Goal: Task Accomplishment & Management: Use online tool/utility

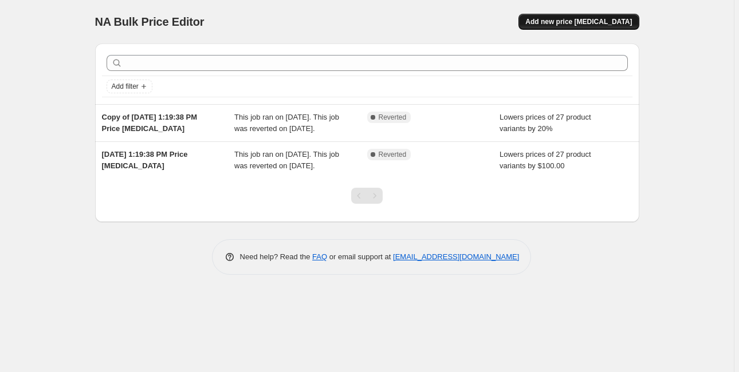
click at [584, 24] on span "Add new price change job" at bounding box center [578, 21] width 107 height 9
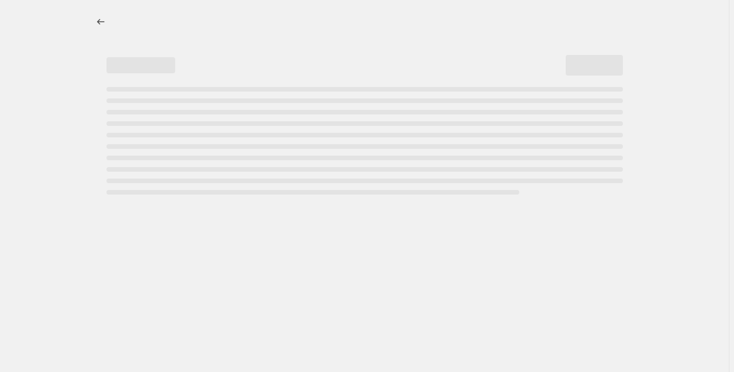
select select "percentage"
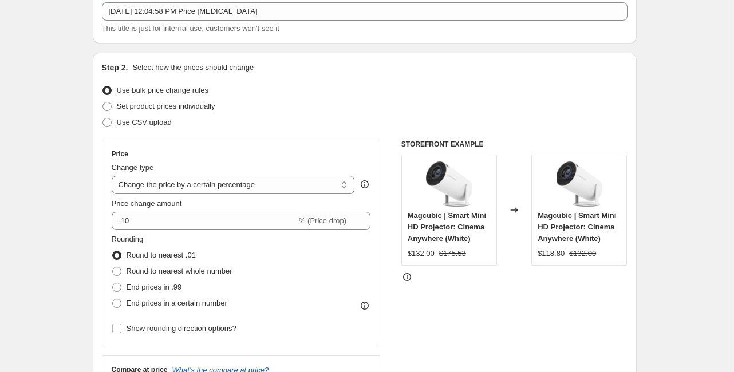
scroll to position [92, 0]
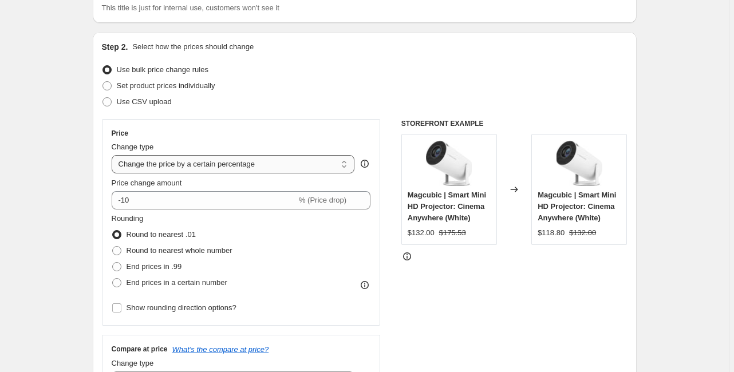
click at [181, 165] on select "Change the price to a certain amount Change the price by a certain amount Chang…" at bounding box center [233, 164] width 243 height 18
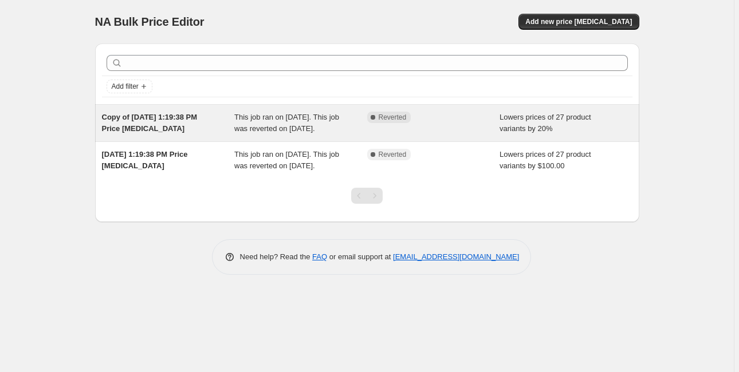
click at [467, 135] on div "Complete Reverted" at bounding box center [433, 123] width 133 height 23
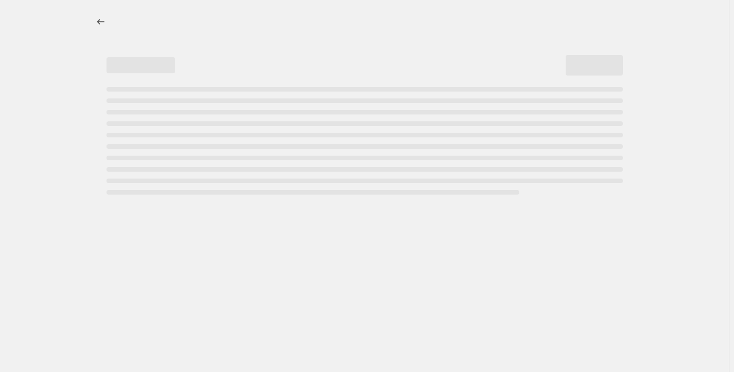
select select "percentage"
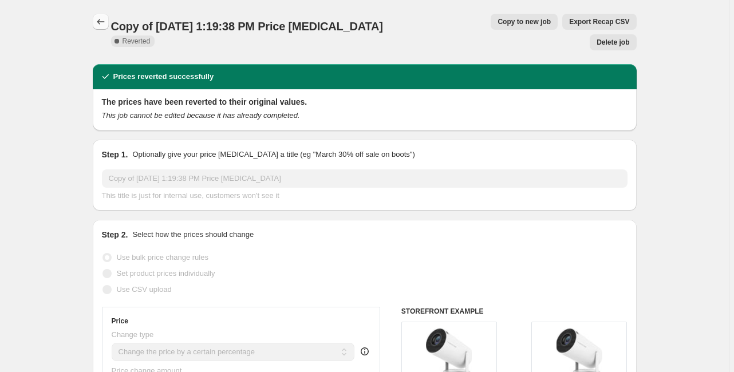
click at [108, 29] on button "Price change jobs" at bounding box center [101, 22] width 16 height 16
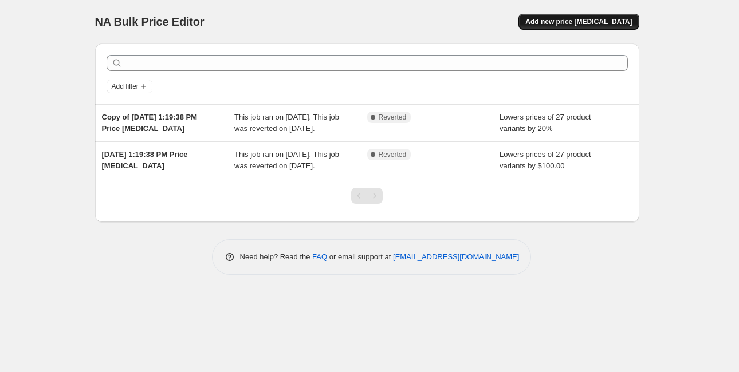
click at [587, 21] on span "Add new price change job" at bounding box center [578, 21] width 107 height 9
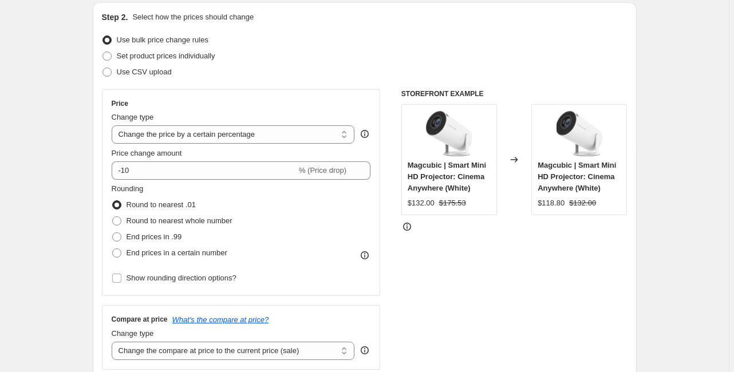
scroll to position [137, 0]
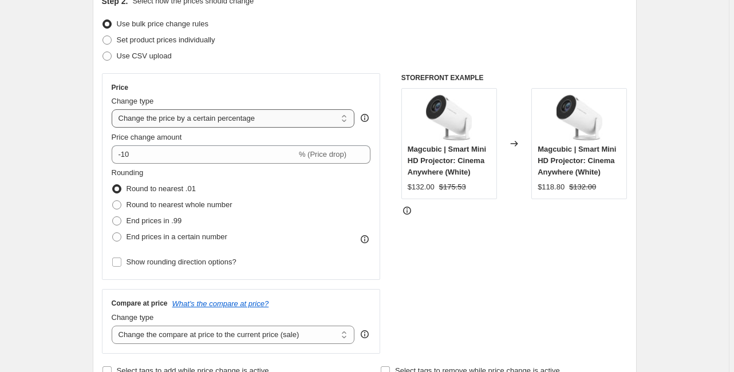
click at [225, 127] on select "Change the price to a certain amount Change the price by a certain amount Chang…" at bounding box center [233, 118] width 243 height 18
select select "margin"
type input "50"
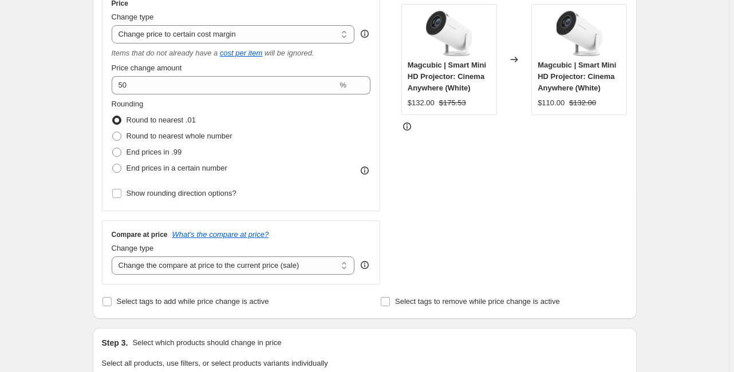
scroll to position [275, 0]
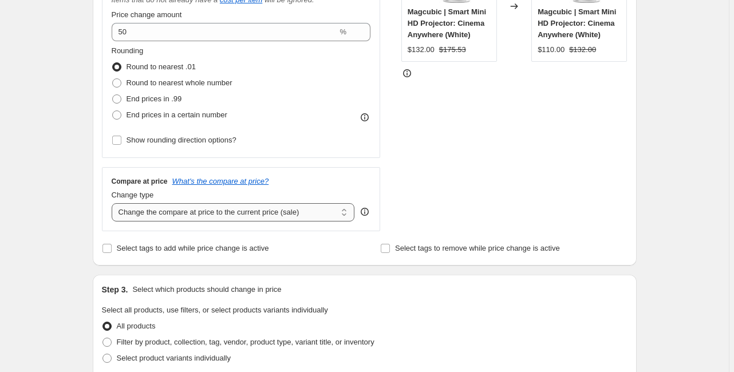
click at [345, 219] on select "Change the compare at price to the current price (sale) Change the compare at p…" at bounding box center [233, 212] width 243 height 18
click at [408, 206] on div "STOREFRONT EXAMPLE Magcubic | Smart Mini HD Projector: Cinema Anywhere (White) …" at bounding box center [515, 84] width 226 height 296
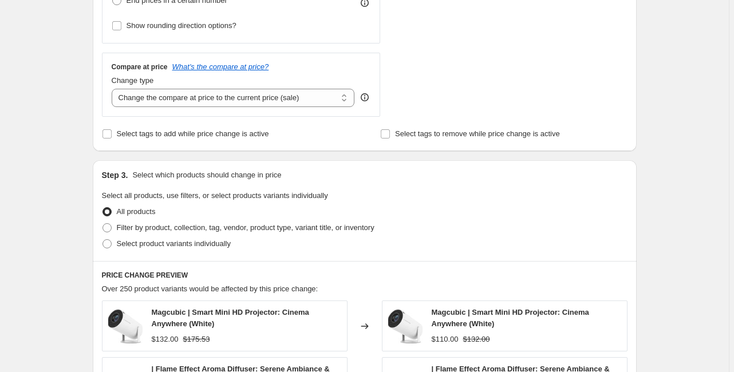
scroll to position [412, 0]
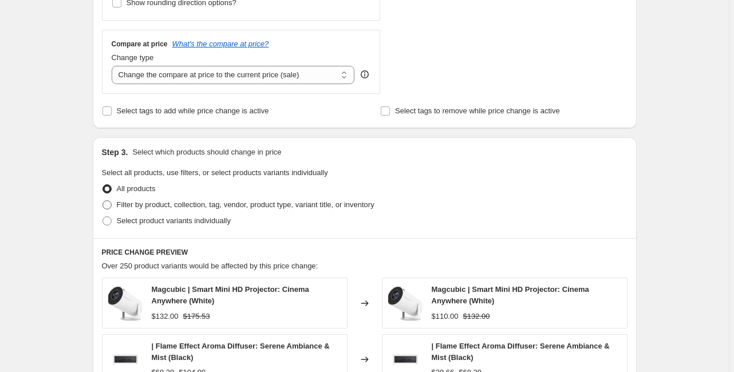
click at [339, 213] on label "Filter by product, collection, tag, vendor, product type, variant title, or inv…" at bounding box center [238, 205] width 273 height 16
click at [103, 201] on input "Filter by product, collection, tag, vendor, product type, variant title, or inv…" at bounding box center [103, 200] width 1 height 1
radio input "true"
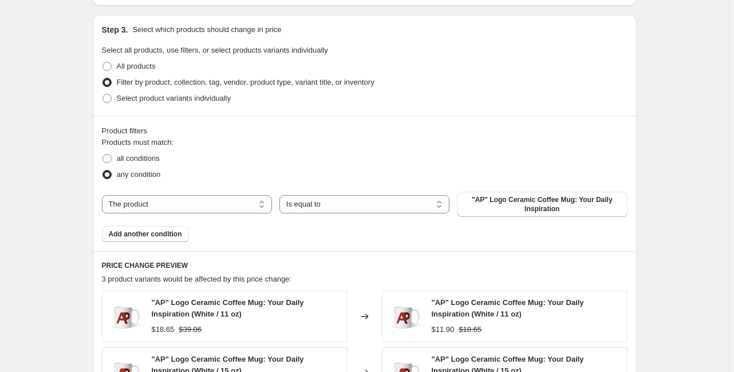
scroll to position [550, 0]
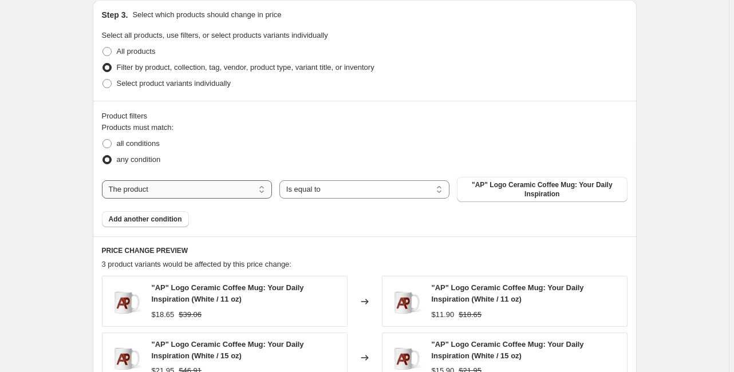
click at [254, 195] on select "The product The product's collection The product's tag The product's vendor The…" at bounding box center [187, 189] width 170 height 18
click at [289, 154] on div "any condition" at bounding box center [365, 160] width 526 height 16
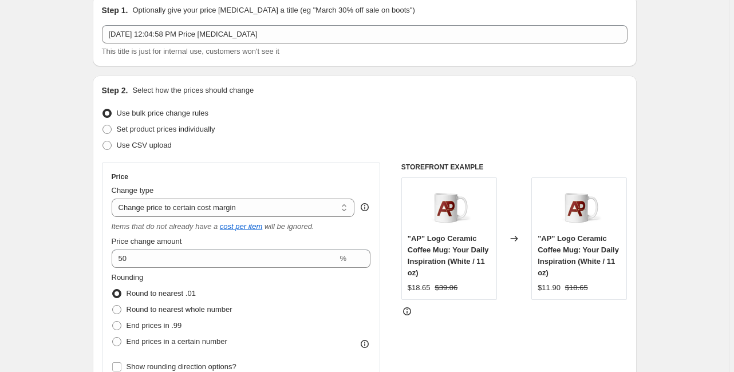
scroll to position [46, 0]
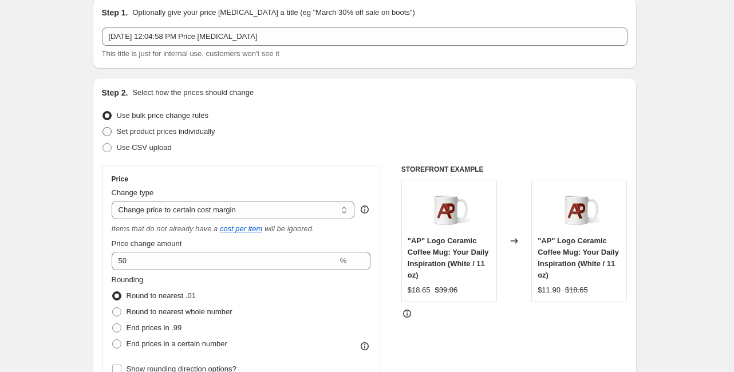
click at [147, 133] on span "Set product prices individually" at bounding box center [166, 131] width 99 height 9
click at [103, 128] on input "Set product prices individually" at bounding box center [103, 127] width 1 height 1
radio input "true"
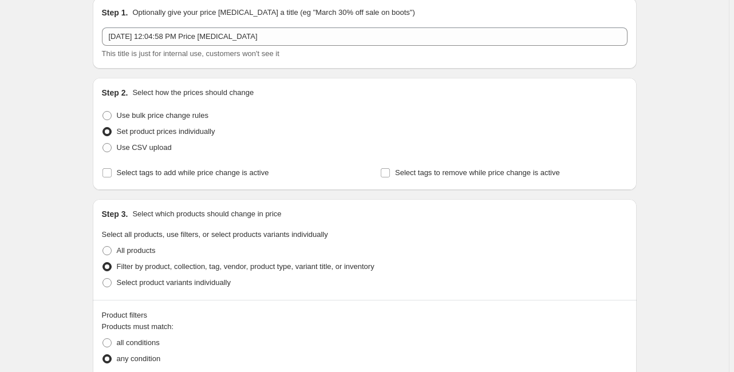
click at [142, 124] on label "Set product prices individually" at bounding box center [158, 132] width 113 height 16
click at [103, 127] on input "Set product prices individually" at bounding box center [103, 127] width 1 height 1
click at [144, 120] on span "Use bulk price change rules" at bounding box center [163, 115] width 92 height 9
click at [103, 112] on input "Use bulk price change rules" at bounding box center [103, 111] width 1 height 1
radio input "true"
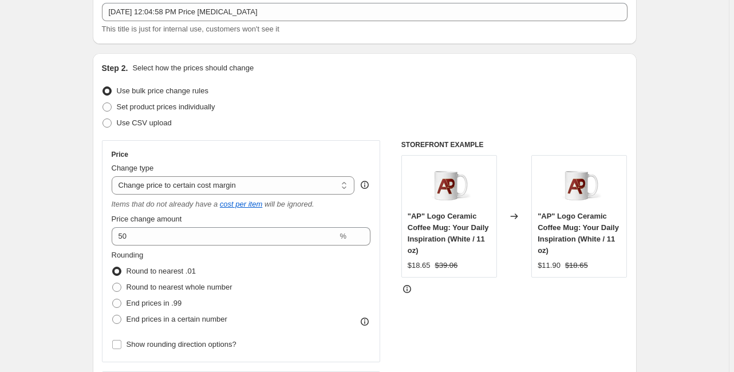
scroll to position [92, 0]
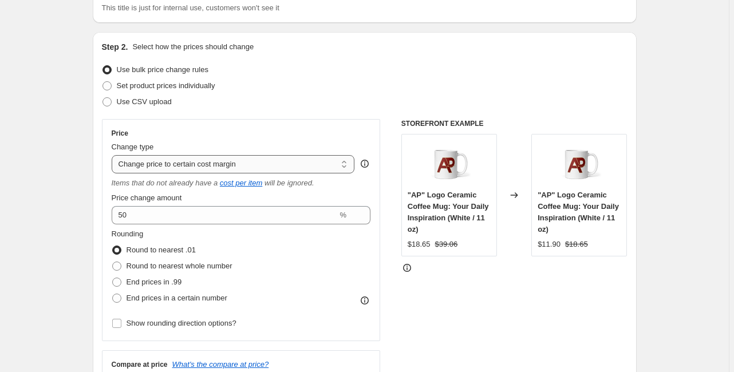
click at [192, 171] on select "Change the price to a certain amount Change the price by a certain amount Chang…" at bounding box center [233, 164] width 243 height 18
select select "pc"
click at [113, 155] on select "Change the price to a certain amount Change the price by a certain amount Chang…" at bounding box center [233, 164] width 243 height 18
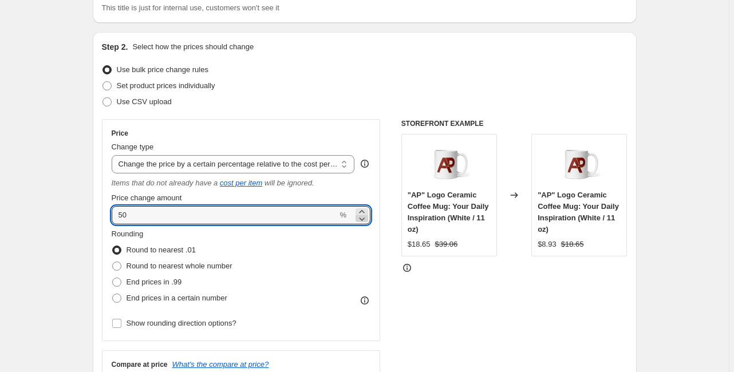
click at [368, 222] on icon at bounding box center [361, 218] width 11 height 11
type input "49"
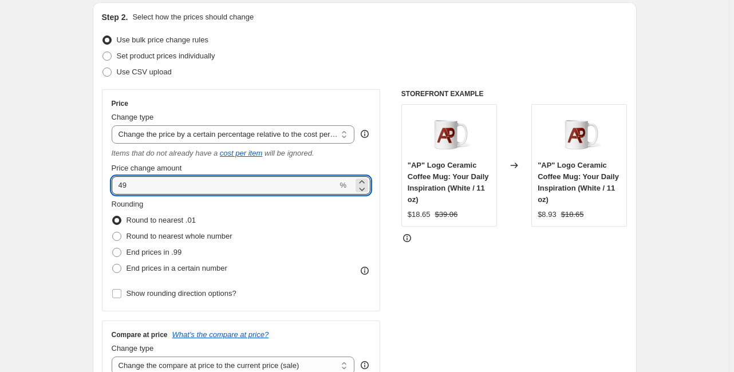
scroll to position [137, 0]
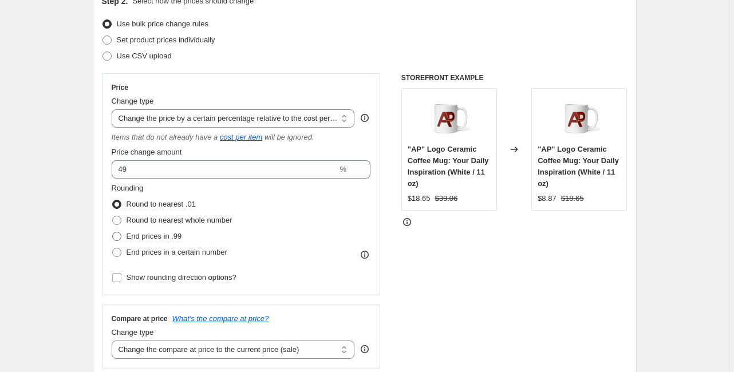
click at [144, 236] on span "End prices in .99" at bounding box center [155, 236] width 56 height 9
click at [113, 233] on input "End prices in .99" at bounding box center [112, 232] width 1 height 1
radio input "true"
click at [191, 253] on span "End prices in a certain number" at bounding box center [177, 252] width 101 height 9
click at [113, 249] on input "End prices in a certain number" at bounding box center [112, 248] width 1 height 1
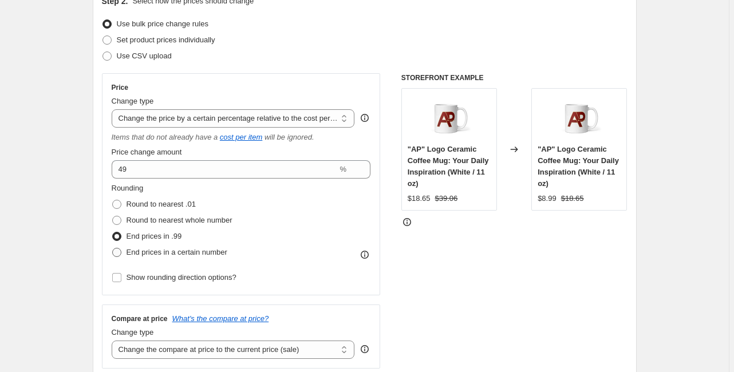
radio input "true"
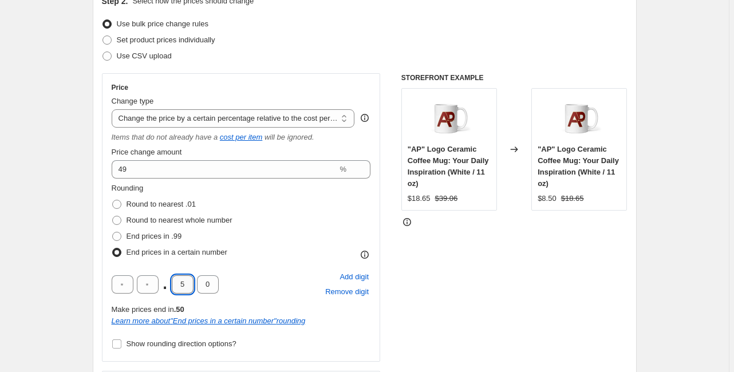
drag, startPoint x: 189, startPoint y: 284, endPoint x: 178, endPoint y: 284, distance: 10.9
click at [178, 284] on input "5" at bounding box center [183, 285] width 22 height 18
type input "4"
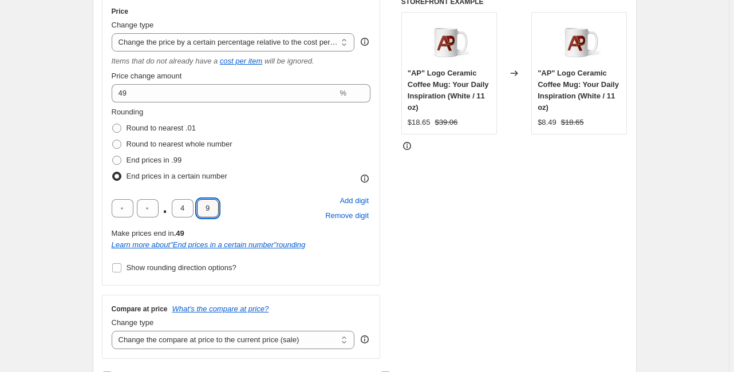
scroll to position [229, 0]
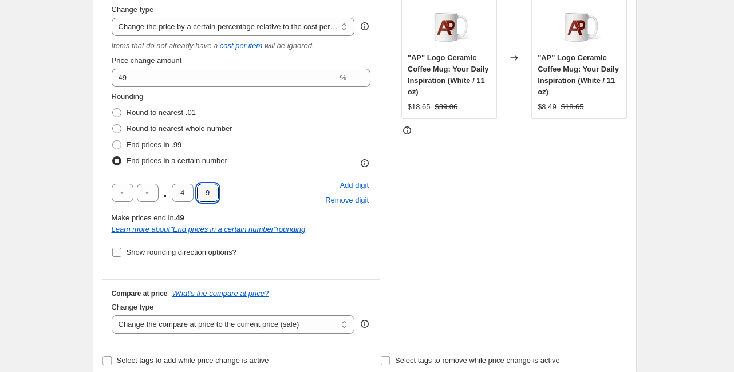
type input "9"
click at [228, 255] on span "Show rounding direction options?" at bounding box center [182, 252] width 110 height 9
click at [121, 255] on input "Show rounding direction options?" at bounding box center [116, 252] width 9 height 9
checkbox input "true"
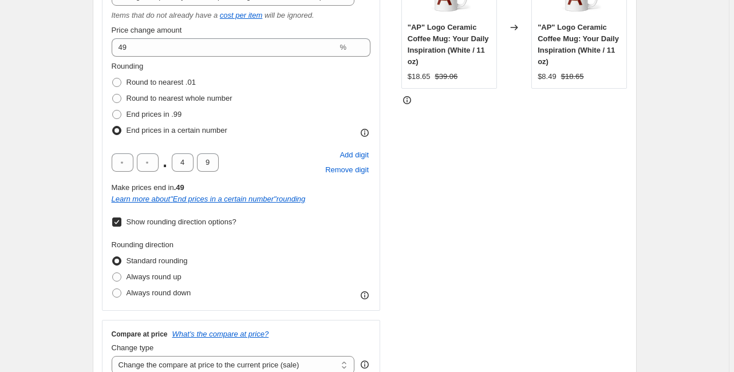
scroll to position [275, 0]
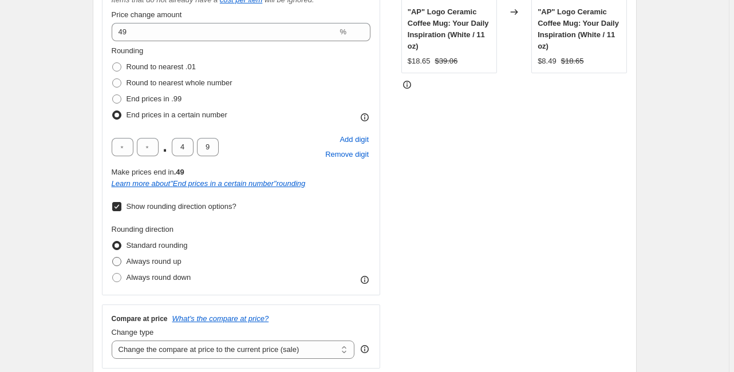
click at [178, 263] on span "Always round up" at bounding box center [154, 261] width 55 height 9
click at [113, 258] on input "Always round up" at bounding box center [112, 257] width 1 height 1
radio input "true"
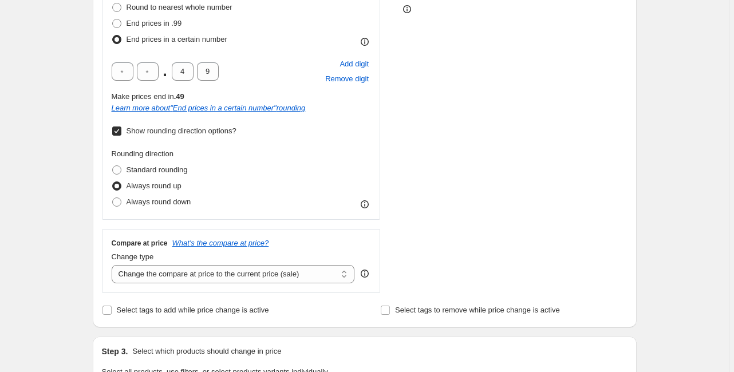
scroll to position [367, 0]
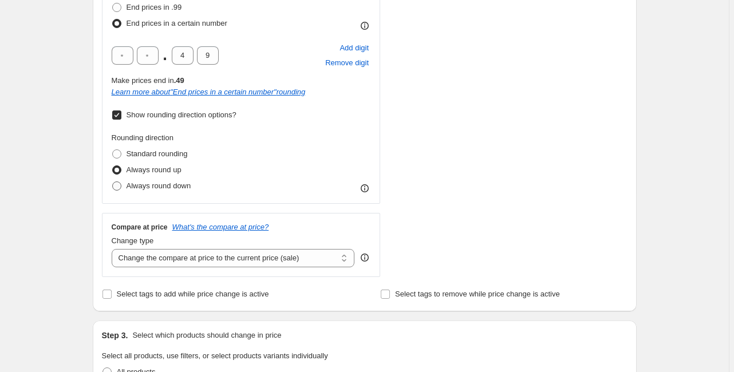
click at [175, 186] on span "Always round down" at bounding box center [159, 186] width 65 height 9
click at [113, 182] on input "Always round down" at bounding box center [112, 182] width 1 height 1
radio input "true"
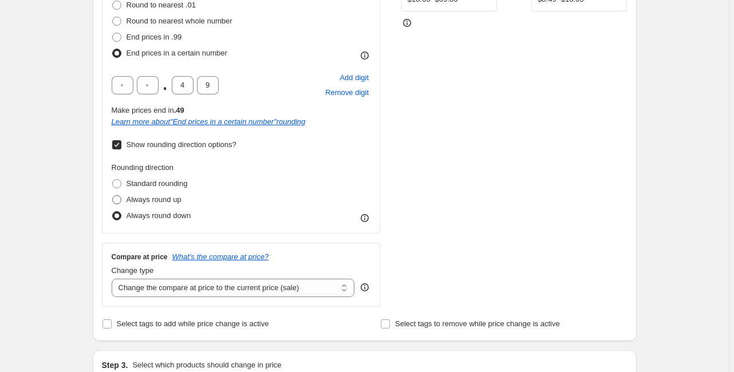
scroll to position [321, 0]
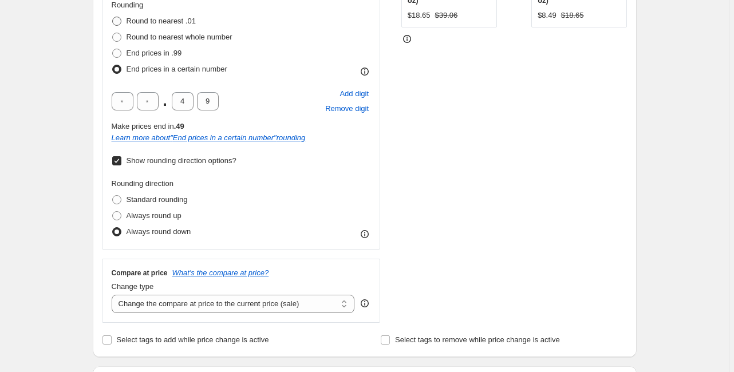
click at [119, 18] on span at bounding box center [116, 21] width 9 height 9
click at [113, 17] on input "Round to nearest .01" at bounding box center [112, 17] width 1 height 1
radio input "true"
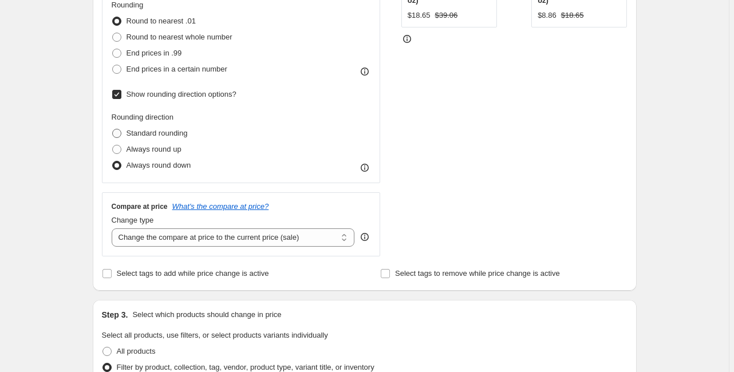
click at [119, 135] on span at bounding box center [116, 133] width 9 height 9
click at [113, 129] on input "Standard rounding" at bounding box center [112, 129] width 1 height 1
radio input "true"
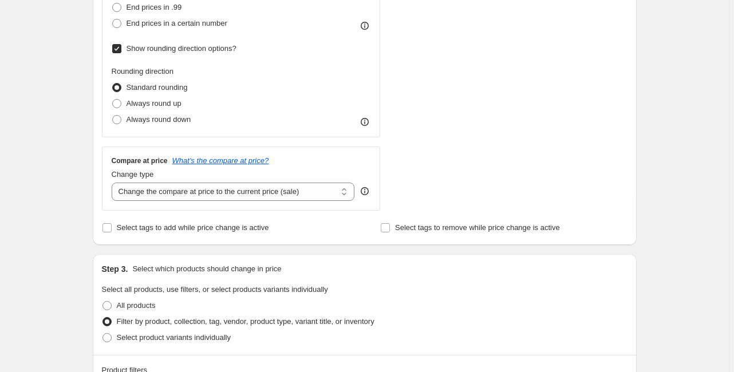
click at [365, 122] on icon at bounding box center [364, 122] width 1 height 3
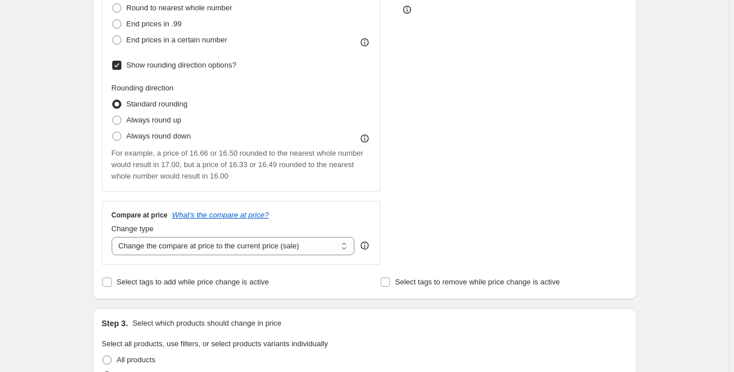
scroll to position [321, 0]
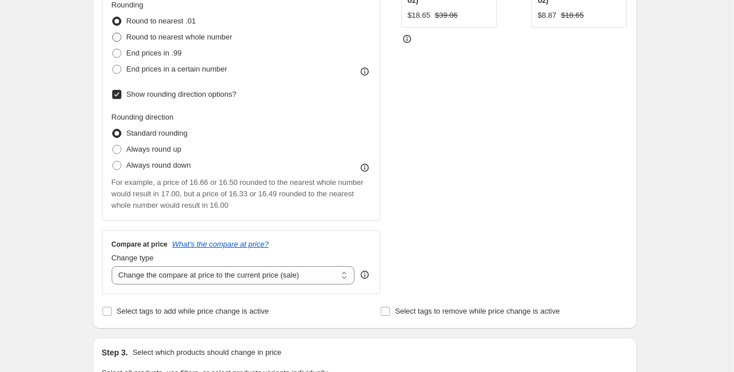
click at [122, 37] on span at bounding box center [117, 37] width 10 height 10
click at [113, 33] on input "Round to nearest whole number" at bounding box center [112, 33] width 1 height 1
radio input "true"
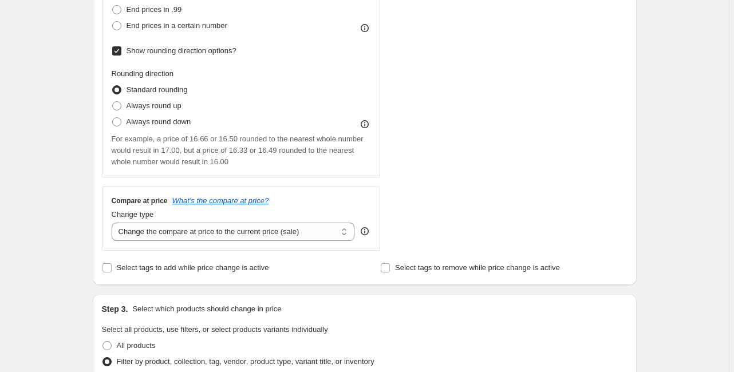
scroll to position [367, 0]
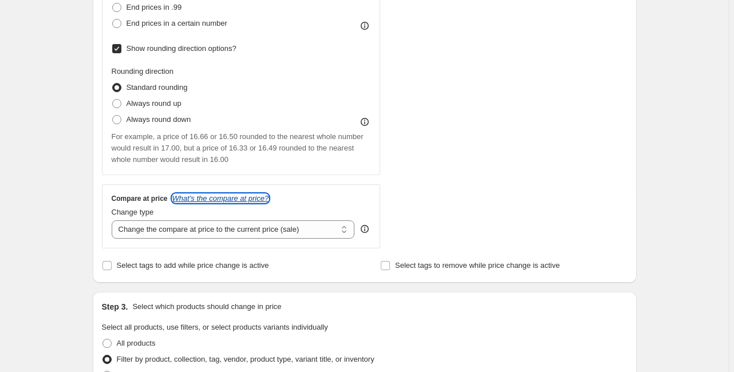
click at [251, 202] on icon "What's the compare at price?" at bounding box center [220, 198] width 97 height 9
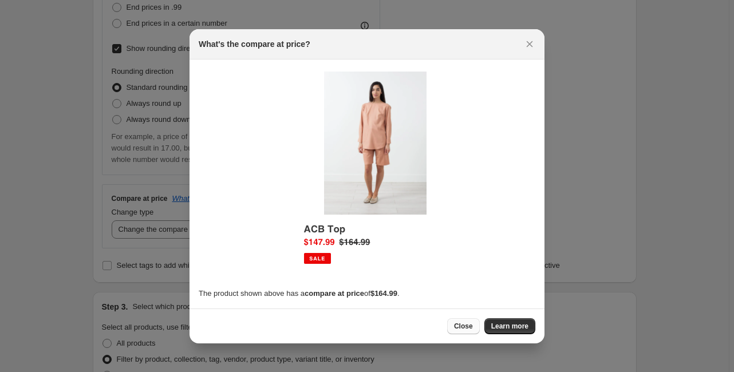
click at [470, 328] on span "Close" at bounding box center [463, 326] width 19 height 9
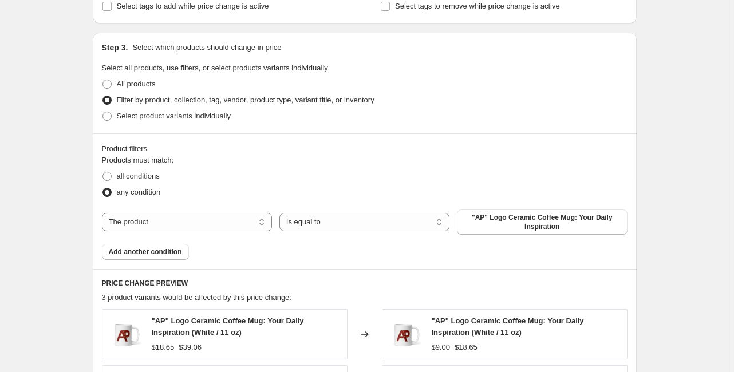
scroll to position [642, 0]
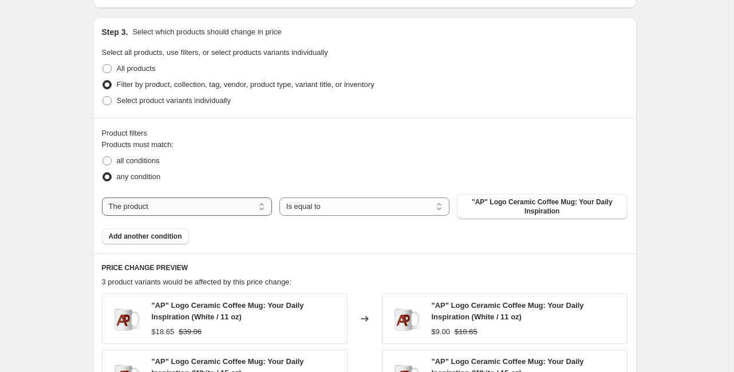
click at [216, 213] on select "The product The product's collection The product's tag The product's vendor The…" at bounding box center [187, 207] width 170 height 18
select select "tag"
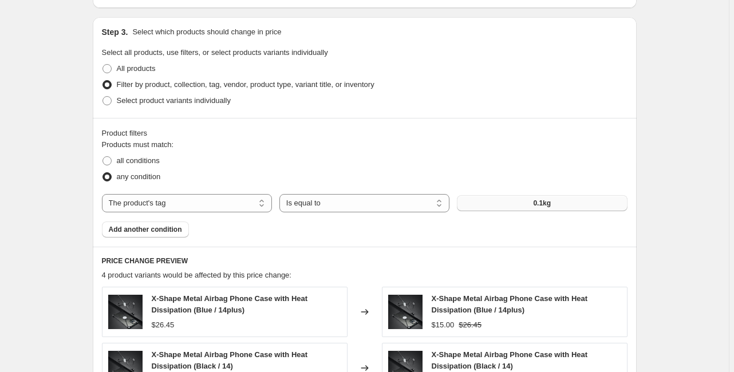
click at [506, 211] on button "0.1kg" at bounding box center [542, 203] width 170 height 16
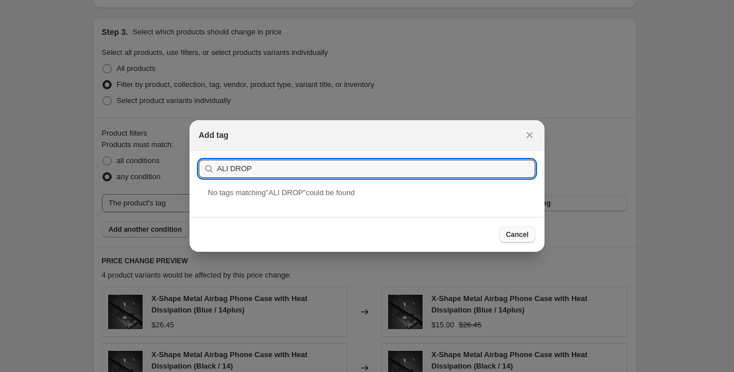
type input "ALI DROP"
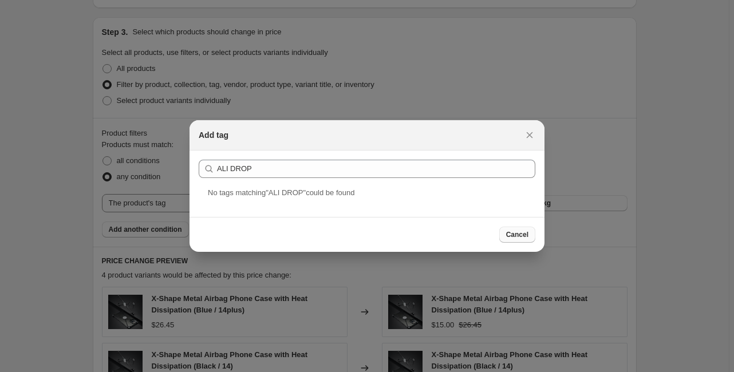
click at [516, 241] on button "Cancel" at bounding box center [517, 235] width 36 height 16
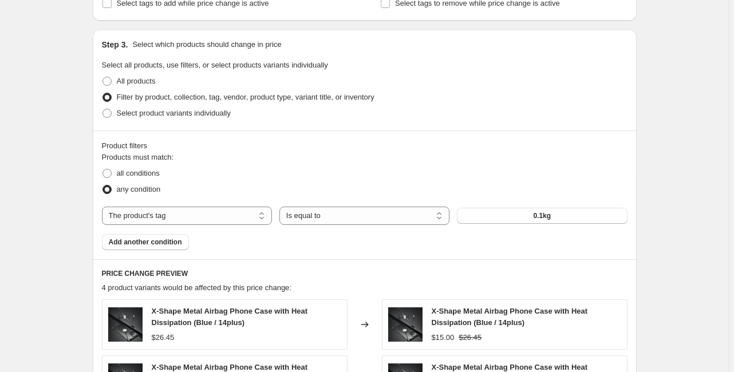
scroll to position [596, 0]
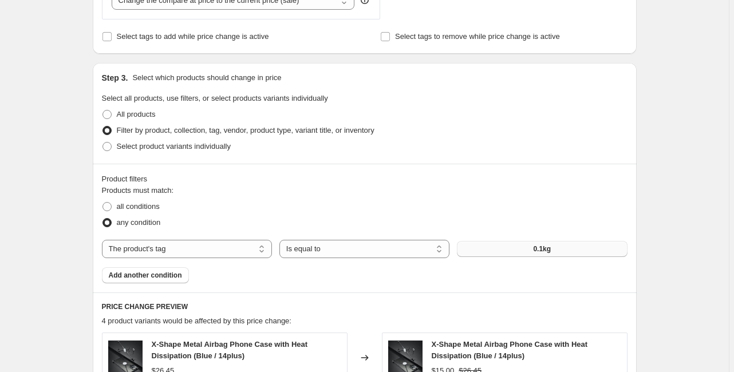
click at [523, 248] on button "0.1kg" at bounding box center [542, 249] width 170 height 16
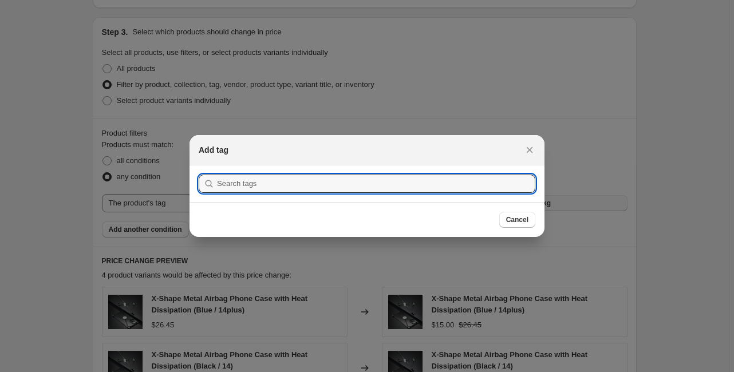
scroll to position [0, 0]
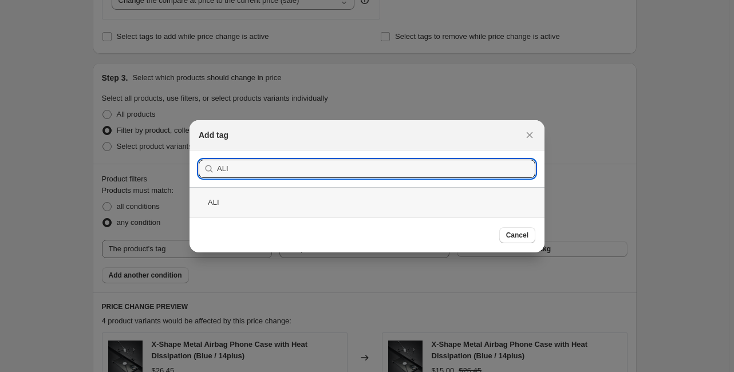
type input "ALI"
click at [361, 210] on div "ALI" at bounding box center [367, 202] width 355 height 30
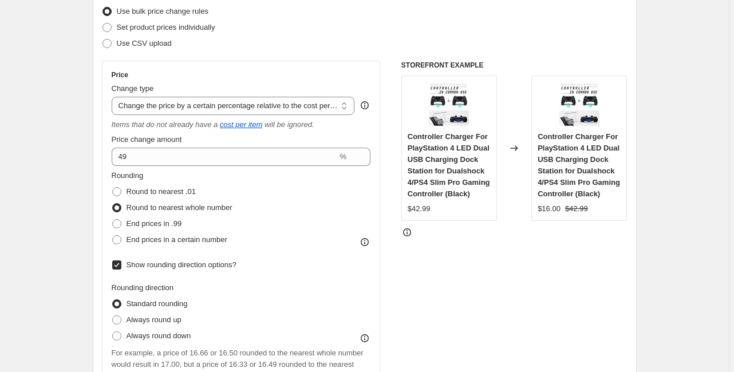
scroll to position [137, 0]
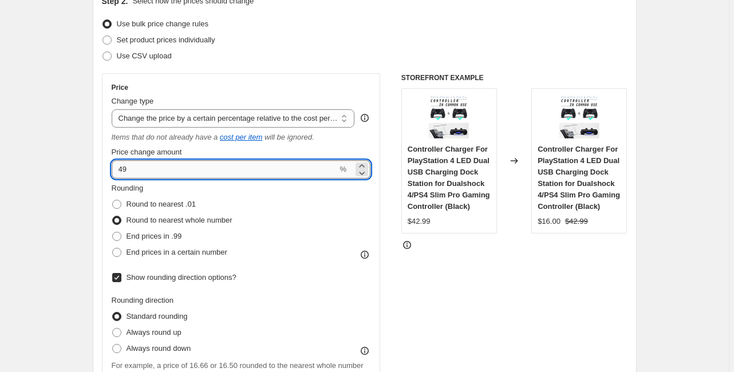
click at [120, 170] on input "49" at bounding box center [225, 169] width 226 height 18
type input "149"
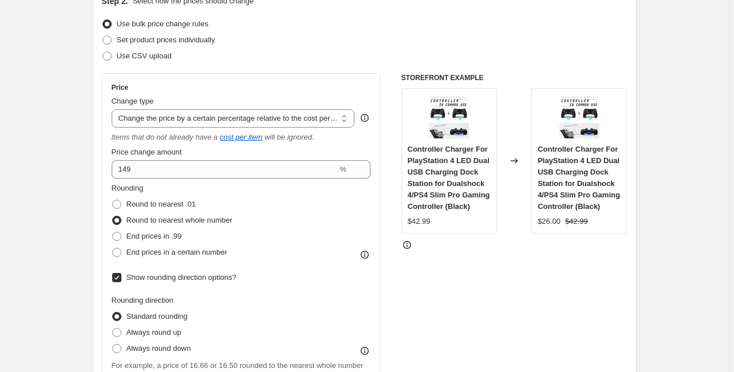
click at [388, 194] on div "Price Change type Change the price to a certain amount Change the price by a ce…" at bounding box center [365, 275] width 526 height 404
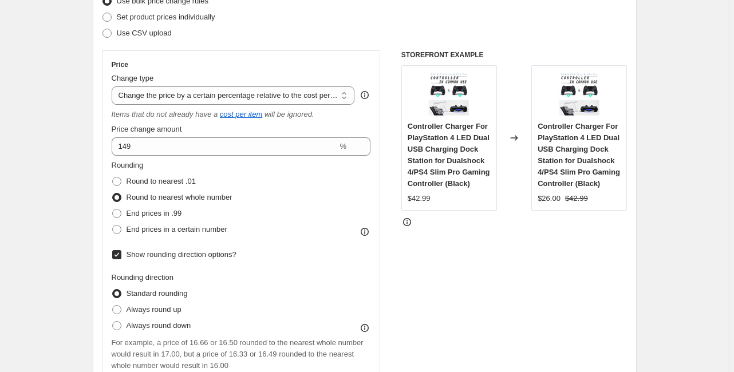
scroll to position [183, 0]
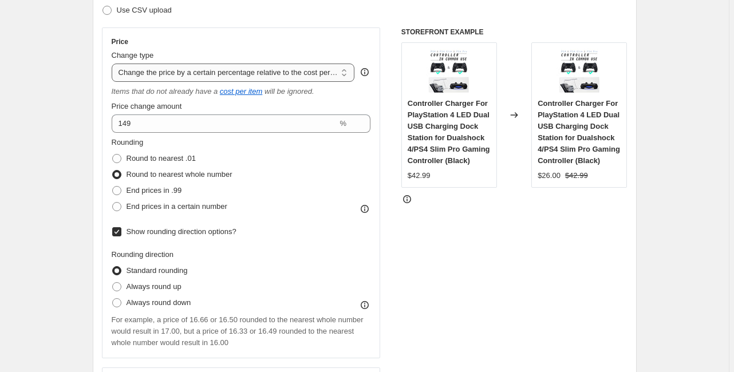
click at [254, 71] on select "Change the price to a certain amount Change the price by a certain amount Chang…" at bounding box center [233, 73] width 243 height 18
select select "margin"
click at [113, 64] on select "Change the price to a certain amount Change the price by a certain amount Chang…" at bounding box center [233, 73] width 243 height 18
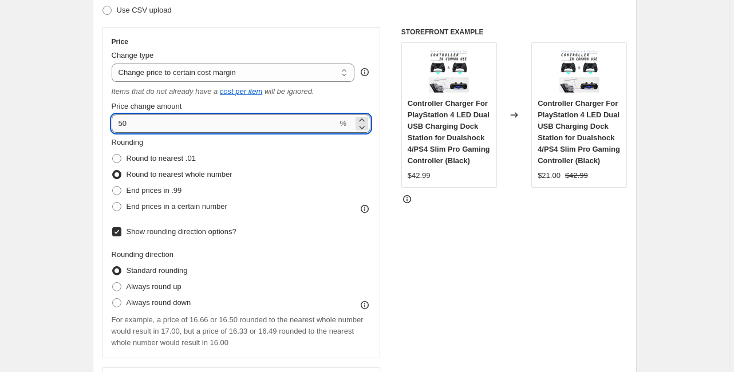
drag, startPoint x: 128, startPoint y: 123, endPoint x: 118, endPoint y: 123, distance: 10.3
click at [118, 123] on input "50" at bounding box center [225, 124] width 226 height 18
type input "55"
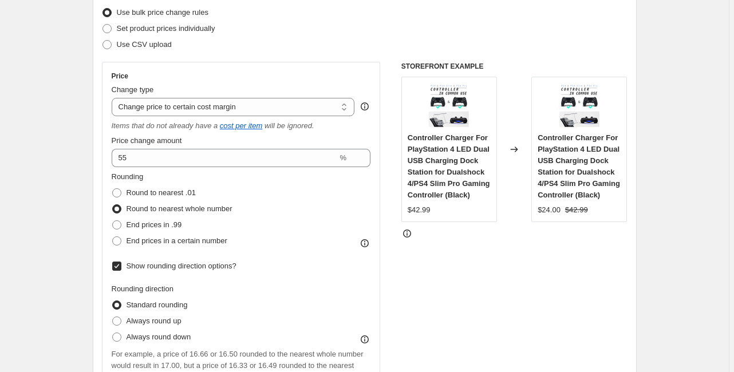
scroll to position [137, 0]
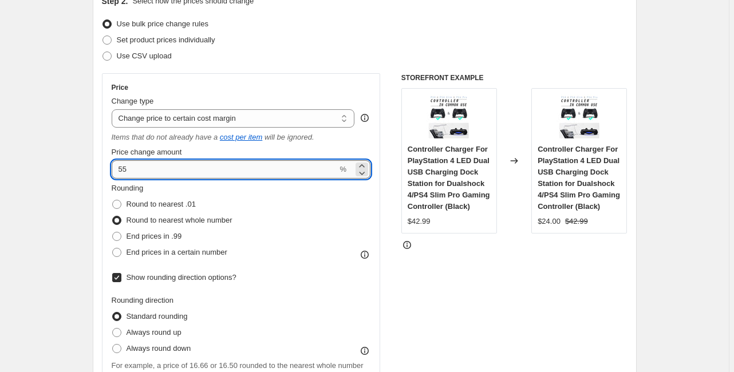
click at [155, 174] on input "55" at bounding box center [225, 169] width 226 height 18
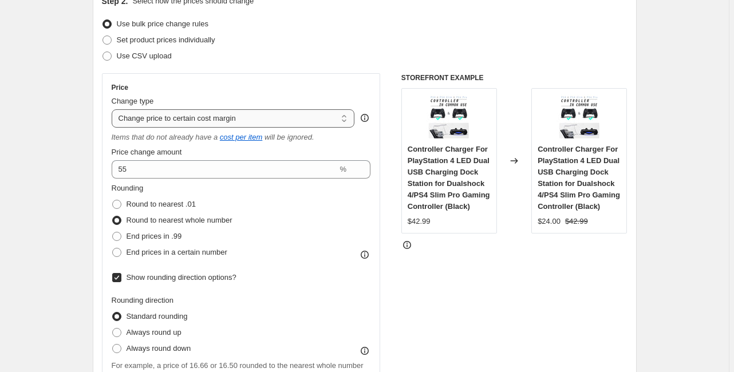
click at [176, 119] on select "Change the price to a certain amount Change the price by a certain amount Chang…" at bounding box center [233, 118] width 243 height 18
select select "ecap"
click at [113, 109] on select "Change the price to a certain amount Change the price by a certain amount Chang…" at bounding box center [233, 118] width 243 height 18
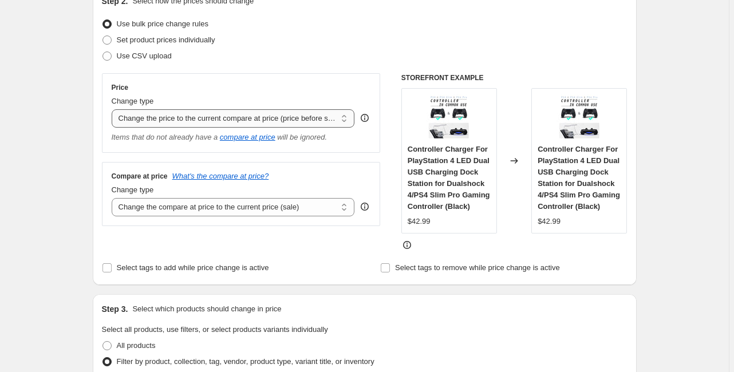
click at [211, 118] on select "Change the price to a certain amount Change the price by a certain amount Chang…" at bounding box center [233, 118] width 243 height 18
click at [140, 211] on select "Change the compare at price to the current price (sale) Change the compare at p…" at bounding box center [233, 207] width 243 height 18
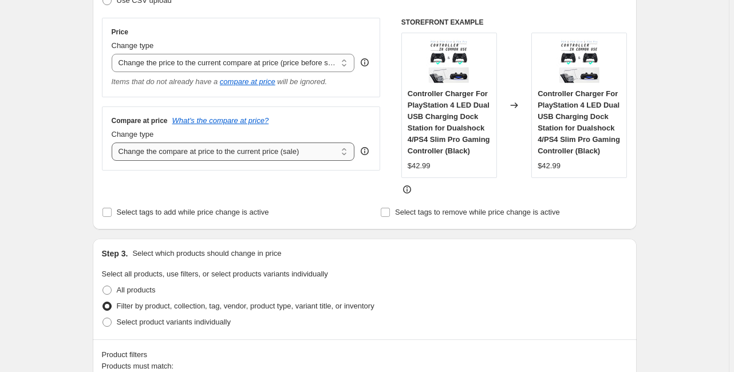
scroll to position [229, 0]
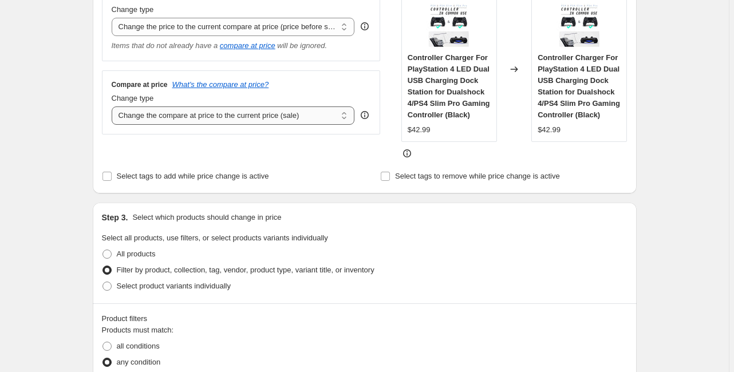
click at [180, 119] on select "Change the compare at price to the current price (sale) Change the compare at p…" at bounding box center [233, 116] width 243 height 18
select select "remove"
click at [113, 107] on select "Change the compare at price to the current price (sale) Change the compare at p…" at bounding box center [233, 116] width 243 height 18
click at [189, 126] on div "Compare at price What's the compare at price? Change type Change the compare at…" at bounding box center [241, 102] width 279 height 64
click at [190, 123] on select "Change the compare at price to the current price (sale) Change the compare at p…" at bounding box center [233, 116] width 243 height 18
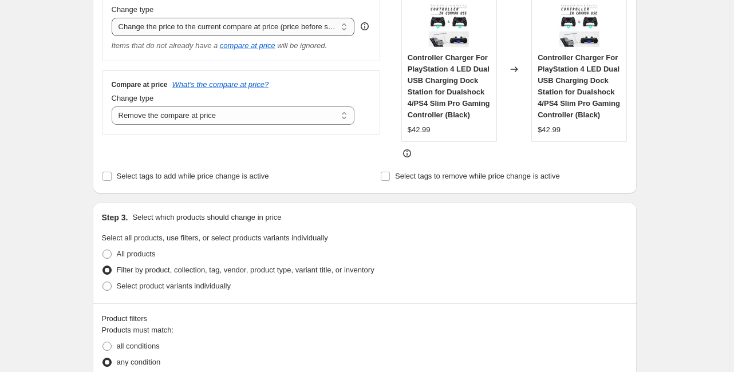
click at [281, 22] on select "Change the price to a certain amount Change the price by a certain amount Chang…" at bounding box center [233, 27] width 243 height 18
select select "pc"
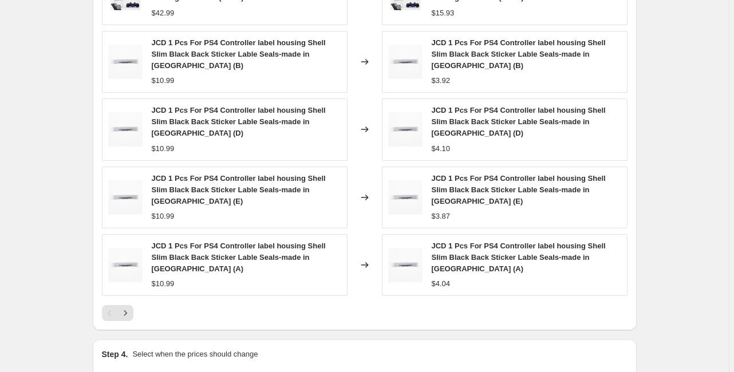
scroll to position [1016, 0]
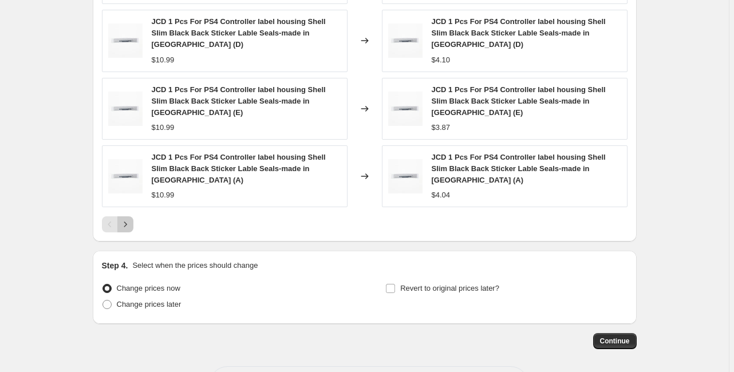
click at [127, 219] on icon "Next" at bounding box center [125, 224] width 11 height 11
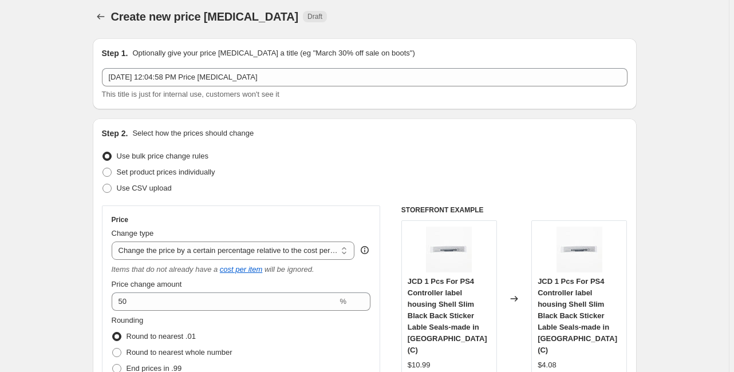
scroll to position [0, 0]
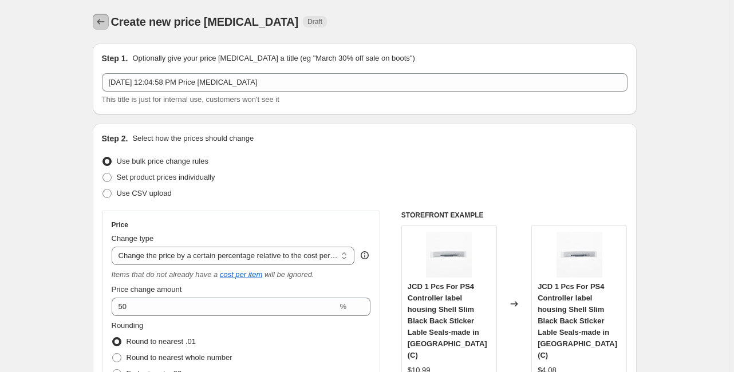
click at [104, 22] on icon "Price change jobs" at bounding box center [100, 21] width 11 height 11
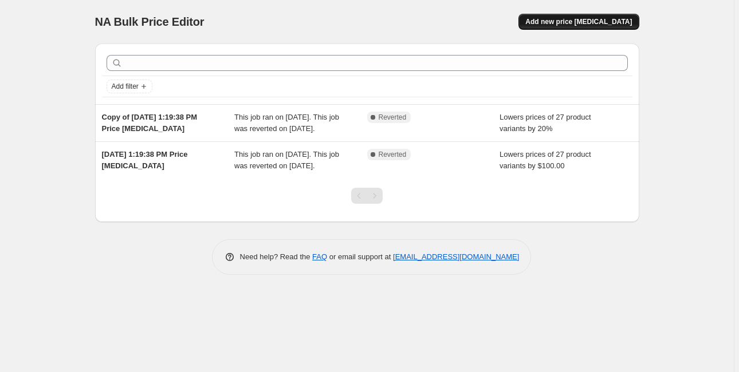
click at [605, 16] on button "Add new price [MEDICAL_DATA]" at bounding box center [578, 22] width 120 height 16
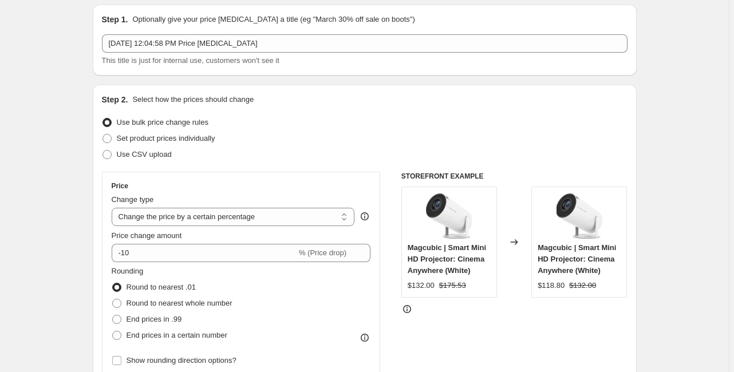
scroll to position [92, 0]
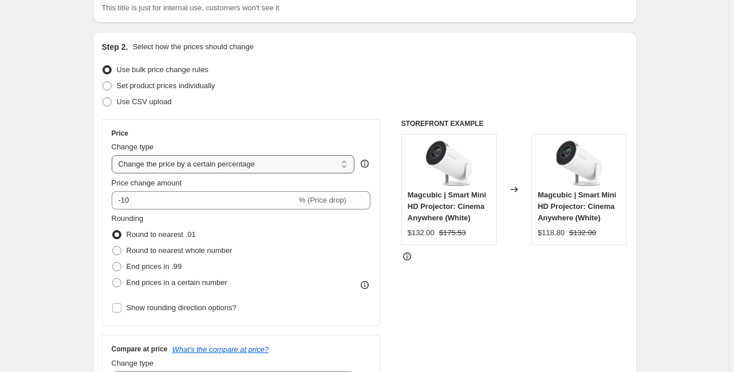
click at [187, 168] on select "Change the price to a certain amount Change the price by a certain amount Chang…" at bounding box center [233, 164] width 243 height 18
select select "margin"
type input "50"
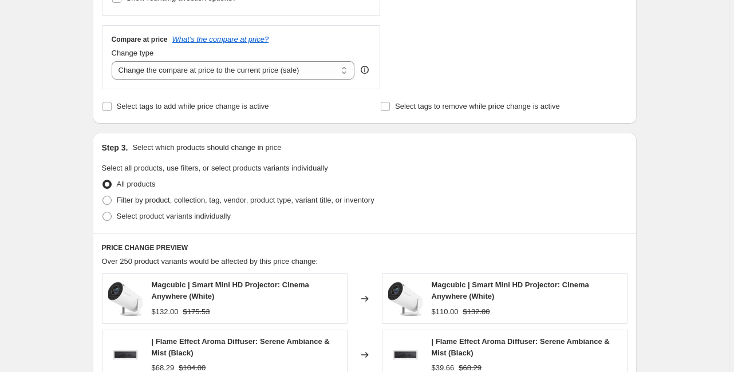
scroll to position [458, 0]
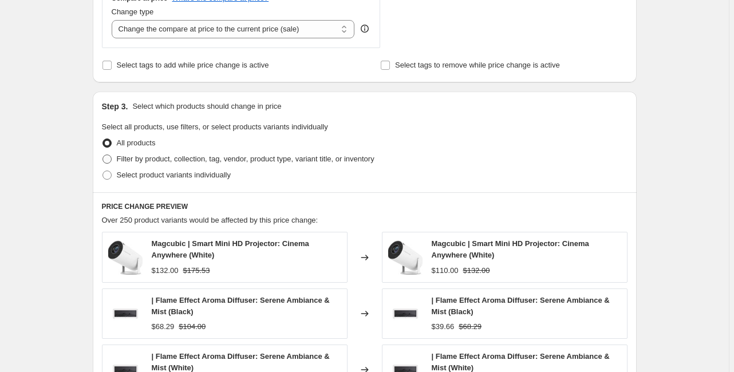
click at [236, 160] on span "Filter by product, collection, tag, vendor, product type, variant title, or inv…" at bounding box center [246, 159] width 258 height 9
click at [103, 155] on input "Filter by product, collection, tag, vendor, product type, variant title, or inv…" at bounding box center [103, 155] width 1 height 1
radio input "true"
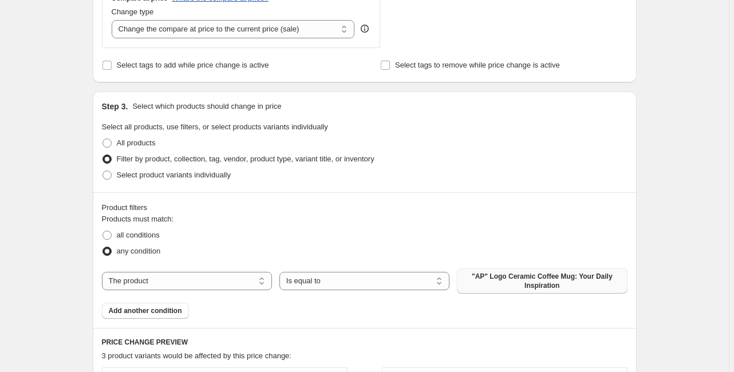
click at [520, 276] on span ""AP" Logo Ceramic Coffee Mug: Your Daily Inspiration" at bounding box center [542, 281] width 156 height 18
click at [230, 291] on div "The product The product's collection The product's tag The product's vendor The…" at bounding box center [365, 281] width 526 height 25
click at [230, 288] on select "The product The product's collection The product's tag The product's vendor The…" at bounding box center [187, 281] width 170 height 18
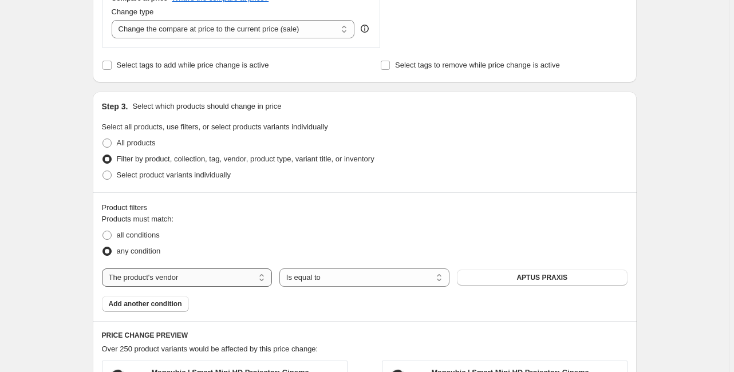
click at [183, 278] on select "The product The product's collection The product's tag The product's vendor The…" at bounding box center [187, 278] width 170 height 18
click at [104, 269] on select "The product The product's collection The product's tag The product's vendor The…" at bounding box center [187, 278] width 170 height 18
click at [221, 280] on select "The product The product's collection The product's tag The product's vendor The…" at bounding box center [187, 278] width 170 height 18
select select "tag"
click at [559, 285] on button "0.1kg" at bounding box center [542, 278] width 170 height 16
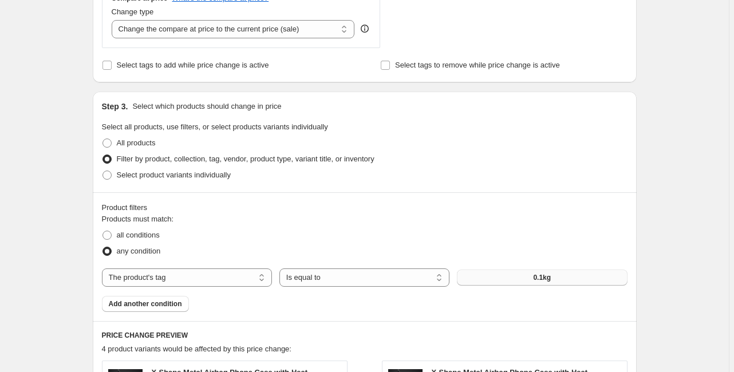
scroll to position [0, 0]
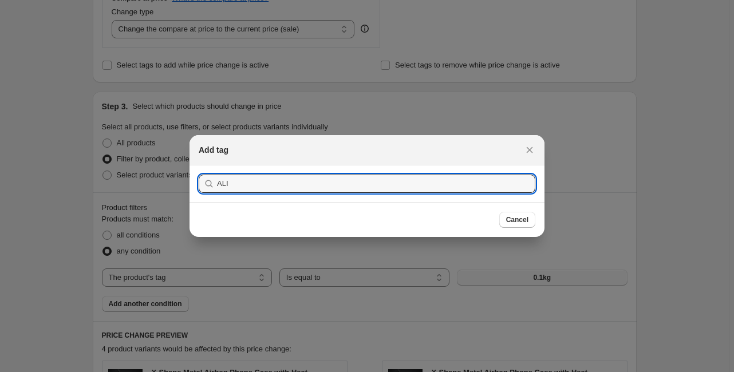
type input "ALI"
click at [199, 166] on button "Submit" at bounding box center [215, 172] width 33 height 12
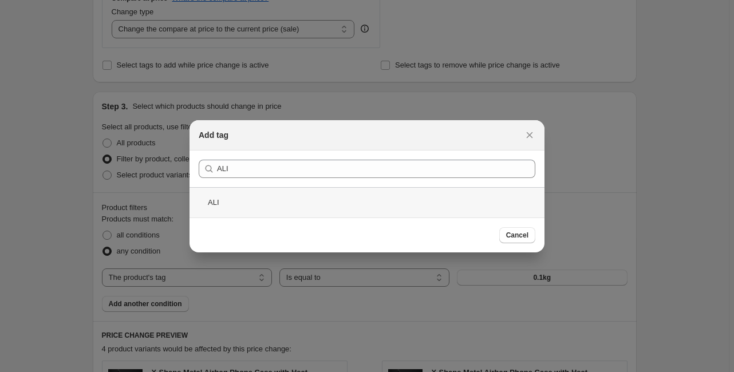
click at [296, 207] on div "ALI" at bounding box center [367, 202] width 355 height 30
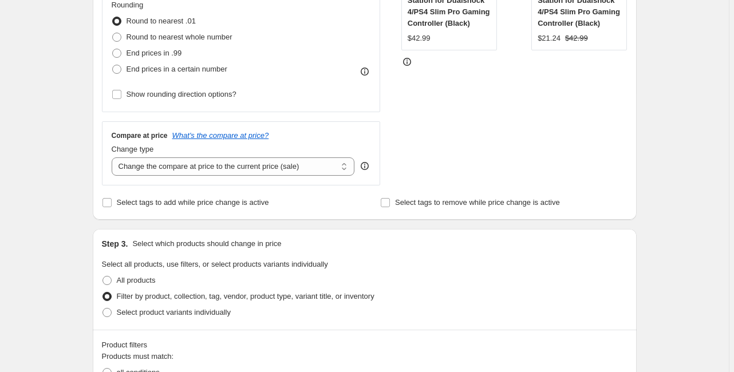
scroll to position [504, 0]
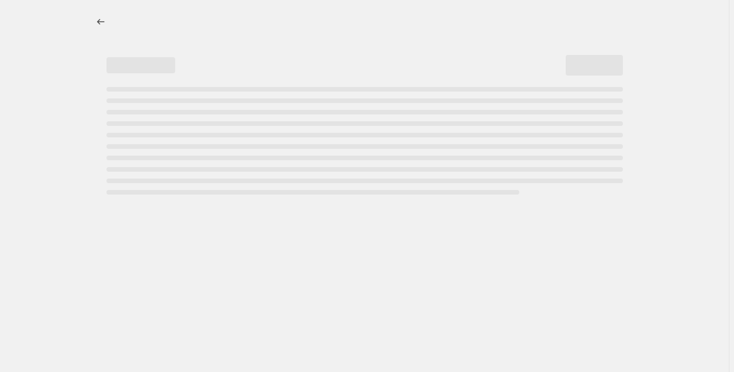
select select "percentage"
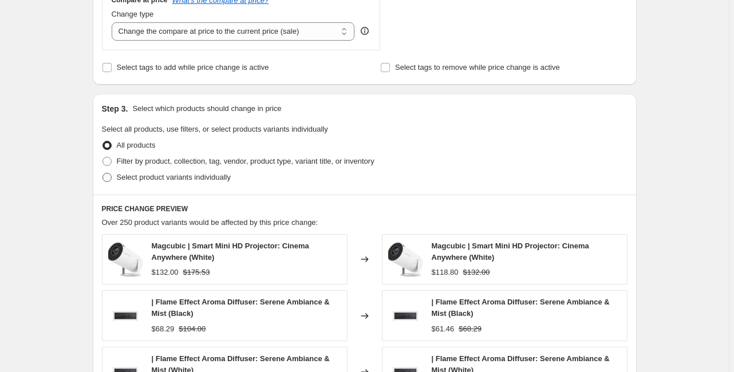
scroll to position [504, 0]
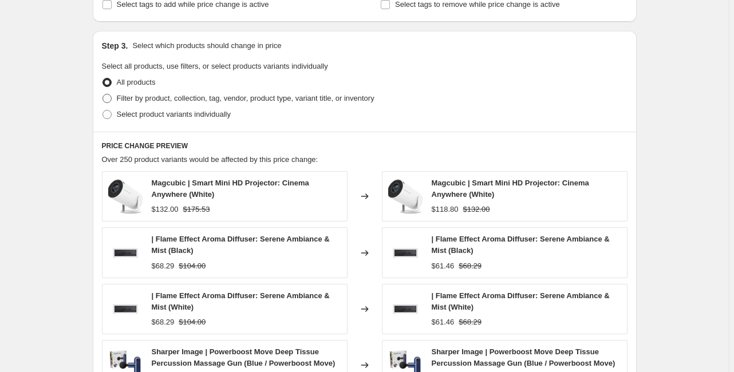
click at [146, 92] on label "Filter by product, collection, tag, vendor, product type, variant title, or inv…" at bounding box center [238, 99] width 273 height 16
click at [103, 94] on input "Filter by product, collection, tag, vendor, product type, variant title, or inv…" at bounding box center [103, 94] width 1 height 1
radio input "true"
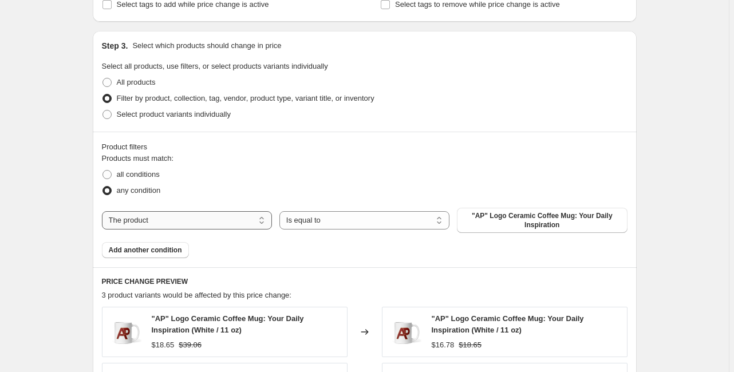
click at [142, 213] on select "The product The product's collection The product's tag The product's vendor The…" at bounding box center [187, 220] width 170 height 18
select select "tag"
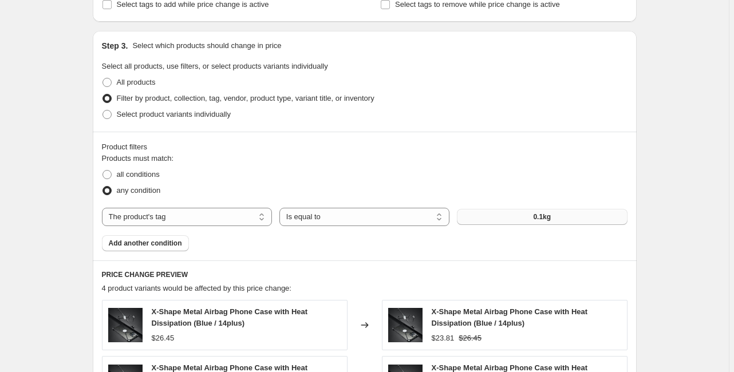
click at [514, 223] on button "0.1kg" at bounding box center [542, 217] width 170 height 16
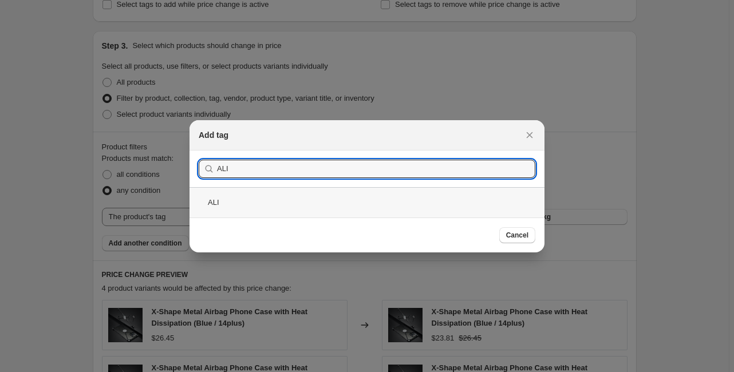
type input "ALI"
click at [254, 202] on div "ALI" at bounding box center [367, 202] width 355 height 30
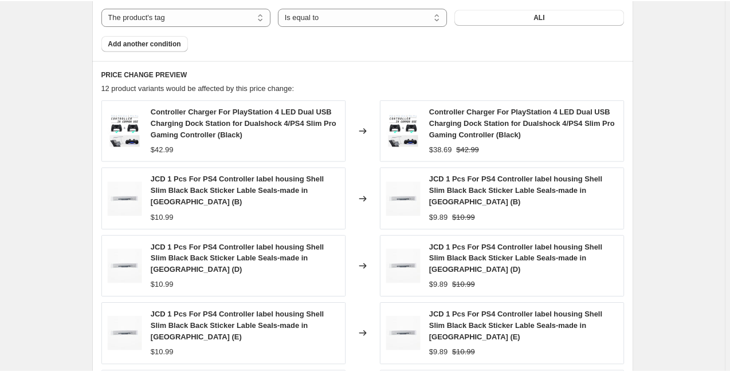
scroll to position [733, 0]
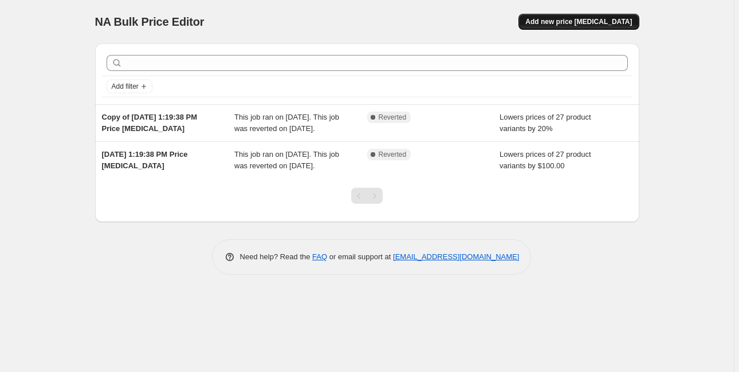
click at [589, 28] on button "Add new price change job" at bounding box center [578, 22] width 120 height 16
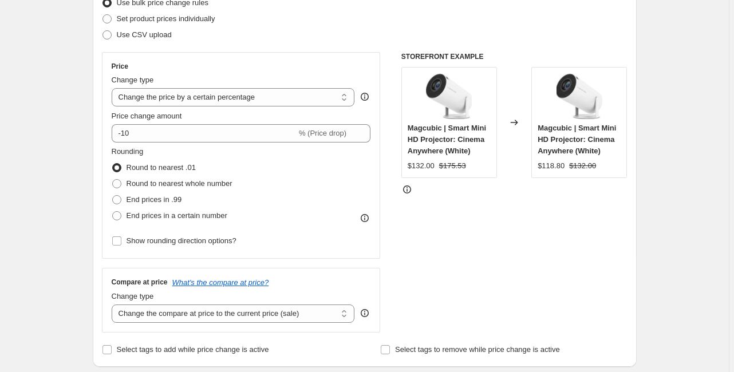
scroll to position [183, 0]
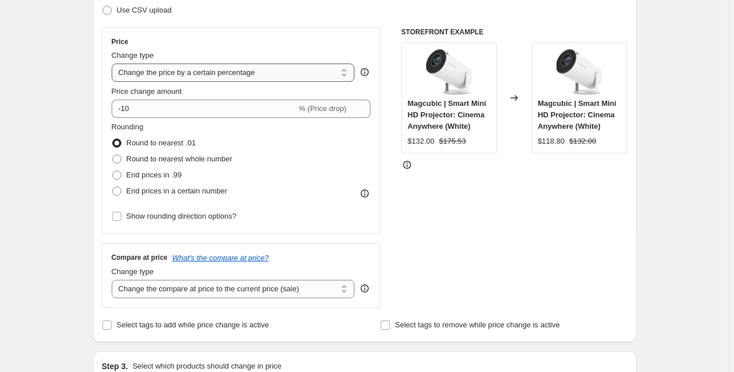
click at [223, 71] on select "Change the price to a certain amount Change the price by a certain amount Chang…" at bounding box center [233, 73] width 243 height 18
click at [210, 62] on div "Change type Change the price to a certain amount Change the price by a certain …" at bounding box center [233, 66] width 243 height 32
click at [210, 70] on select "Change the price to a certain amount Change the price by a certain amount Chang…" at bounding box center [233, 73] width 243 height 18
select select "pc"
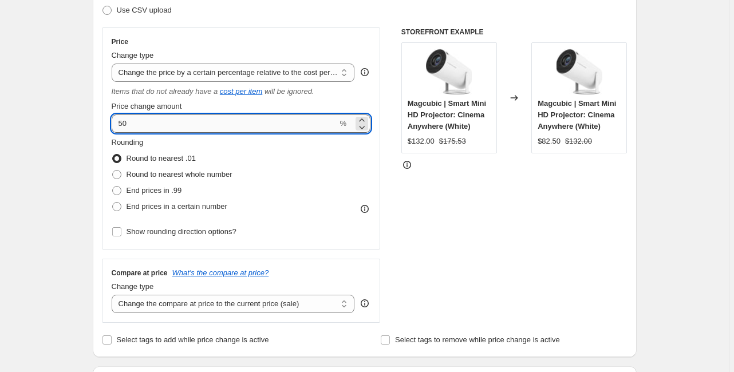
click at [121, 123] on input "50" at bounding box center [225, 124] width 226 height 18
type input "150"
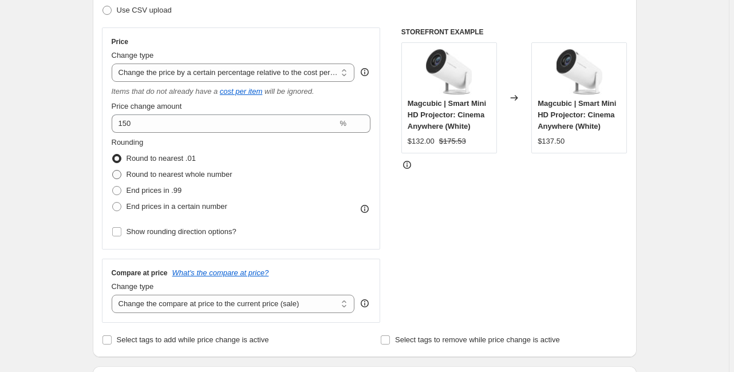
click at [190, 173] on span "Round to nearest whole number" at bounding box center [180, 174] width 106 height 9
click at [113, 171] on input "Round to nearest whole number" at bounding box center [112, 170] width 1 height 1
radio input "true"
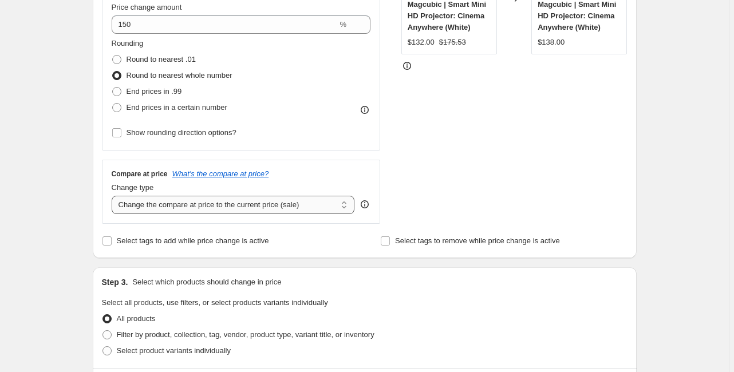
scroll to position [321, 0]
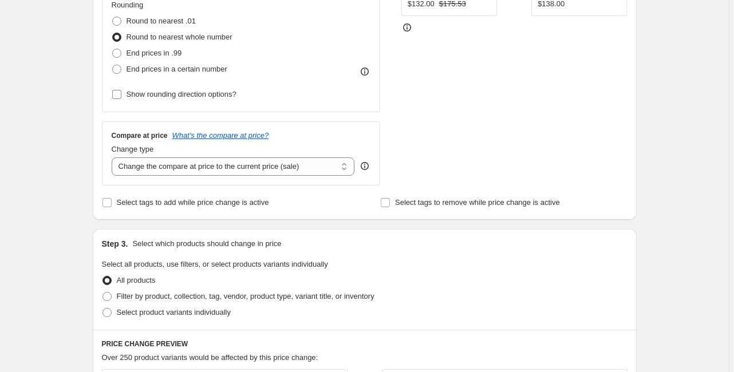
click at [159, 97] on span "Show rounding direction options?" at bounding box center [182, 94] width 110 height 9
click at [121, 97] on input "Show rounding direction options?" at bounding box center [116, 94] width 9 height 9
checkbox input "true"
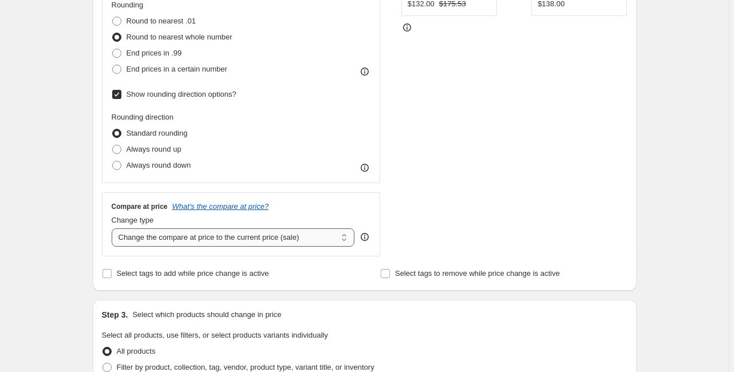
click at [190, 241] on select "Change the compare at price to the current price (sale) Change the compare at p…" at bounding box center [233, 238] width 243 height 18
select select "remove"
click at [113, 229] on select "Change the compare at price to the current price (sale) Change the compare at p…" at bounding box center [233, 238] width 243 height 18
click at [87, 229] on div "Step 1. Optionally give your price change job a title (eg "March 30% off sale o…" at bounding box center [360, 286] width 553 height 1145
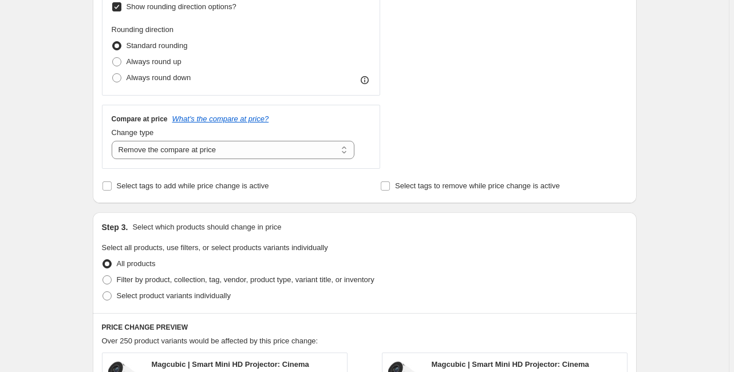
scroll to position [412, 0]
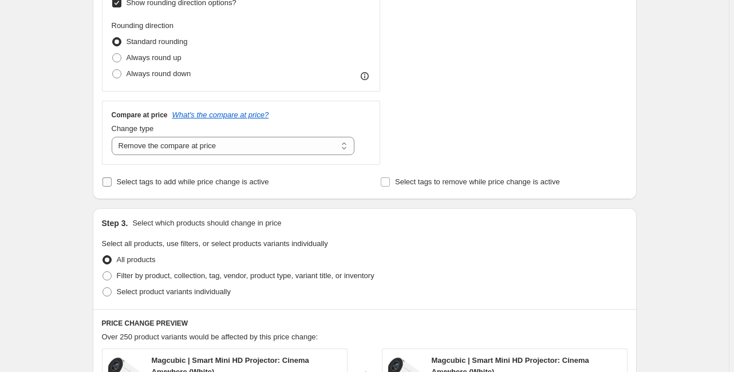
click at [110, 181] on input "Select tags to add while price change is active" at bounding box center [107, 182] width 9 height 9
checkbox input "true"
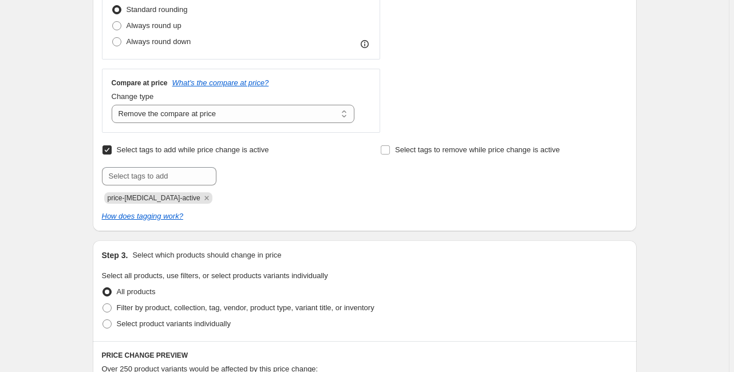
scroll to position [458, 0]
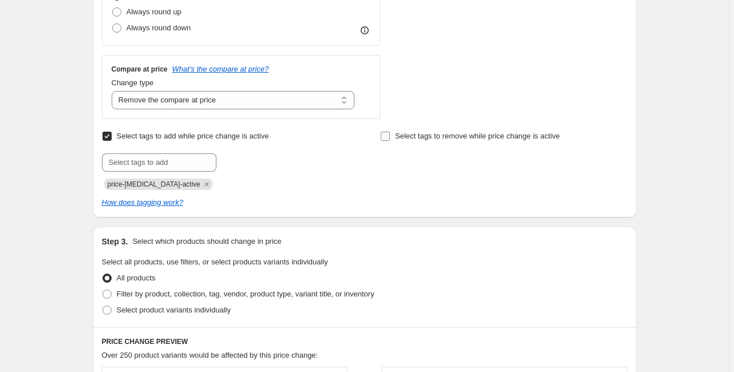
click at [390, 136] on input "Select tags to remove while price change is active" at bounding box center [385, 136] width 9 height 9
checkbox input "true"
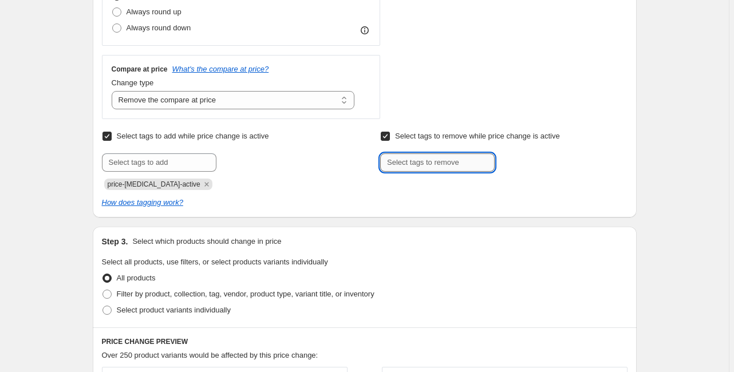
click at [411, 159] on input "text" at bounding box center [437, 163] width 115 height 18
type input "ALI"
click at [537, 163] on button "Add ALI" at bounding box center [518, 162] width 40 height 16
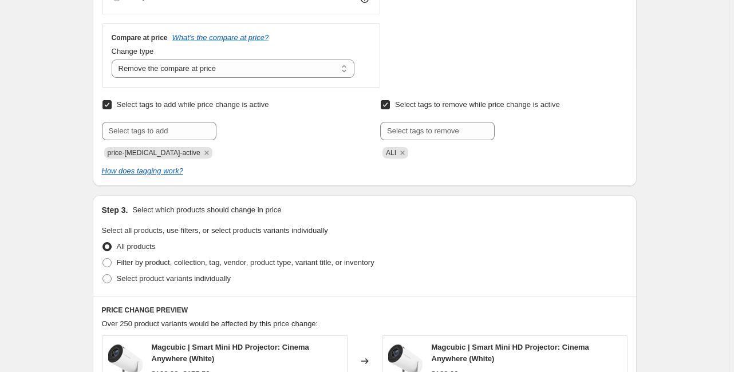
scroll to position [504, 0]
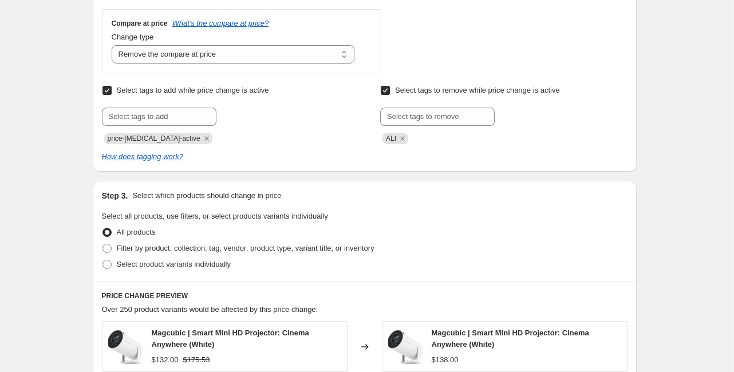
click at [107, 91] on input "Select tags to add while price change is active" at bounding box center [107, 90] width 9 height 9
checkbox input "false"
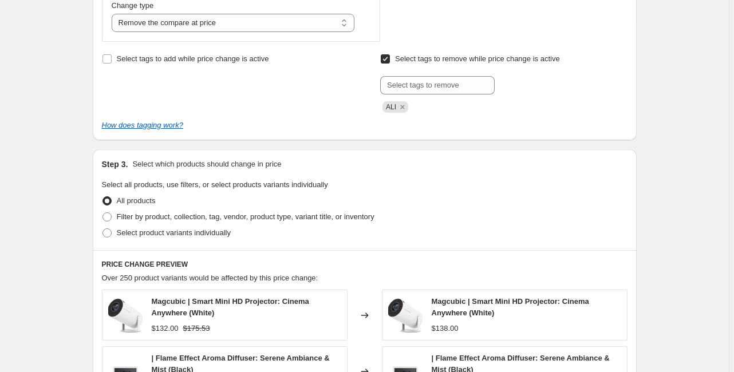
scroll to position [596, 0]
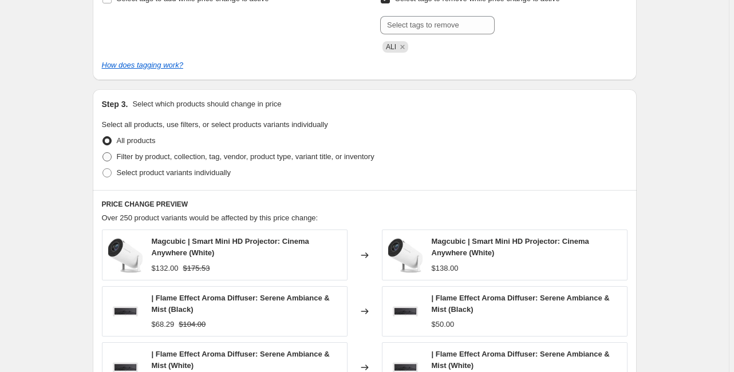
click at [164, 158] on span "Filter by product, collection, tag, vendor, product type, variant title, or inv…" at bounding box center [246, 156] width 258 height 9
click at [103, 153] on input "Filter by product, collection, tag, vendor, product type, variant title, or inv…" at bounding box center [103, 152] width 1 height 1
radio input "true"
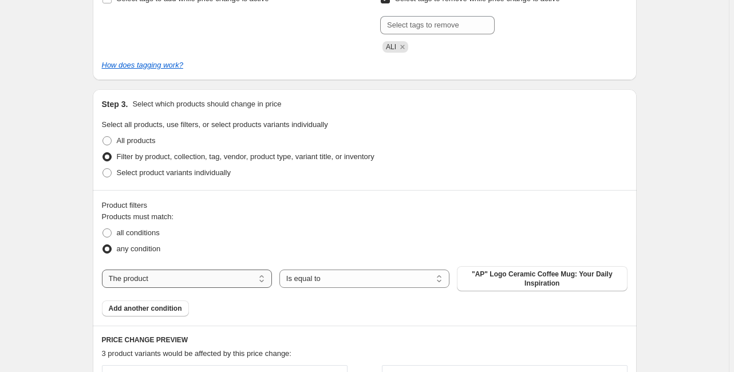
click at [186, 280] on select "The product The product's collection The product's tag The product's vendor The…" at bounding box center [187, 279] width 170 height 18
select select "tag"
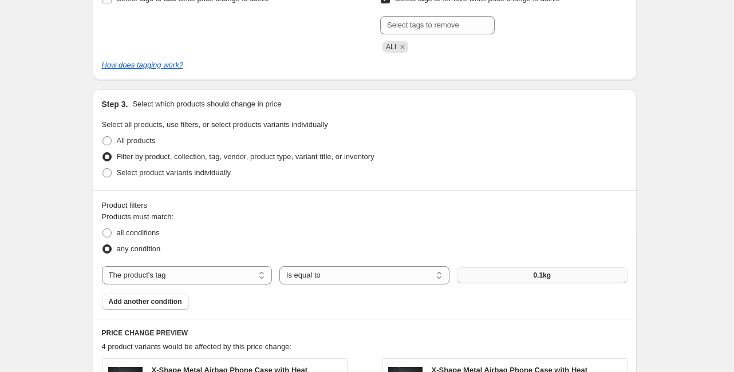
click at [530, 278] on button "0.1kg" at bounding box center [542, 275] width 170 height 16
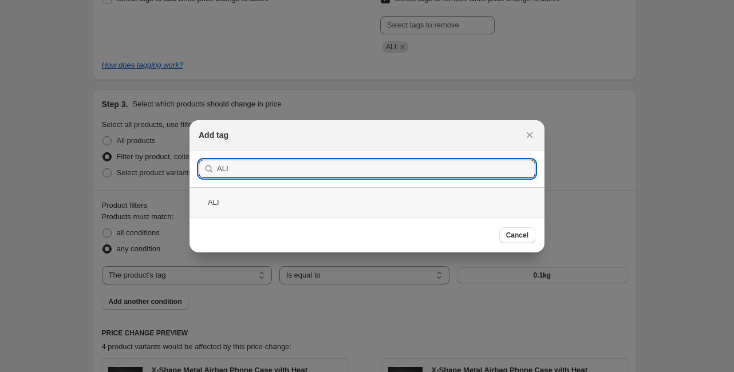
type input "ALI"
click at [398, 211] on div "ALI" at bounding box center [367, 202] width 355 height 30
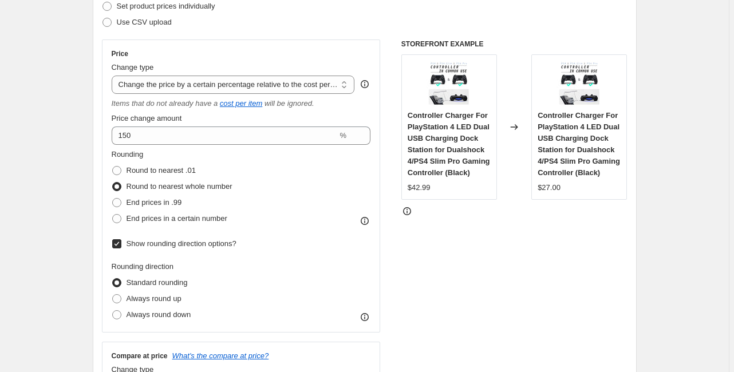
scroll to position [183, 0]
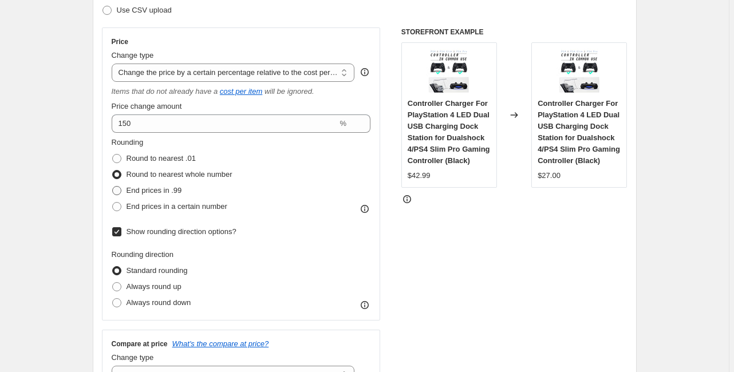
click at [173, 188] on span "End prices in .99" at bounding box center [155, 190] width 56 height 9
click at [113, 187] on input "End prices in .99" at bounding box center [112, 186] width 1 height 1
radio input "true"
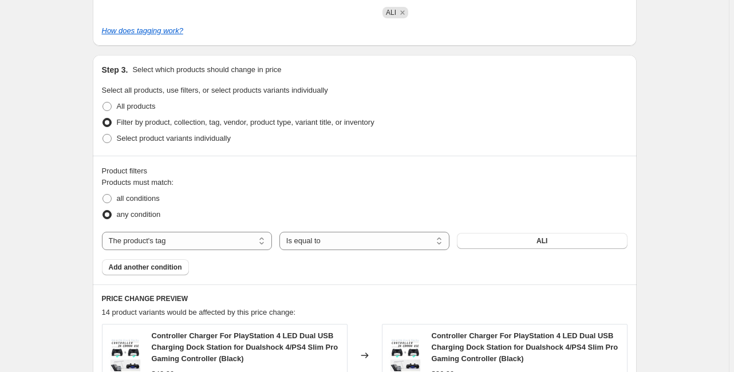
scroll to position [642, 0]
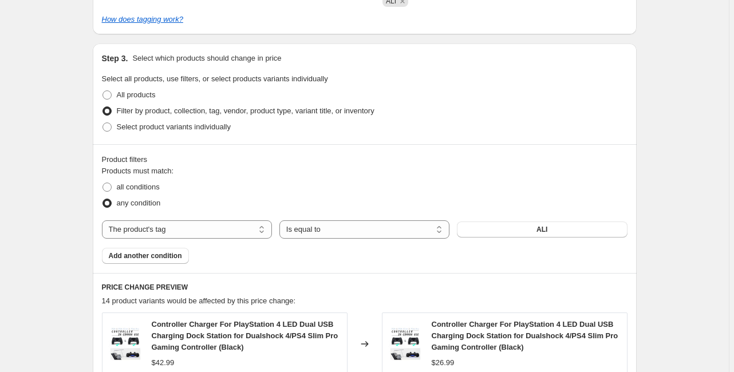
click at [594, 250] on div "Products must match: all conditions any condition The product The product's col…" at bounding box center [365, 215] width 526 height 99
click at [592, 239] on div "Products must match: all conditions any condition The product The product's col…" at bounding box center [365, 215] width 526 height 99
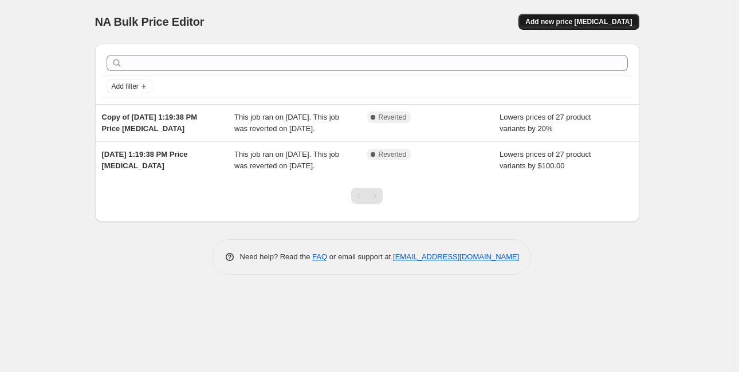
click at [579, 25] on span "Add new price [MEDICAL_DATA]" at bounding box center [578, 21] width 107 height 9
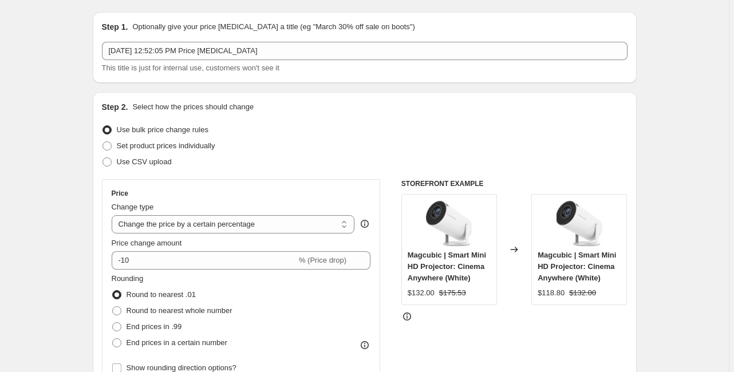
scroll to position [46, 0]
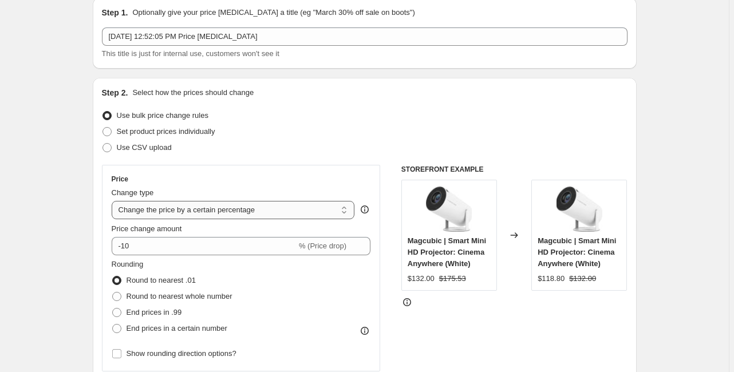
click at [229, 210] on select "Change the price to a certain amount Change the price by a certain amount Chang…" at bounding box center [233, 210] width 243 height 18
select select "pc"
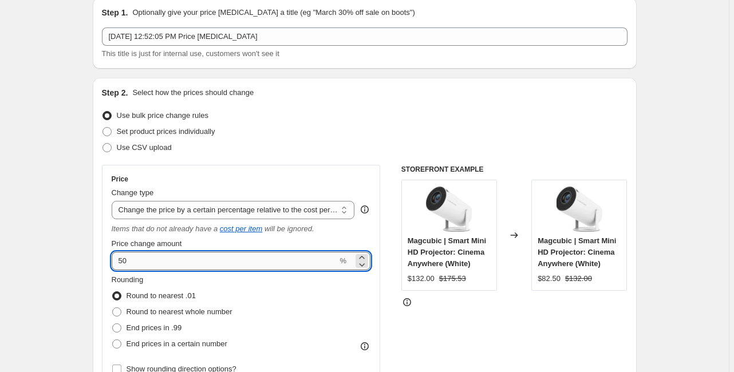
click at [163, 262] on input "50" at bounding box center [225, 261] width 226 height 18
type input "5"
type input "160"
click at [136, 328] on span "End prices in .99" at bounding box center [155, 328] width 56 height 9
click at [113, 324] on input "End prices in .99" at bounding box center [112, 324] width 1 height 1
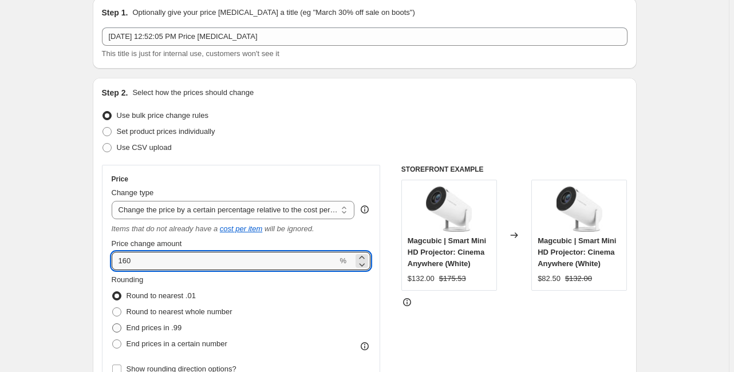
radio input "true"
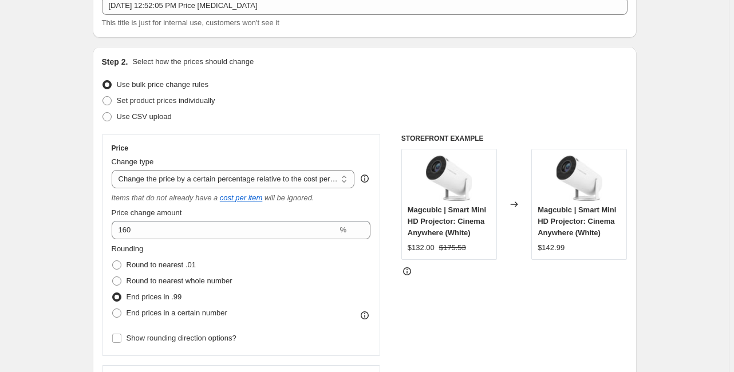
scroll to position [92, 0]
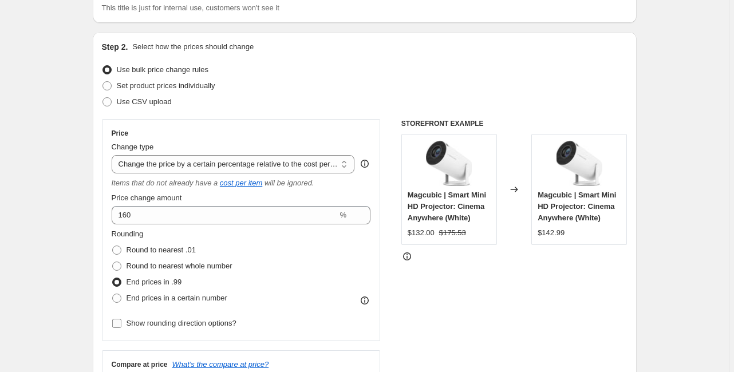
click at [211, 328] on span "Show rounding direction options?" at bounding box center [182, 323] width 110 height 11
click at [121, 328] on input "Show rounding direction options?" at bounding box center [116, 323] width 9 height 9
checkbox input "true"
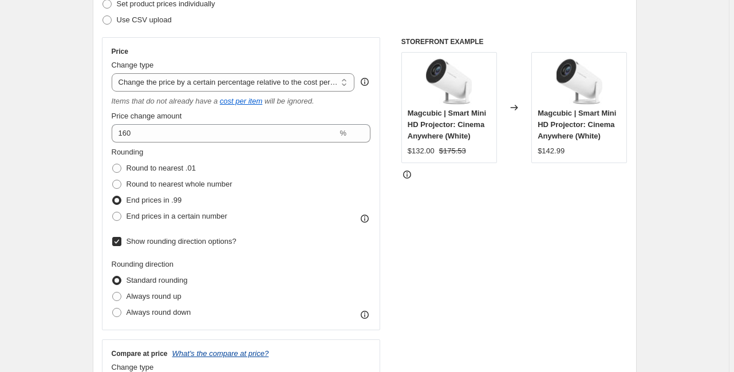
scroll to position [183, 0]
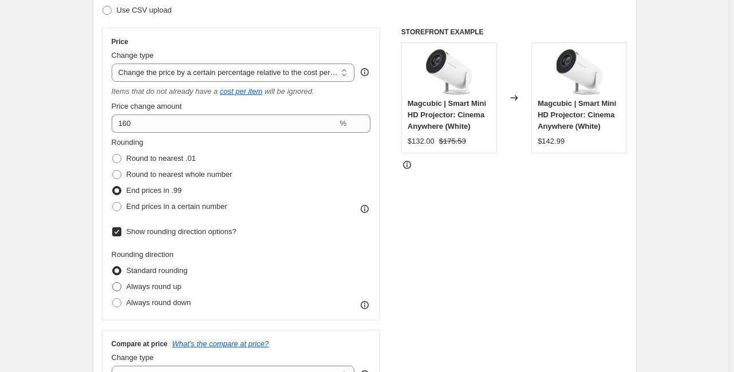
click at [178, 289] on span "Always round up" at bounding box center [154, 286] width 55 height 9
click at [113, 283] on input "Always round up" at bounding box center [112, 282] width 1 height 1
radio input "true"
click at [180, 276] on label "Standard rounding" at bounding box center [150, 271] width 76 height 16
click at [113, 267] on input "Standard rounding" at bounding box center [112, 266] width 1 height 1
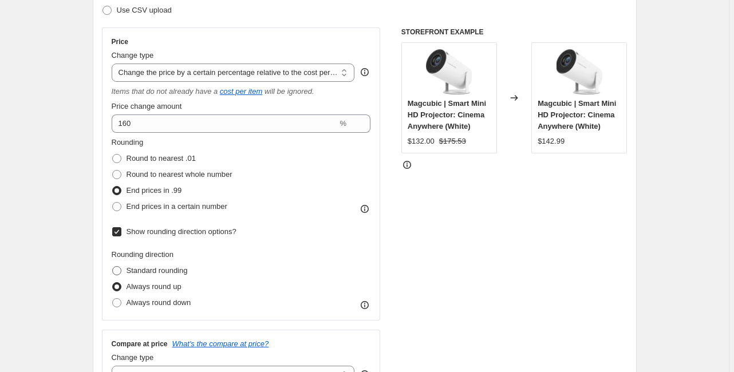
radio input "true"
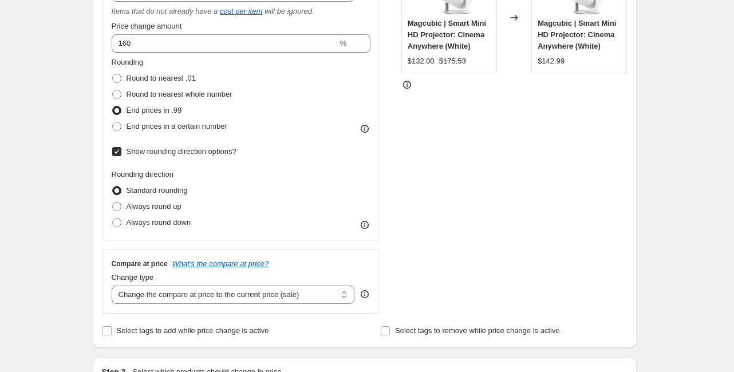
scroll to position [275, 0]
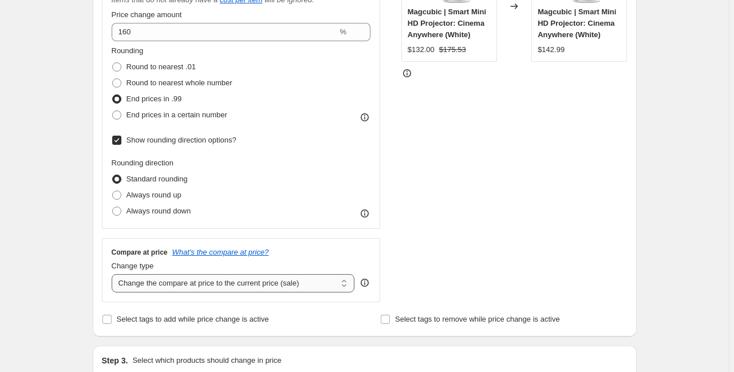
click at [229, 283] on select "Change the compare at price to the current price (sale) Change the compare at p…" at bounding box center [233, 283] width 243 height 18
select select "remove"
click at [113, 275] on select "Change the compare at price to the current price (sale) Change the compare at p…" at bounding box center [233, 283] width 243 height 18
click at [314, 328] on div "Select tags to add while price change is active" at bounding box center [225, 320] width 247 height 16
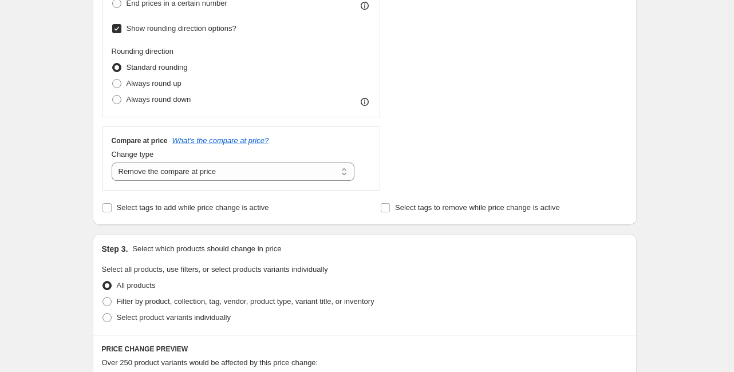
scroll to position [412, 0]
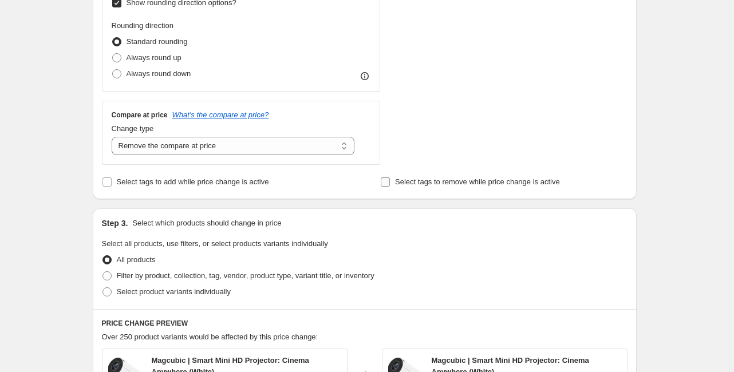
click at [387, 184] on input "Select tags to remove while price change is active" at bounding box center [385, 182] width 9 height 9
checkbox input "true"
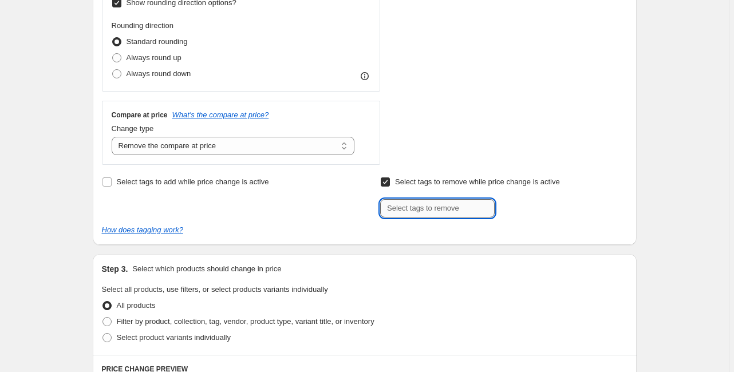
click at [406, 210] on input "text" at bounding box center [437, 208] width 115 height 18
click at [428, 217] on input "text" at bounding box center [437, 208] width 115 height 18
type input "ALI"
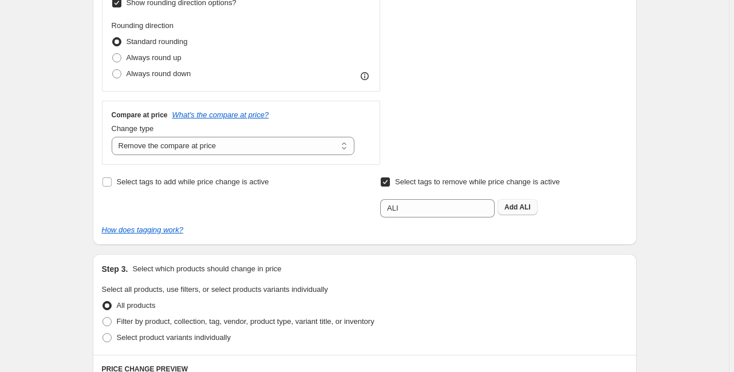
click at [527, 207] on span "ALI" at bounding box center [525, 207] width 11 height 8
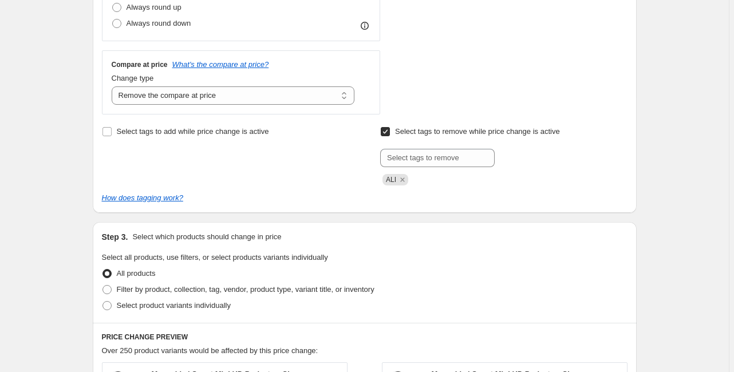
scroll to position [504, 0]
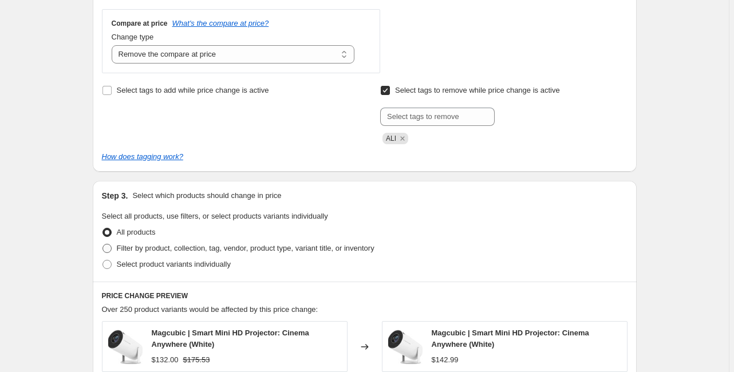
click at [190, 249] on span "Filter by product, collection, tag, vendor, product type, variant title, or inv…" at bounding box center [246, 248] width 258 height 9
click at [103, 245] on input "Filter by product, collection, tag, vendor, product type, variant title, or inv…" at bounding box center [103, 244] width 1 height 1
radio input "true"
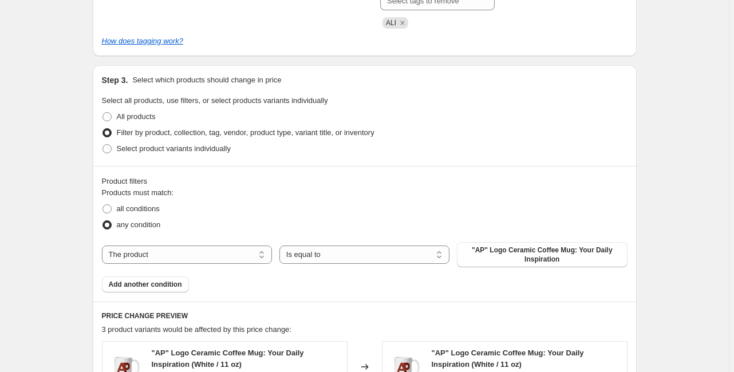
scroll to position [642, 0]
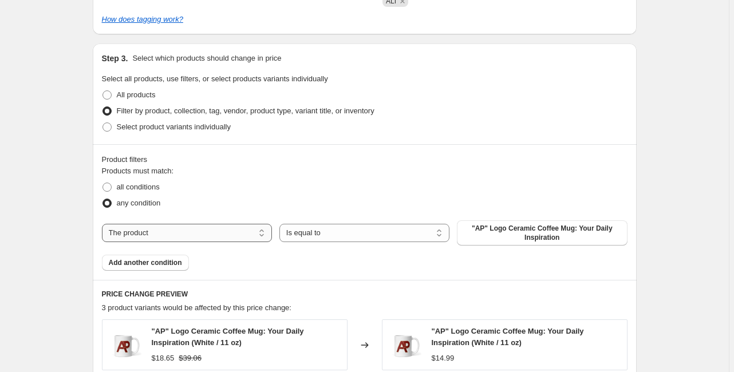
click at [229, 233] on select "The product The product's collection The product's tag The product's vendor The…" at bounding box center [187, 233] width 170 height 18
select select "tag"
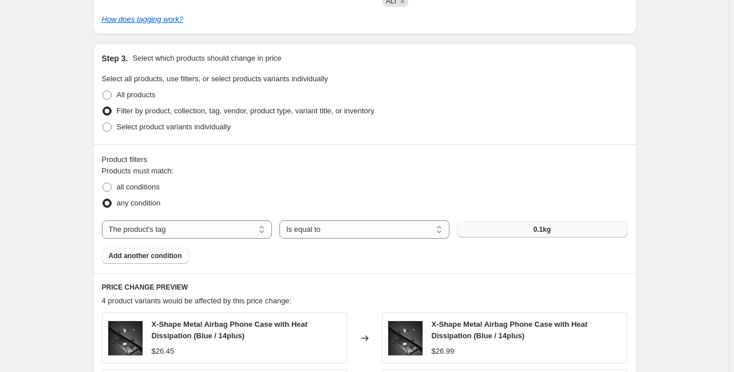
click at [511, 238] on button "0.1kg" at bounding box center [542, 230] width 170 height 16
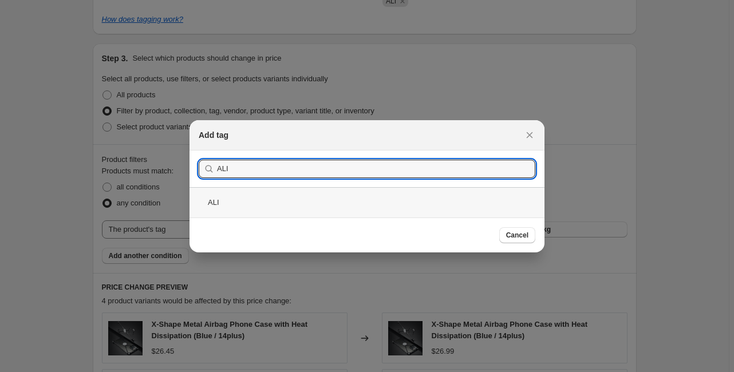
type input "ALI"
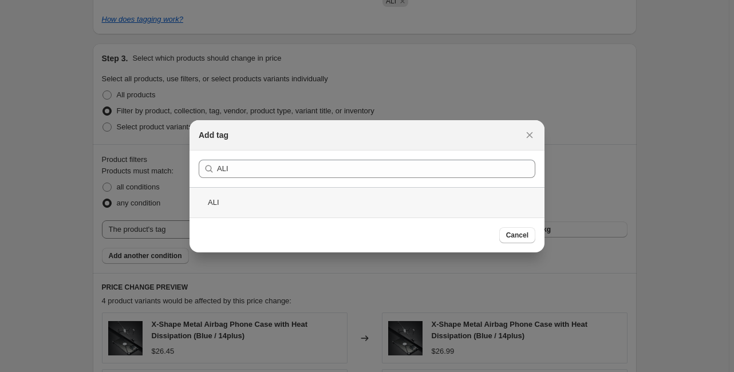
click at [344, 203] on div "ALI" at bounding box center [367, 202] width 355 height 30
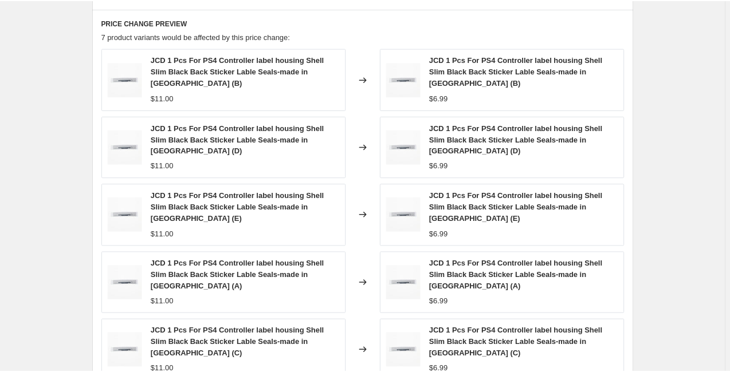
scroll to position [779, 0]
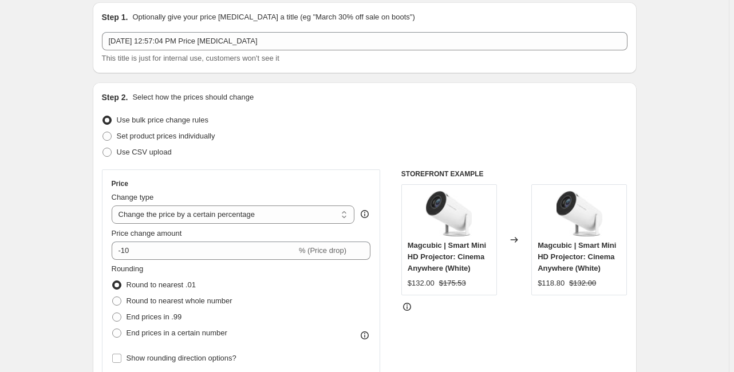
scroll to position [92, 0]
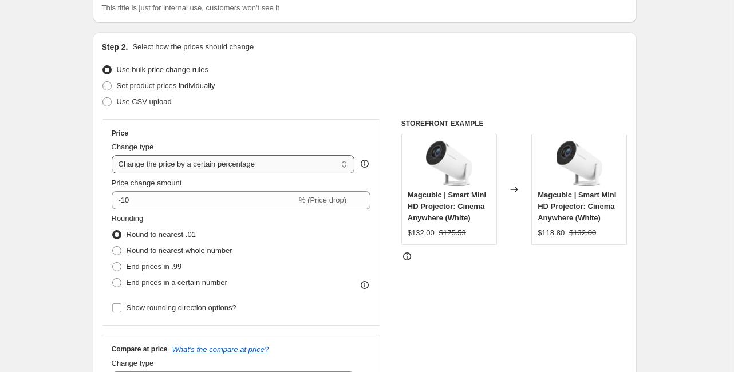
click at [238, 170] on select "Change the price to a certain amount Change the price by a certain amount Chang…" at bounding box center [233, 164] width 243 height 18
select select "pc"
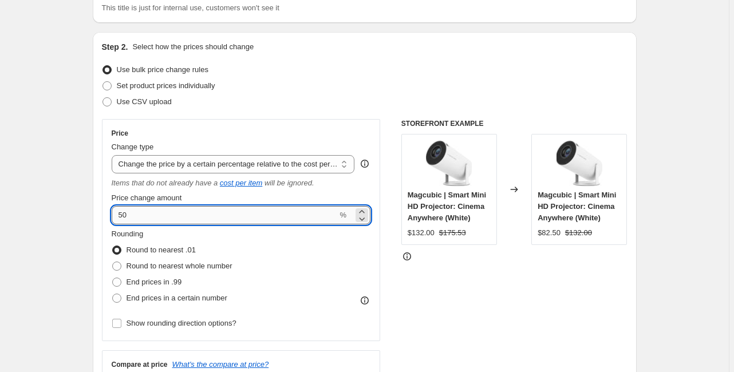
drag, startPoint x: 163, startPoint y: 220, endPoint x: 126, endPoint y: 221, distance: 36.7
click at [126, 221] on input "50" at bounding box center [225, 215] width 226 height 18
drag, startPoint x: 121, startPoint y: 215, endPoint x: 186, endPoint y: 220, distance: 64.9
click at [189, 220] on input "50" at bounding box center [225, 215] width 226 height 18
type input "160"
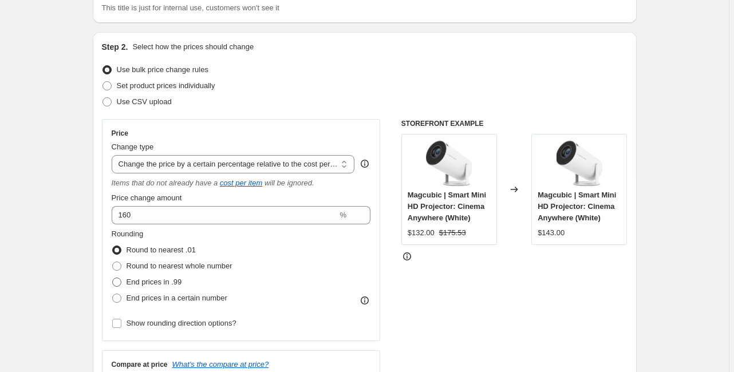
click at [133, 289] on label "End prices in .99" at bounding box center [147, 282] width 70 height 16
click at [113, 278] on input "End prices in .99" at bounding box center [112, 278] width 1 height 1
radio input "true"
click at [181, 326] on span "Show rounding direction options?" at bounding box center [182, 323] width 110 height 9
click at [121, 326] on input "Show rounding direction options?" at bounding box center [116, 323] width 9 height 9
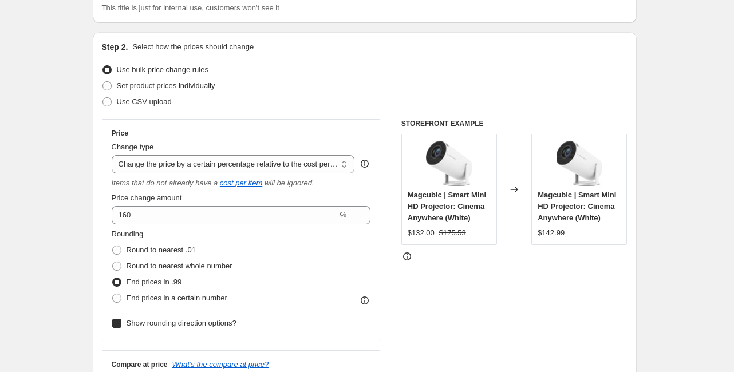
checkbox input "true"
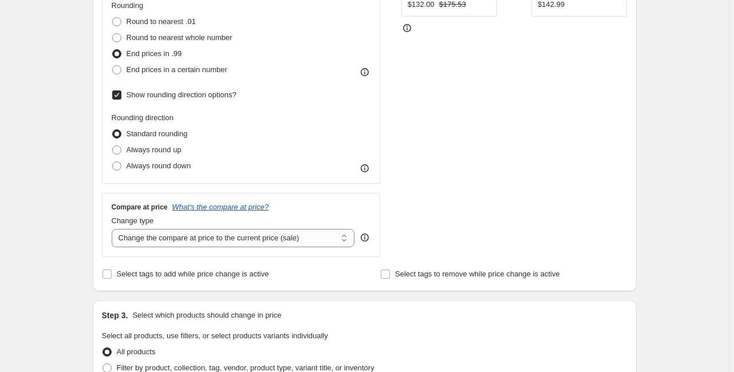
scroll to position [321, 0]
click at [202, 238] on select "Change the compare at price to the current price (sale) Change the compare at p…" at bounding box center [233, 238] width 243 height 18
select select "remove"
click at [113, 229] on select "Change the compare at price to the current price (sale) Change the compare at p…" at bounding box center [233, 238] width 243 height 18
click at [509, 275] on span "Select tags to remove while price change is active" at bounding box center [477, 273] width 165 height 9
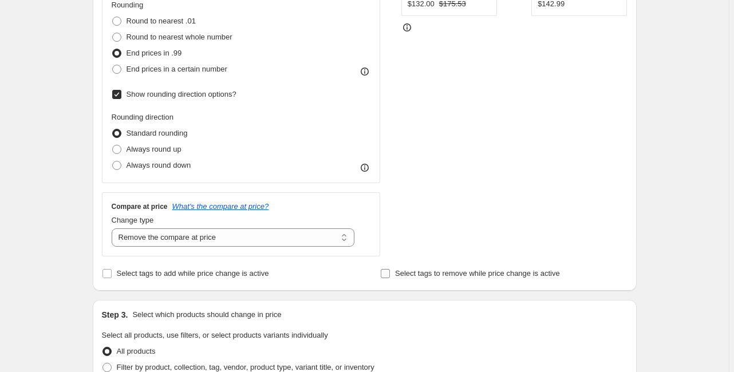
click at [390, 275] on input "Select tags to remove while price change is active" at bounding box center [385, 273] width 9 height 9
checkbox input "true"
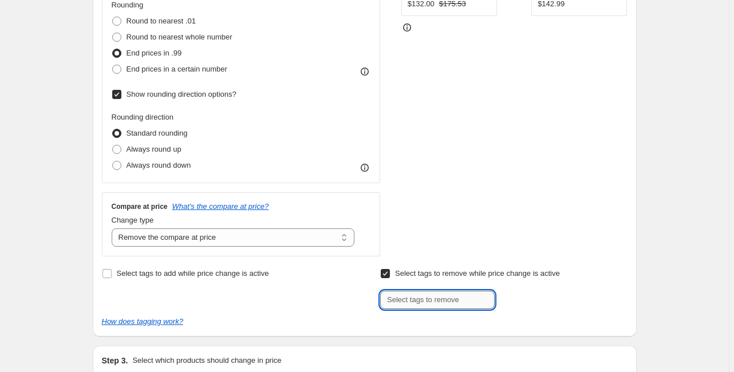
click at [440, 299] on input "text" at bounding box center [437, 300] width 115 height 18
type input "ALI"
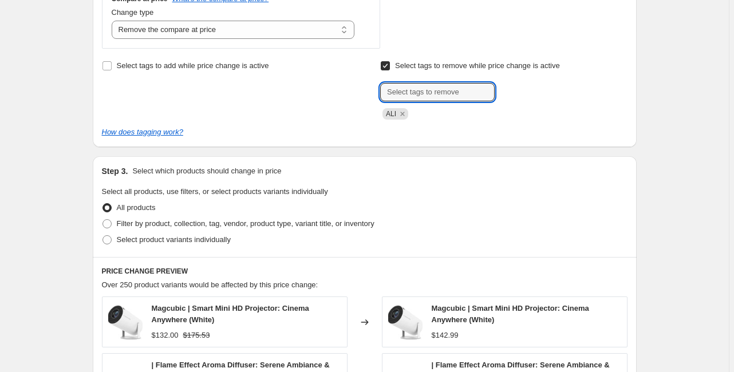
scroll to position [550, 0]
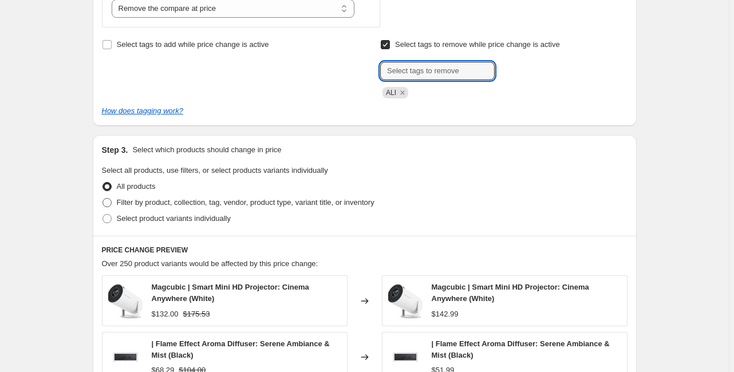
click at [112, 206] on span at bounding box center [107, 202] width 9 height 9
click at [103, 199] on input "Filter by product, collection, tag, vendor, product type, variant title, or inv…" at bounding box center [103, 198] width 1 height 1
radio input "true"
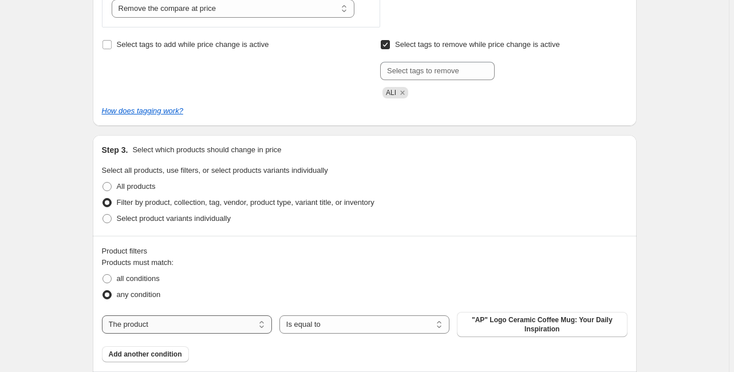
click at [169, 332] on select "The product The product's collection The product's tag The product's vendor The…" at bounding box center [187, 325] width 170 height 18
select select "tag"
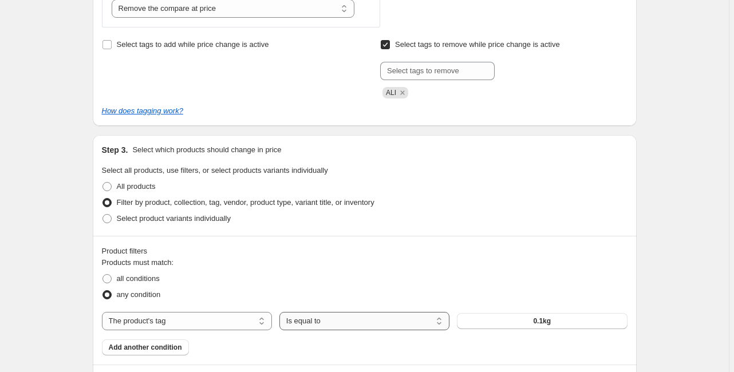
click at [353, 320] on select "Is equal to Is not equal to" at bounding box center [365, 321] width 170 height 18
click at [573, 328] on button "0.1kg" at bounding box center [542, 321] width 170 height 16
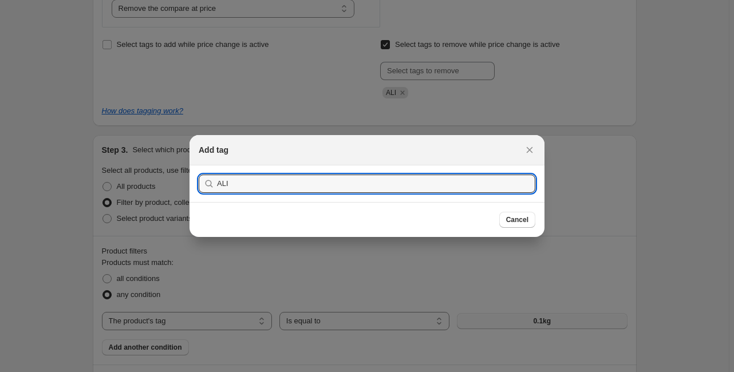
type input "ALI"
click at [199, 166] on button "Submit" at bounding box center [215, 172] width 33 height 12
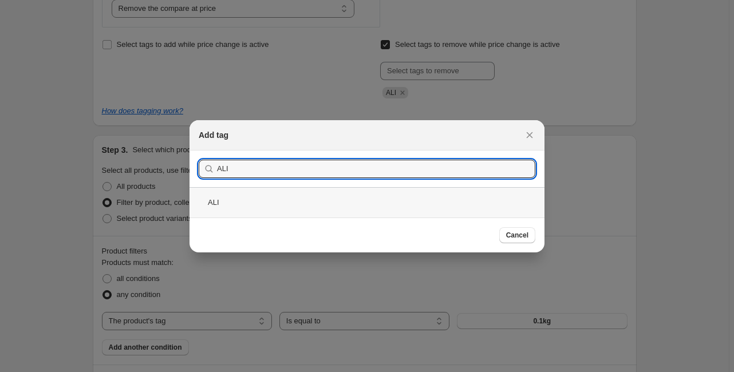
click at [277, 207] on div "ALI" at bounding box center [367, 202] width 355 height 30
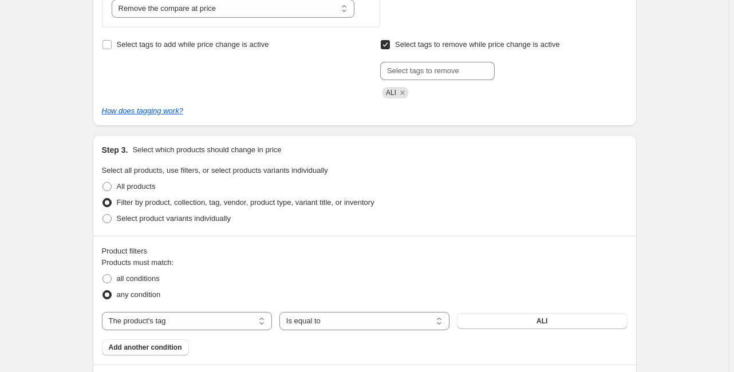
click at [441, 265] on fieldset "Products must match: all conditions any condition" at bounding box center [365, 280] width 526 height 46
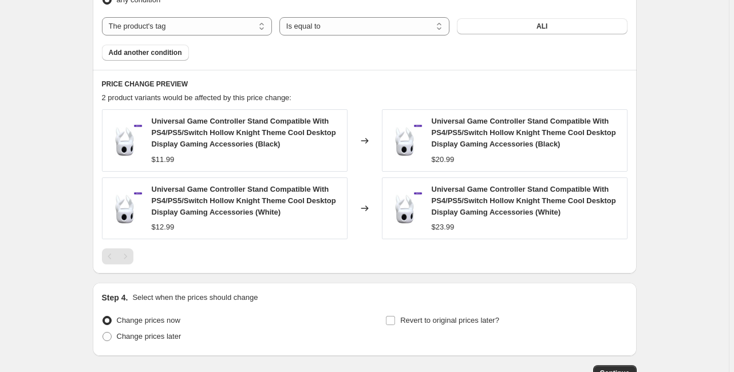
scroll to position [871, 0]
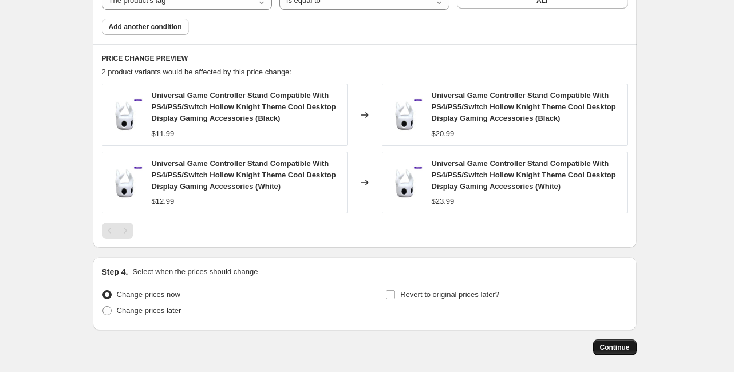
click at [620, 346] on span "Continue" at bounding box center [615, 347] width 30 height 9
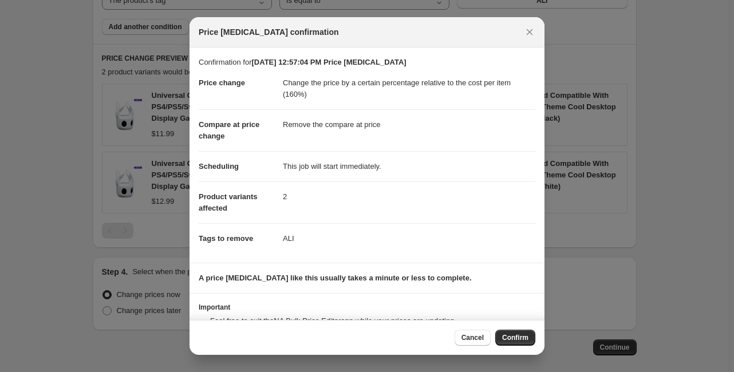
scroll to position [45, 0]
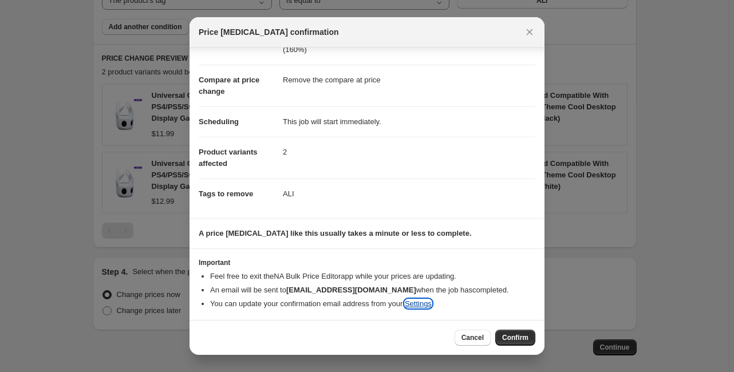
click at [426, 302] on link "Settings" at bounding box center [418, 304] width 27 height 9
click at [517, 337] on span "Confirm" at bounding box center [515, 337] width 26 height 9
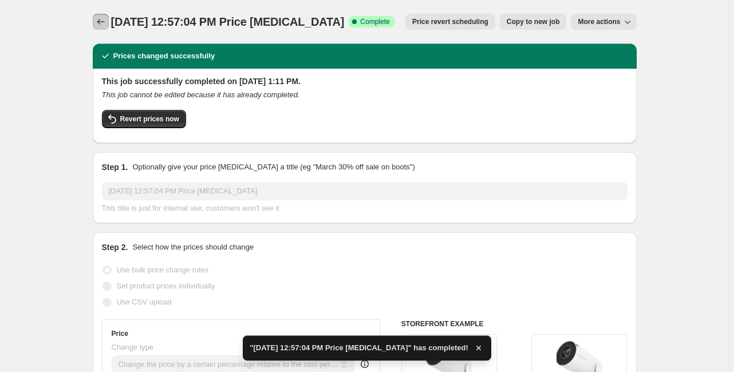
click at [104, 19] on icon "Price change jobs" at bounding box center [100, 21] width 11 height 11
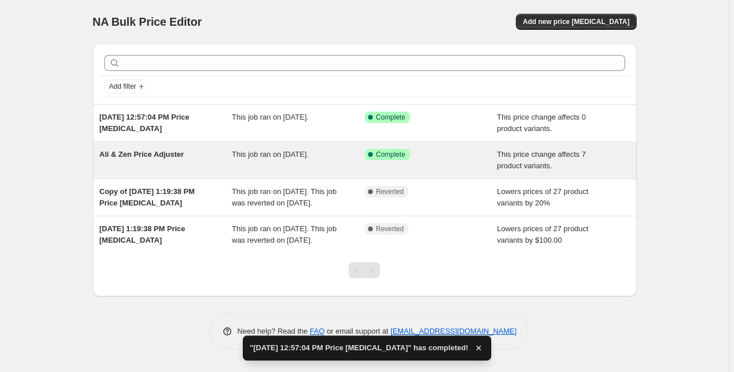
click at [148, 157] on span "Ali & Zen Price Adjuster" at bounding box center [142, 154] width 85 height 9
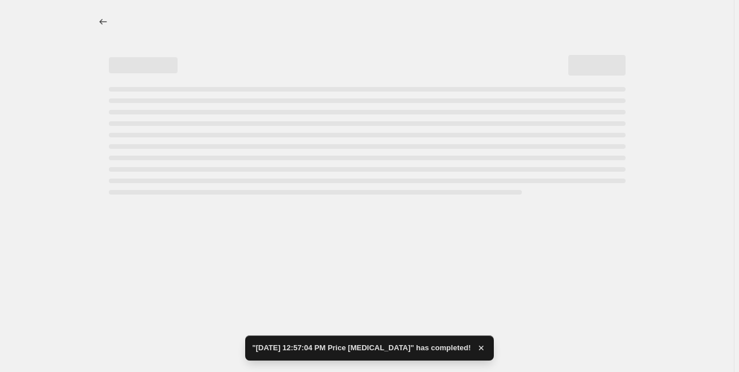
select select "pc"
select select "remove"
select select "tag"
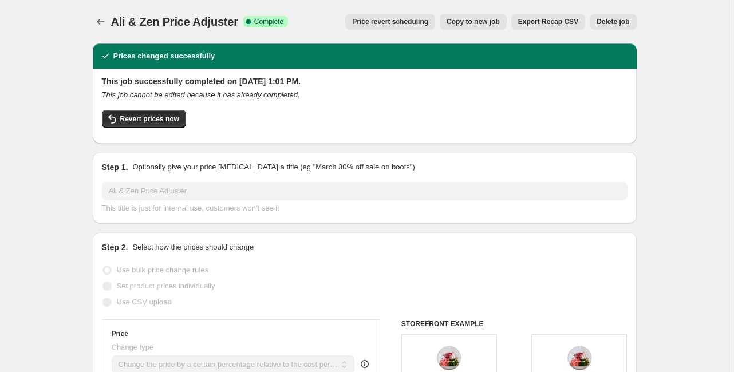
click at [486, 24] on span "Copy to new job" at bounding box center [473, 21] width 53 height 9
select select "pc"
select select "remove"
select select "tag"
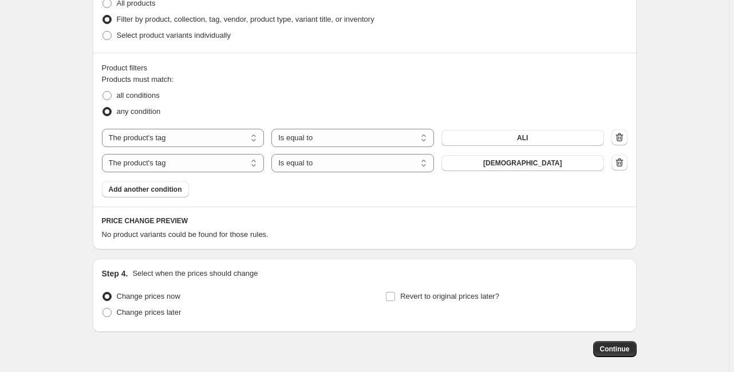
scroll to position [717, 0]
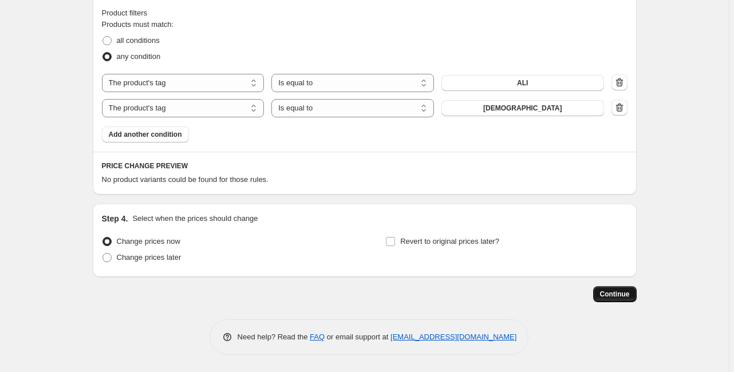
click at [603, 290] on button "Continue" at bounding box center [615, 294] width 44 height 16
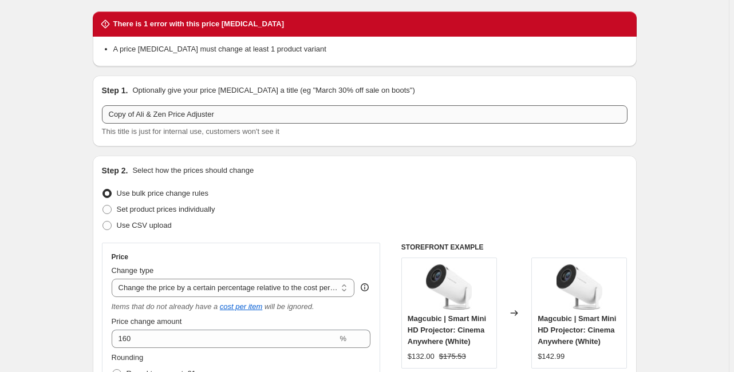
scroll to position [0, 0]
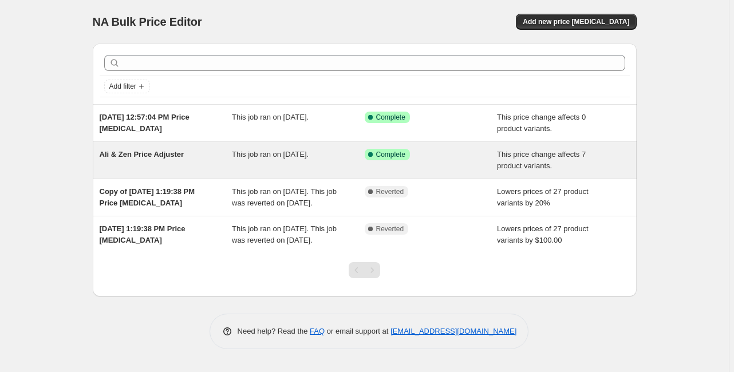
click at [160, 154] on span "Ali & Zen Price Adjuster" at bounding box center [142, 154] width 85 height 9
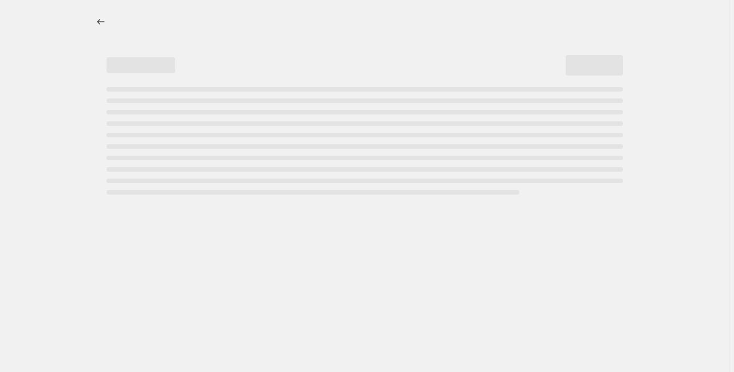
select select "pc"
select select "remove"
select select "tag"
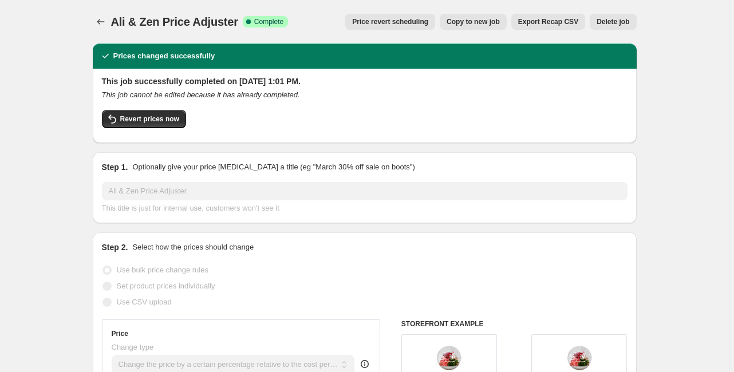
click at [477, 21] on span "Copy to new job" at bounding box center [473, 21] width 53 height 9
select select "pc"
select select "remove"
select select "tag"
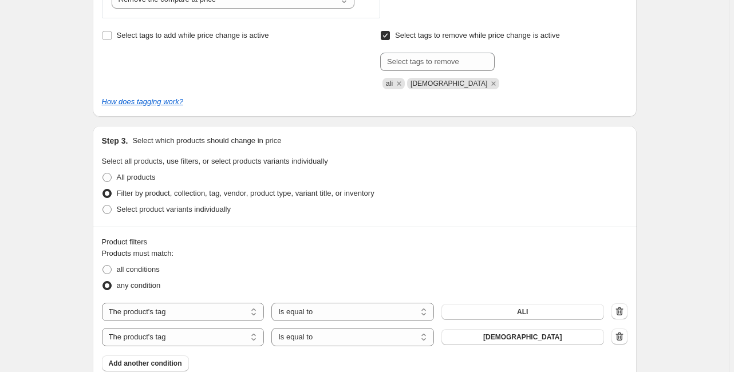
scroll to position [442, 0]
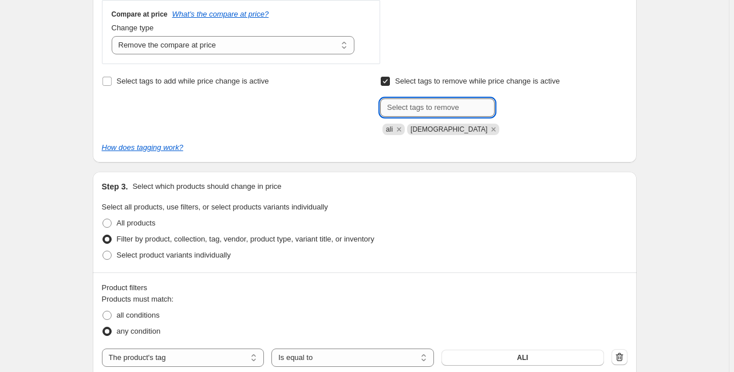
click at [454, 109] on input "text" at bounding box center [437, 108] width 115 height 18
click at [228, 119] on div "Select tags to add while price change is active" at bounding box center [225, 104] width 247 height 62
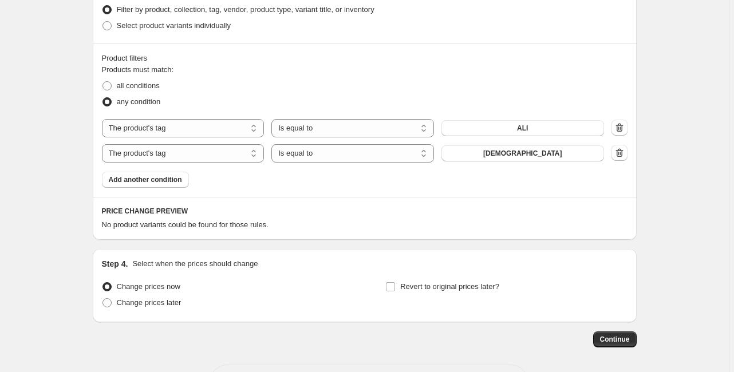
scroll to position [717, 0]
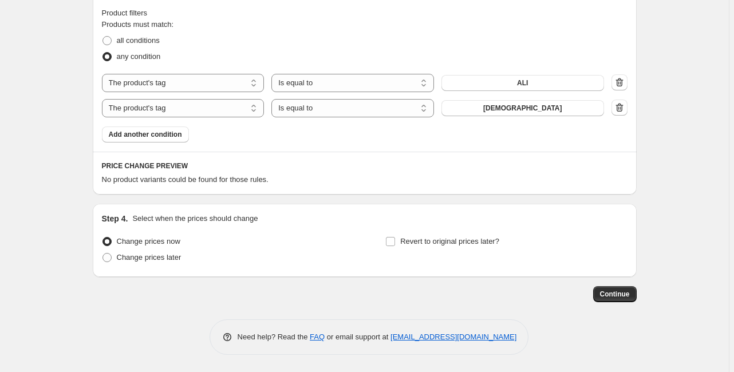
click at [157, 161] on div "PRICE CHANGE PREVIEW No product variants could be found for those rules." at bounding box center [365, 173] width 544 height 43
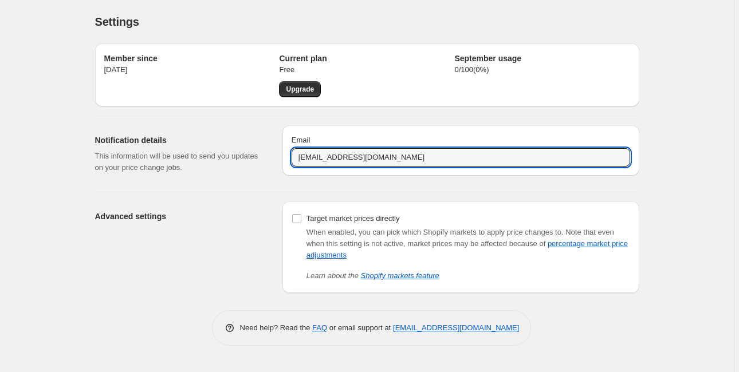
drag, startPoint x: 408, startPoint y: 159, endPoint x: 232, endPoint y: 149, distance: 176.7
click at [232, 149] on div "Notification details This information will be used to send you updates on your …" at bounding box center [362, 149] width 553 height 66
type input "D"
type input "[PERSON_NAME][EMAIL_ADDRESS][DOMAIN_NAME]"
drag, startPoint x: 150, startPoint y: 179, endPoint x: 196, endPoint y: 181, distance: 45.9
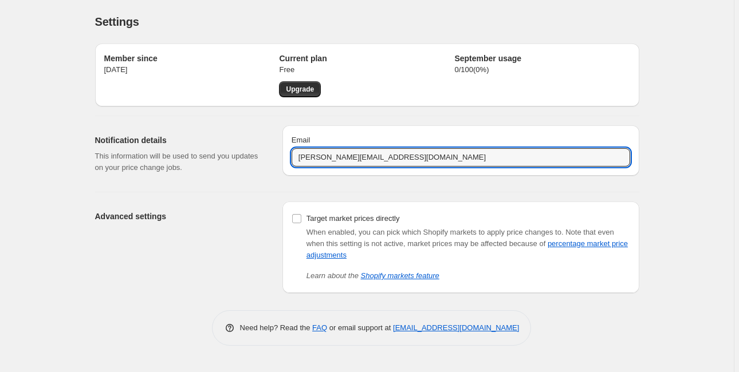
click at [150, 179] on div "Notification details This information will be used to send you updates on your …" at bounding box center [184, 153] width 178 height 57
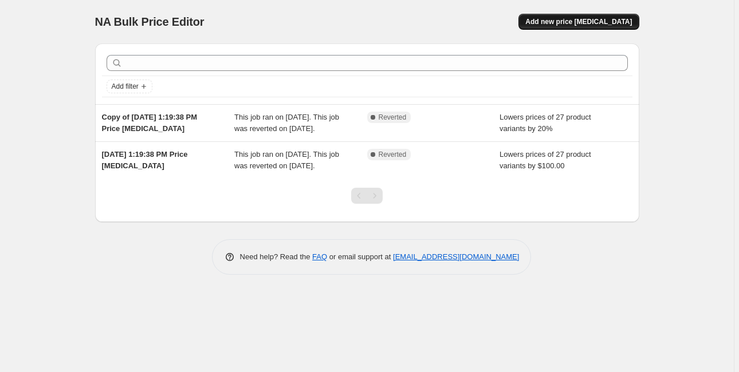
click at [612, 23] on span "Add new price [MEDICAL_DATA]" at bounding box center [578, 21] width 107 height 9
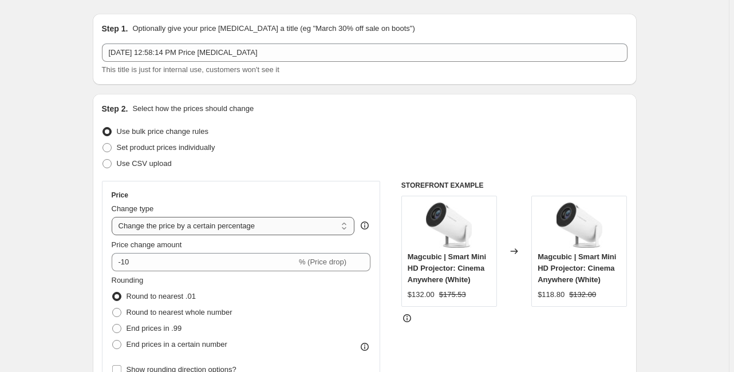
scroll to position [46, 0]
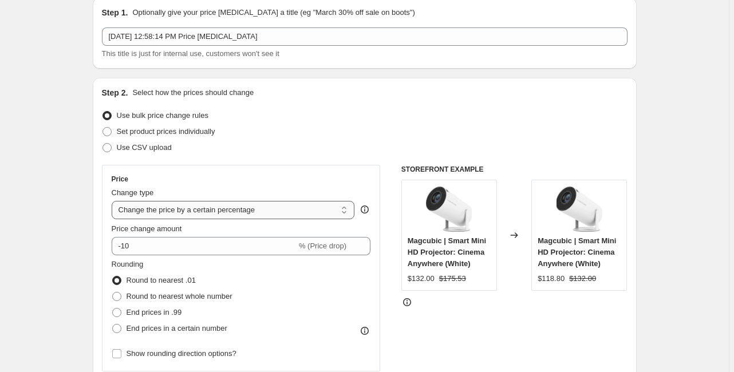
click at [225, 214] on select "Change the price to a certain amount Change the price by a certain amount Chang…" at bounding box center [233, 210] width 243 height 18
select select "pc"
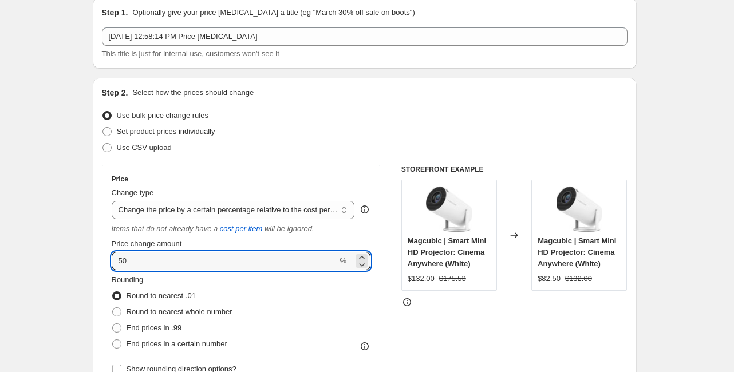
drag, startPoint x: 113, startPoint y: 262, endPoint x: 90, endPoint y: 261, distance: 22.9
type input "160"
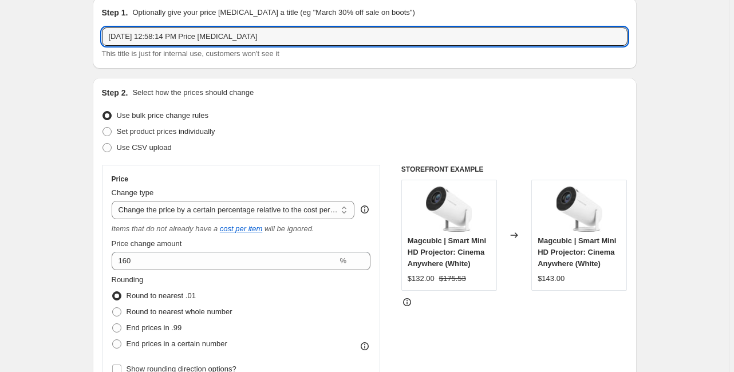
drag, startPoint x: 293, startPoint y: 37, endPoint x: 78, endPoint y: 33, distance: 215.4
type input "[PERSON_NAME] Adujster"
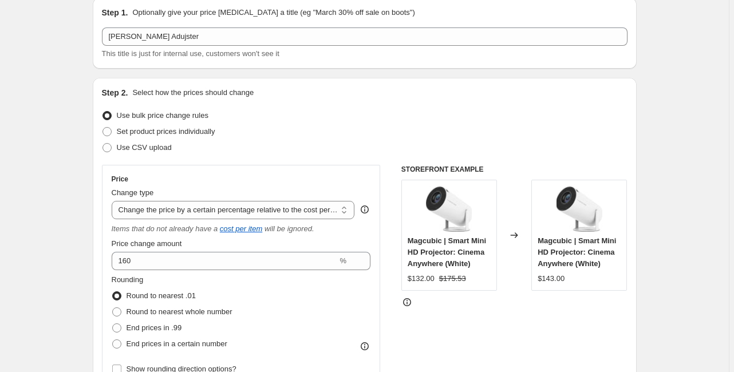
click at [174, 211] on select "Change the price to a certain amount Change the price by a certain amount Chang…" at bounding box center [233, 210] width 243 height 18
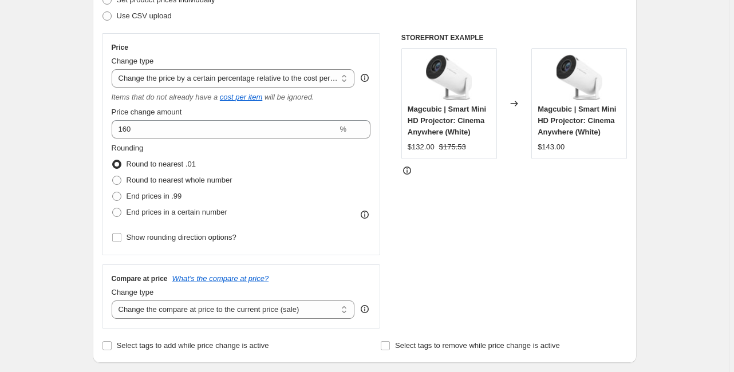
scroll to position [183, 0]
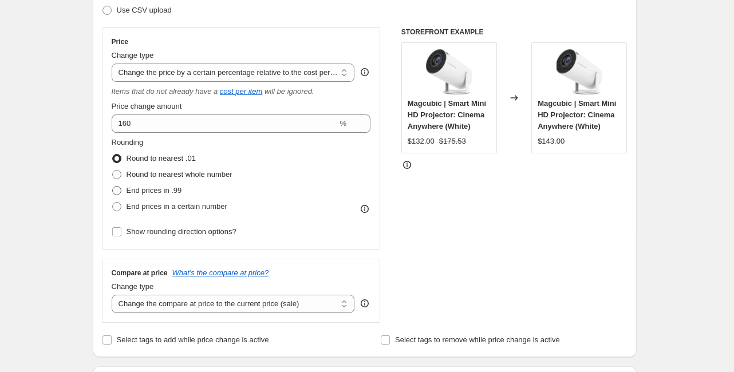
click at [163, 190] on span "End prices in .99" at bounding box center [155, 190] width 56 height 9
click at [113, 187] on input "End prices in .99" at bounding box center [112, 186] width 1 height 1
radio input "true"
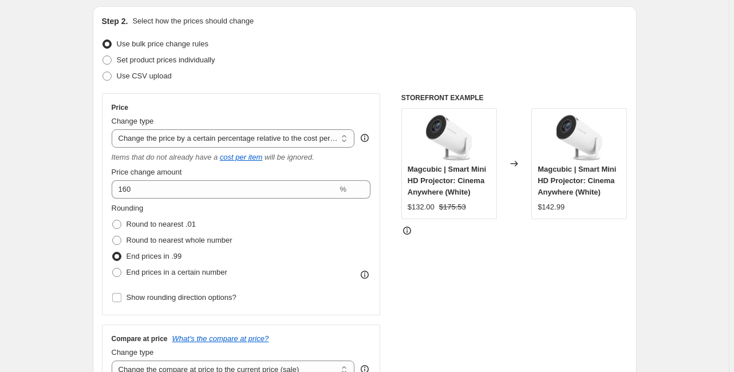
scroll to position [0, 0]
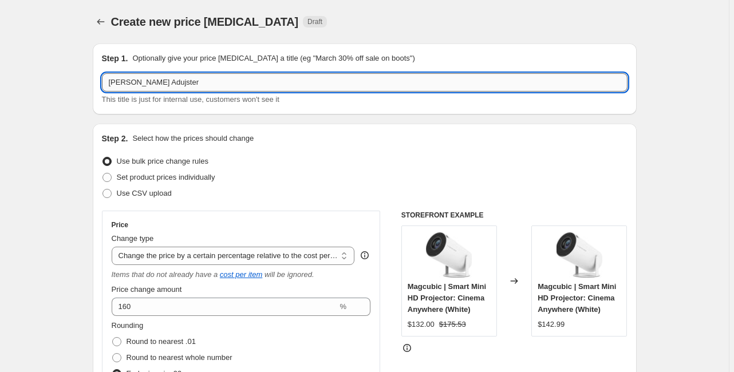
click at [120, 84] on input "Ali Price Adujster" at bounding box center [365, 82] width 526 height 18
type input "Ali & Zen Price Adjuster"
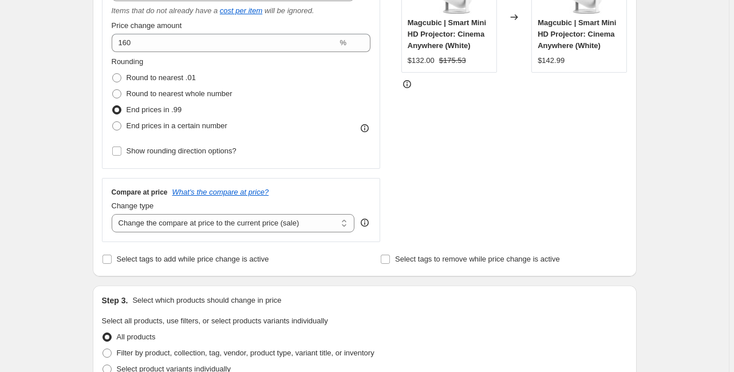
scroll to position [275, 0]
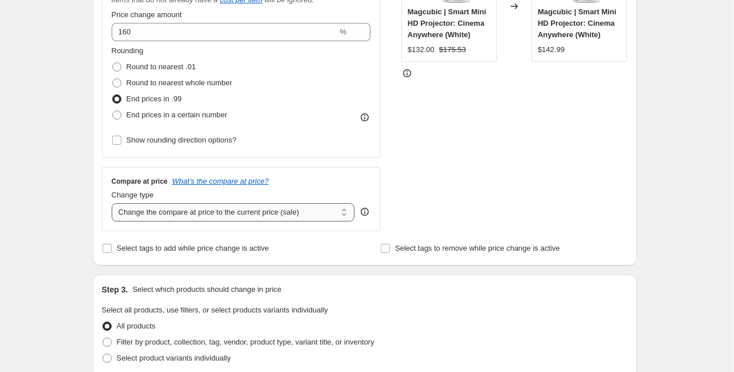
click at [258, 215] on select "Change the compare at price to the current price (sale) Change the compare at p…" at bounding box center [233, 212] width 243 height 18
select select "remove"
click at [113, 204] on select "Change the compare at price to the current price (sale) Change the compare at p…" at bounding box center [233, 212] width 243 height 18
click at [159, 250] on span "Select tags to add while price change is active" at bounding box center [193, 248] width 152 height 9
click at [112, 250] on input "Select tags to add while price change is active" at bounding box center [107, 248] width 9 height 9
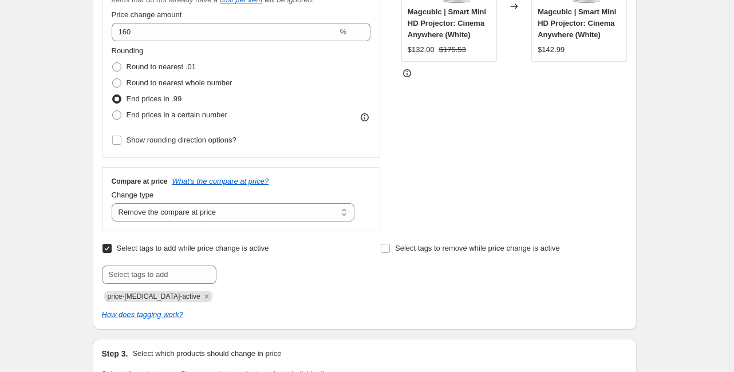
click at [117, 248] on label "Select tags to add while price change is active" at bounding box center [185, 249] width 167 height 16
click at [112, 248] on input "Select tags to add while price change is active" at bounding box center [107, 248] width 9 height 9
checkbox input "false"
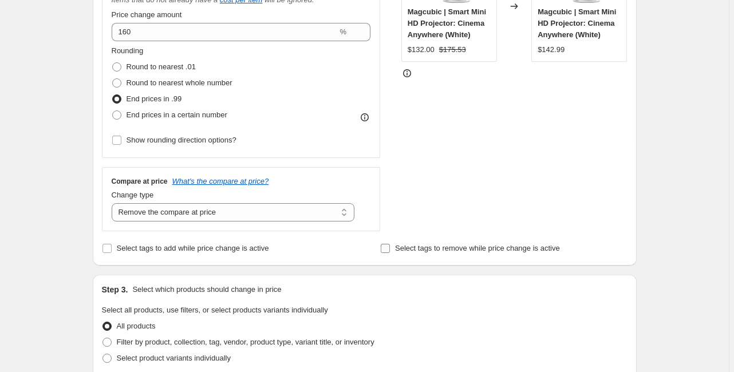
click at [435, 250] on span "Select tags to remove while price change is active" at bounding box center [477, 248] width 165 height 9
click at [390, 250] on input "Select tags to remove while price change is active" at bounding box center [385, 248] width 9 height 9
checkbox input "true"
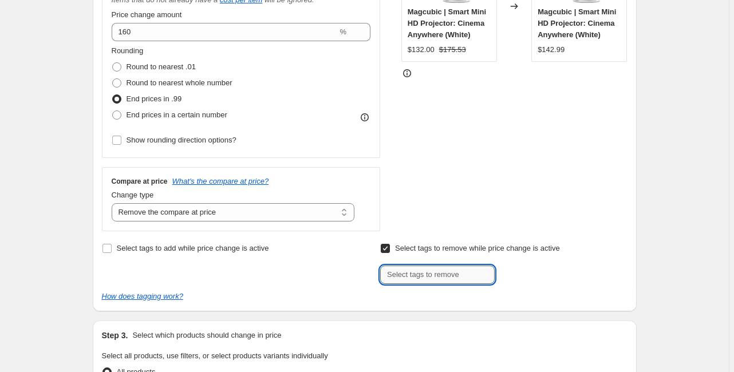
click at [438, 276] on input "text" at bounding box center [437, 275] width 115 height 18
type input "ali"
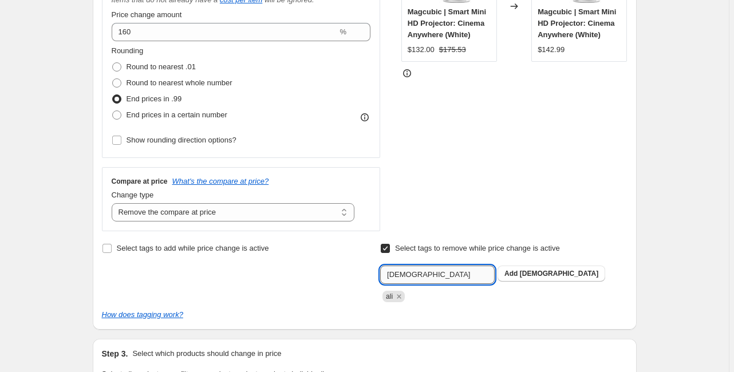
type input "[DEMOGRAPHIC_DATA]"
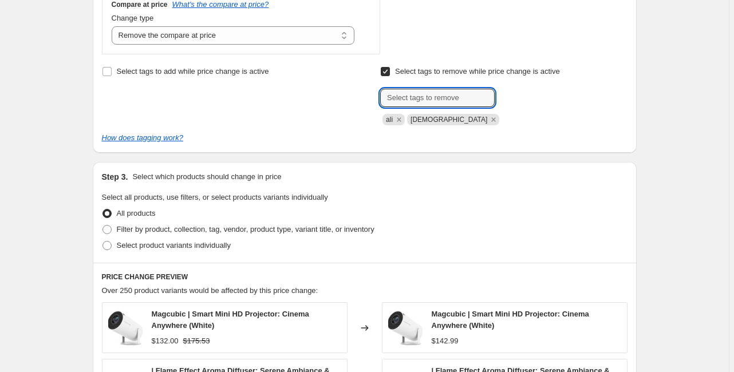
scroll to position [458, 0]
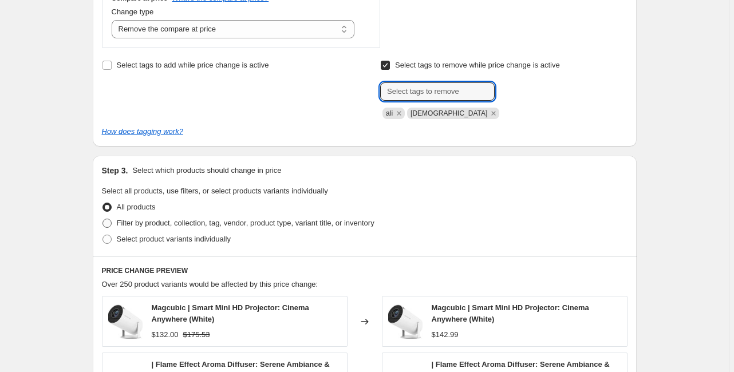
click at [237, 223] on span "Filter by product, collection, tag, vendor, product type, variant title, or inv…" at bounding box center [246, 223] width 258 height 9
click at [103, 219] on input "Filter by product, collection, tag, vendor, product type, variant title, or inv…" at bounding box center [103, 219] width 1 height 1
radio input "true"
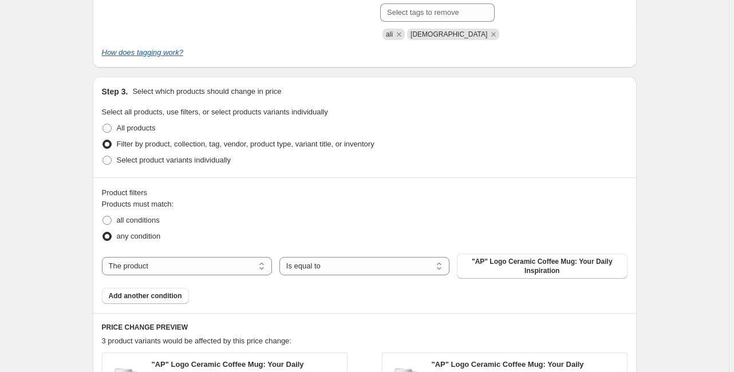
scroll to position [550, 0]
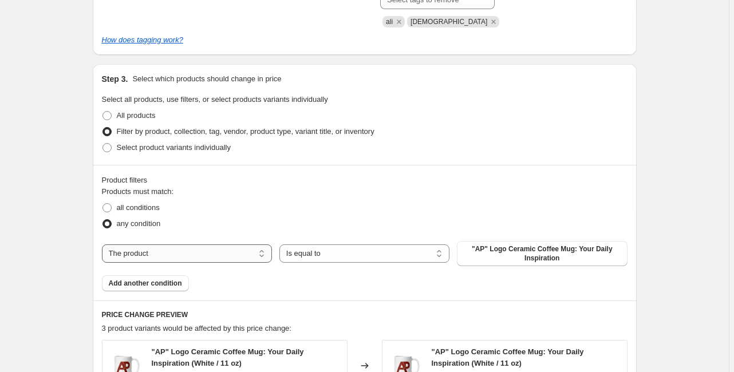
click at [213, 259] on select "The product The product's collection The product's tag The product's vendor The…" at bounding box center [187, 254] width 170 height 18
select select "tag"
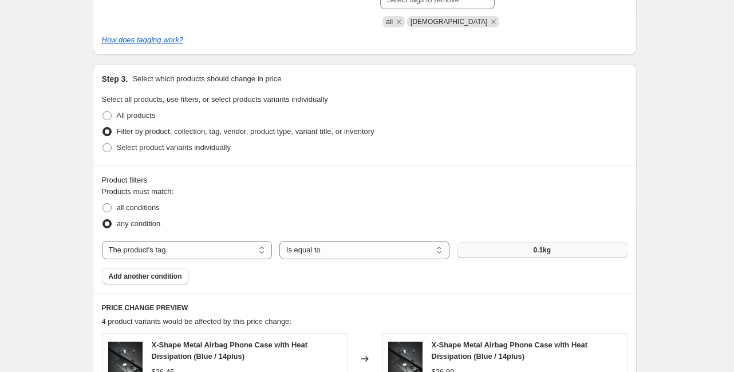
click at [511, 253] on button "0.1kg" at bounding box center [542, 250] width 170 height 16
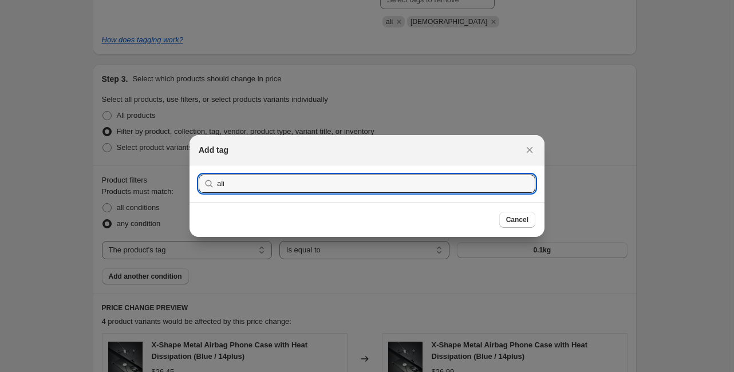
click at [199, 166] on button "Submit" at bounding box center [215, 172] width 33 height 12
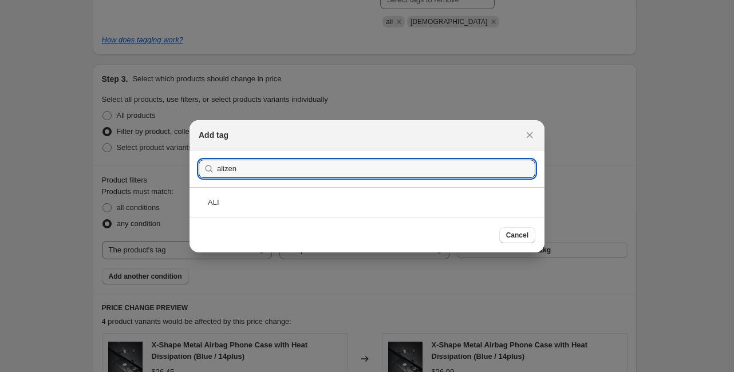
click at [199, 151] on button "Submit" at bounding box center [215, 157] width 33 height 12
type input "ali"
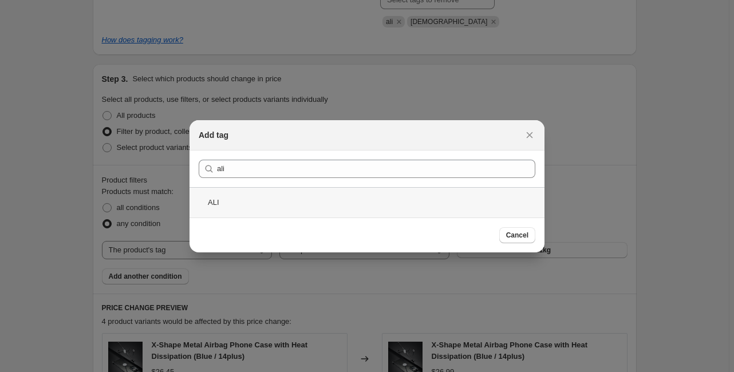
click at [423, 202] on div "ALI" at bounding box center [367, 202] width 355 height 30
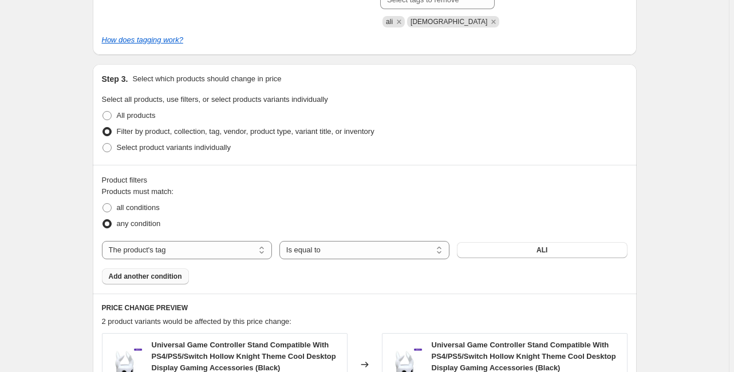
click at [159, 280] on span "Add another condition" at bounding box center [145, 276] width 73 height 9
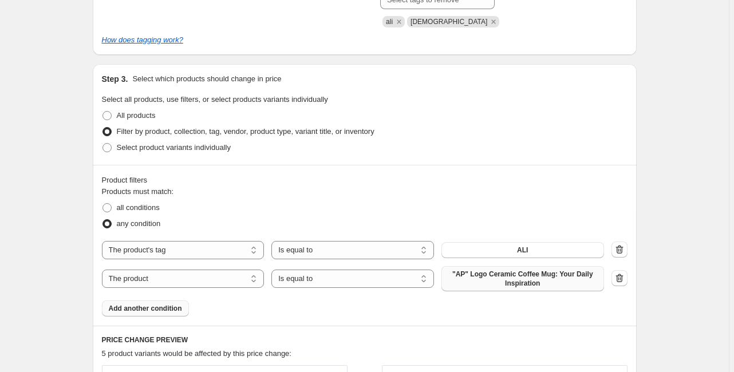
click at [503, 290] on button ""AP" Logo Ceramic Coffee Mug: Your Daily Inspiration" at bounding box center [523, 278] width 163 height 25
click at [220, 281] on select "The product The product's collection The product's tag The product's vendor The…" at bounding box center [183, 279] width 163 height 18
select select "tag"
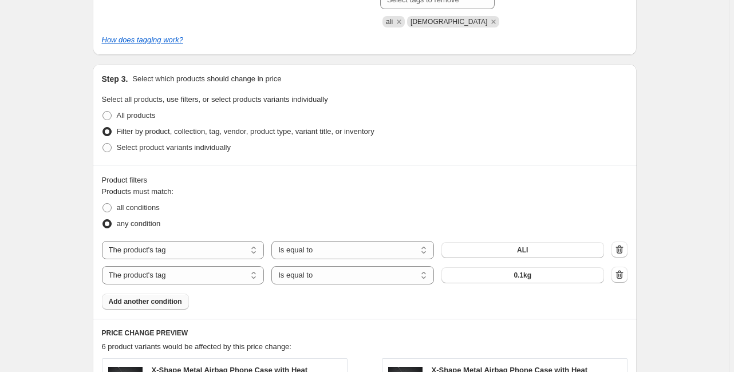
click at [519, 286] on div "Products must match: all conditions any condition The product The product's col…" at bounding box center [365, 248] width 526 height 124
click at [522, 281] on button "0.1kg" at bounding box center [523, 275] width 163 height 16
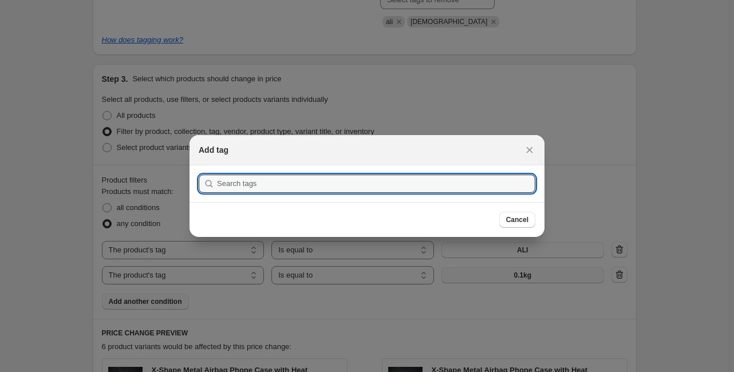
scroll to position [0, 0]
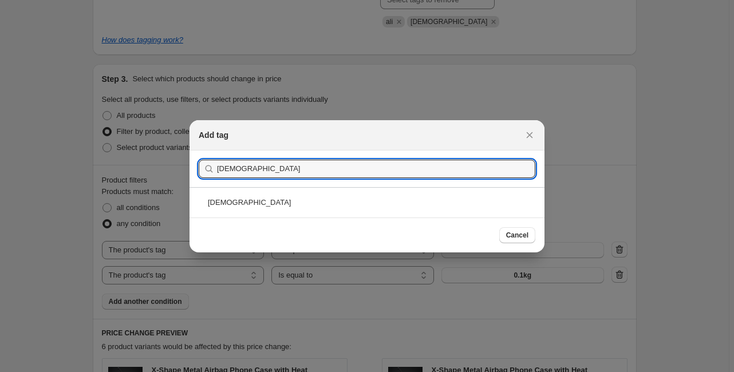
type input "[DEMOGRAPHIC_DATA]"
click at [199, 151] on button "Submit" at bounding box center [215, 157] width 33 height 12
click at [416, 199] on div "[DEMOGRAPHIC_DATA]" at bounding box center [367, 202] width 355 height 30
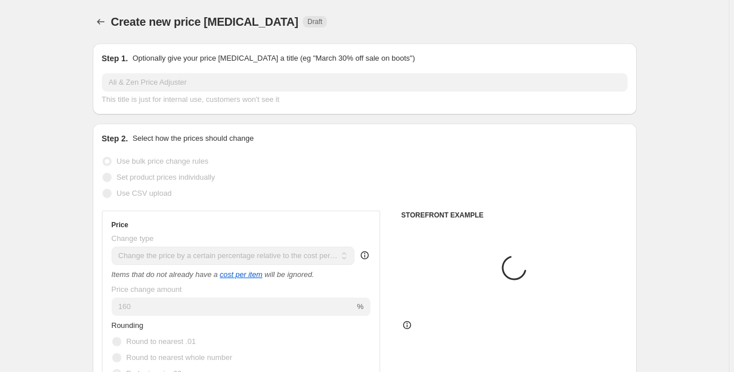
scroll to position [550, 0]
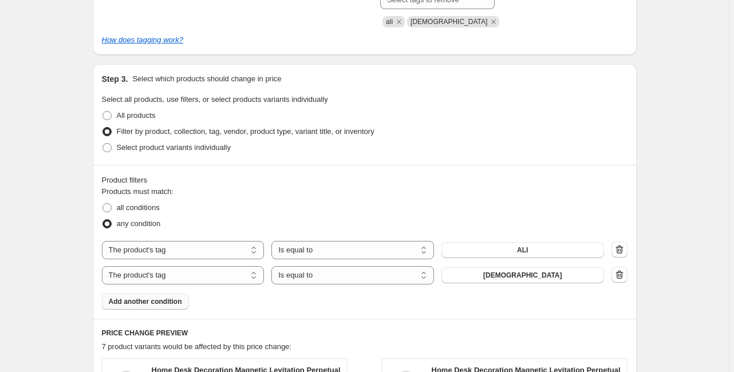
click at [520, 310] on div "Product filters Products must match: all conditions any condition The product T…" at bounding box center [365, 242] width 544 height 154
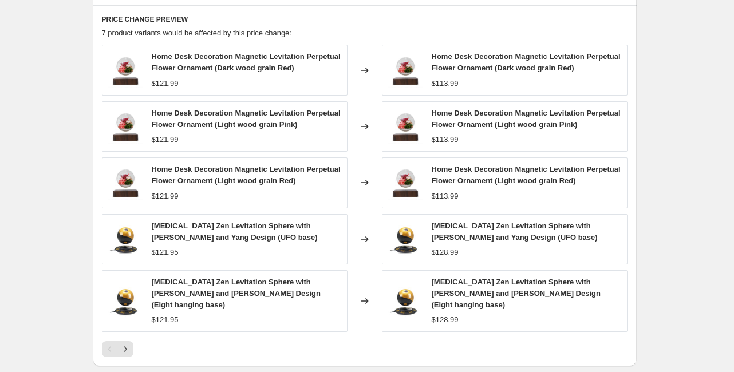
scroll to position [871, 0]
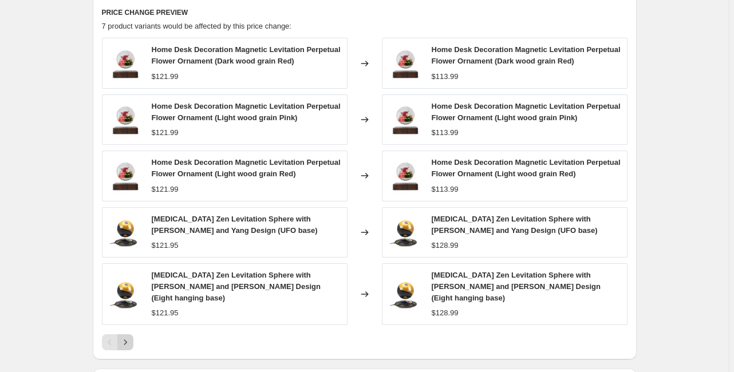
click at [128, 337] on icon "Next" at bounding box center [125, 342] width 11 height 11
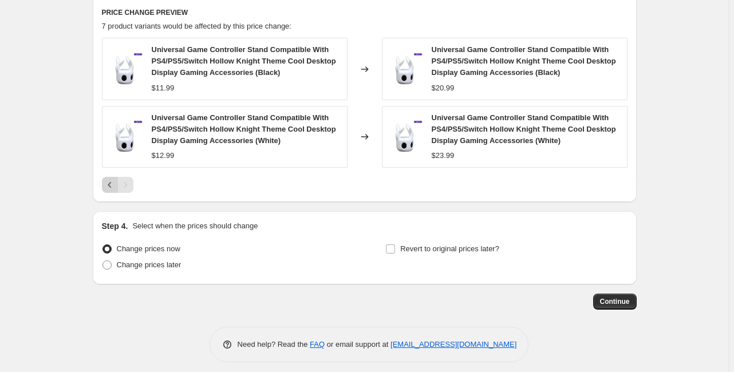
click at [111, 184] on icon "Previous" at bounding box center [109, 185] width 3 height 6
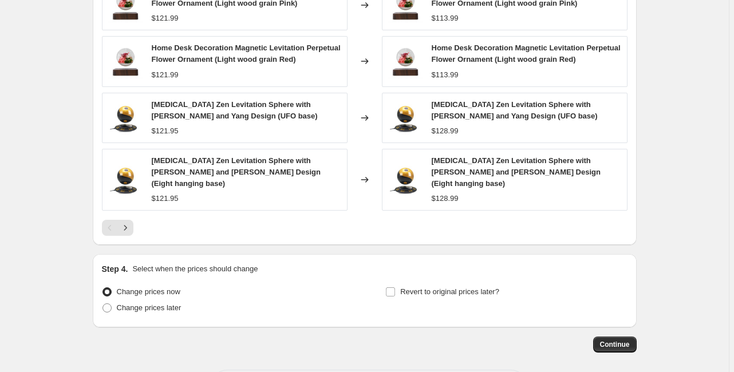
scroll to position [1023, 0]
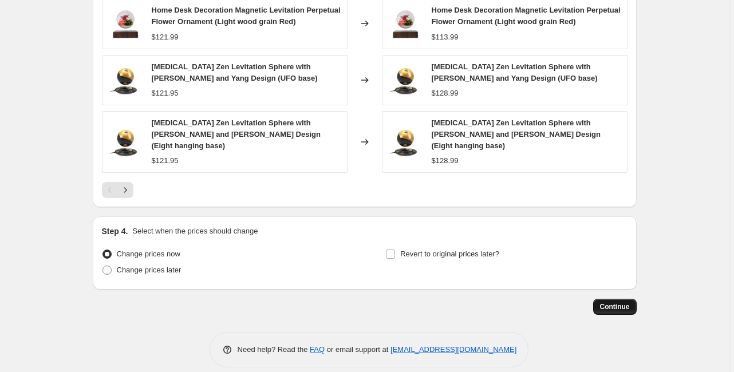
click at [617, 302] on span "Continue" at bounding box center [615, 306] width 30 height 9
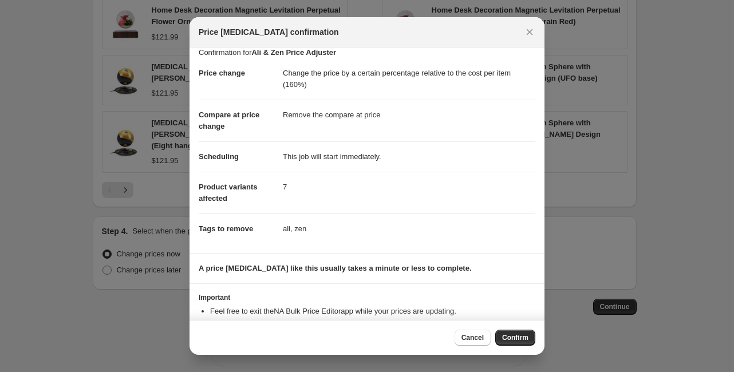
scroll to position [0, 0]
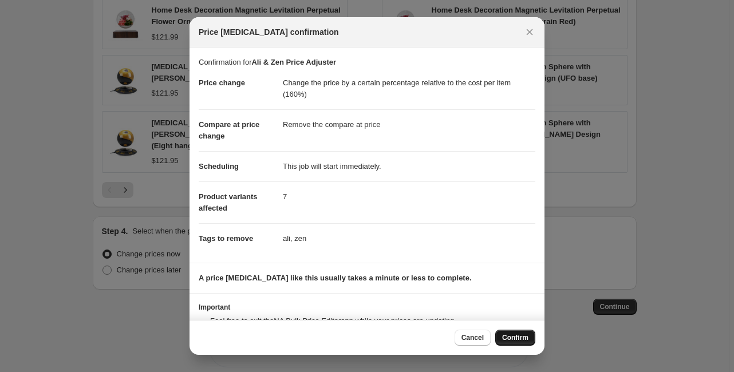
click at [510, 337] on span "Confirm" at bounding box center [515, 337] width 26 height 9
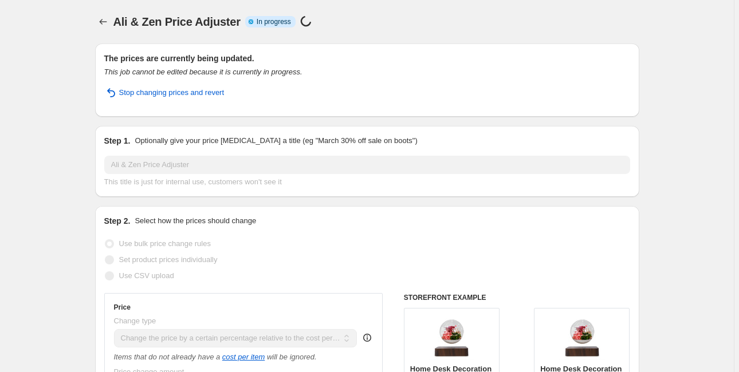
select select "pc"
select select "remove"
select select "tag"
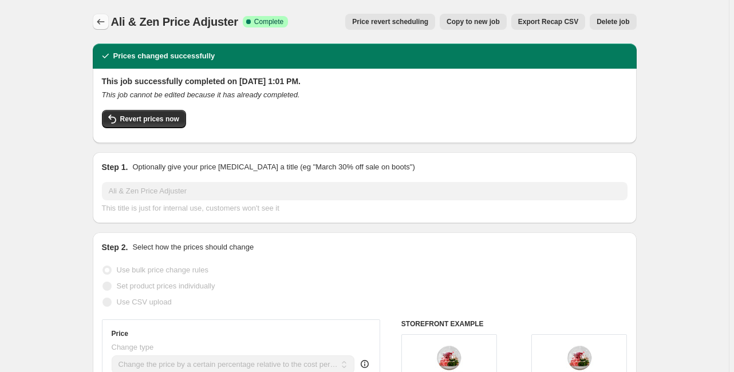
click at [105, 17] on icon "Price change jobs" at bounding box center [100, 21] width 11 height 11
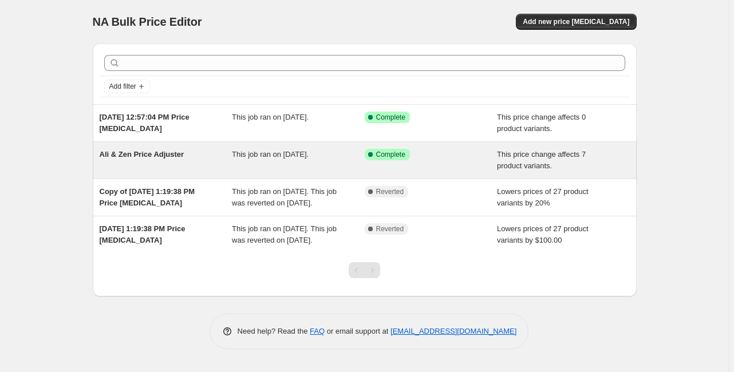
click at [171, 155] on span "Ali & Zen Price Adjuster" at bounding box center [142, 154] width 85 height 9
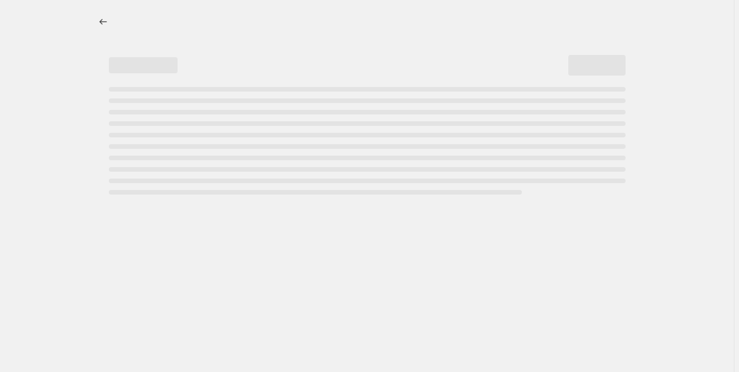
select select "pc"
select select "remove"
select select "tag"
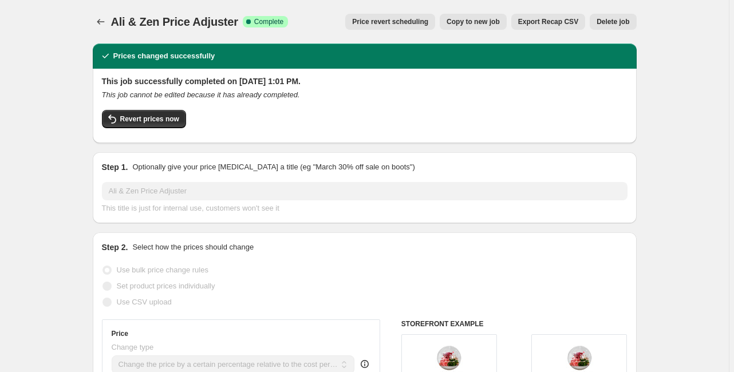
click at [477, 26] on span "Copy to new job" at bounding box center [473, 21] width 53 height 9
select select "pc"
select select "remove"
select select "tag"
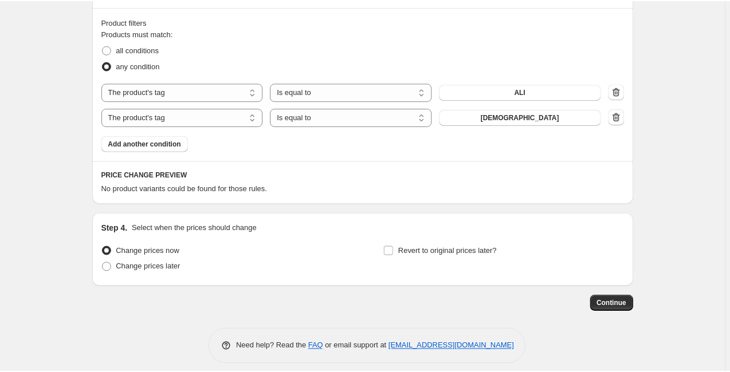
scroll to position [717, 0]
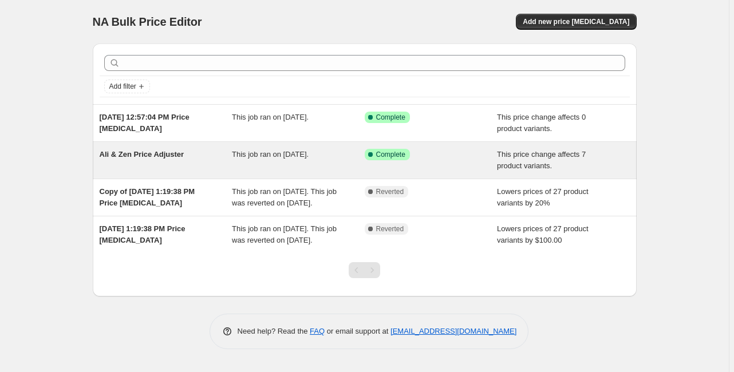
click at [171, 150] on span "Ali & Zen Price Adjuster" at bounding box center [142, 154] width 85 height 9
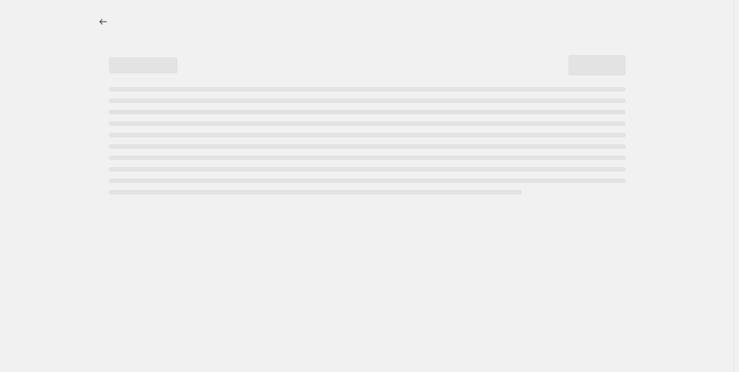
select select "pc"
select select "remove"
select select "tag"
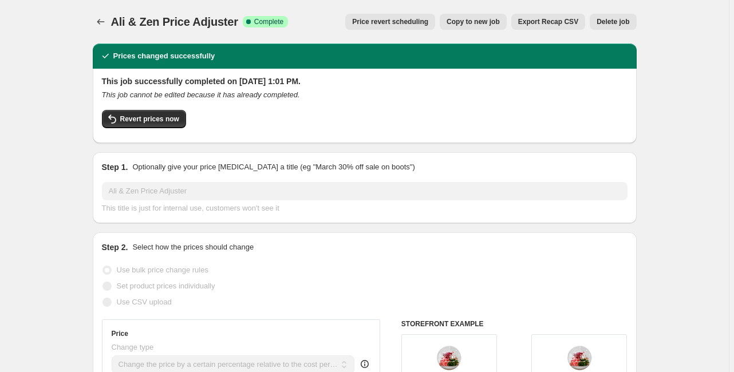
click at [492, 24] on span "Copy to new job" at bounding box center [473, 21] width 53 height 9
select select "pc"
select select "remove"
select select "tag"
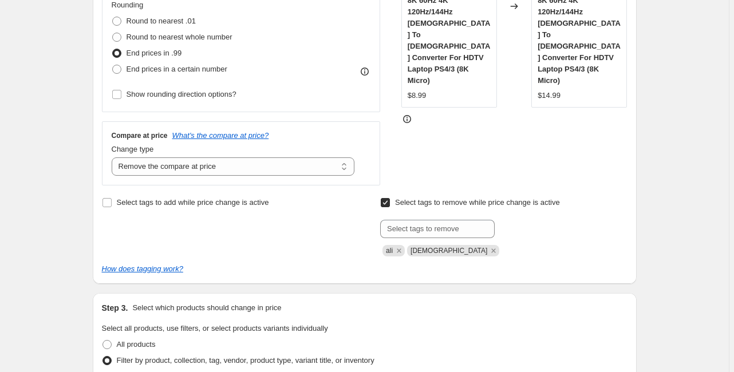
scroll to position [367, 0]
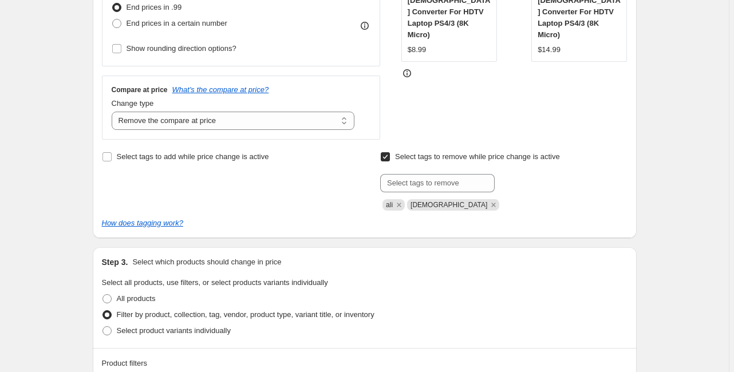
click at [390, 158] on input "Select tags to remove while price change is active" at bounding box center [385, 156] width 9 height 9
checkbox input "false"
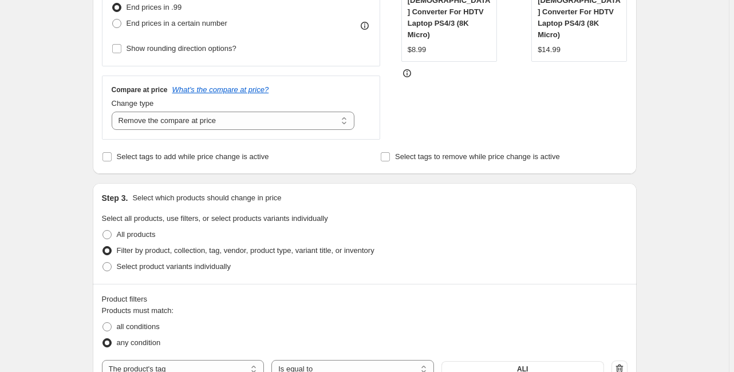
click at [80, 215] on div "Create new price [MEDICAL_DATA]. This page is ready Create new price [MEDICAL_D…" at bounding box center [365, 356] width 572 height 1447
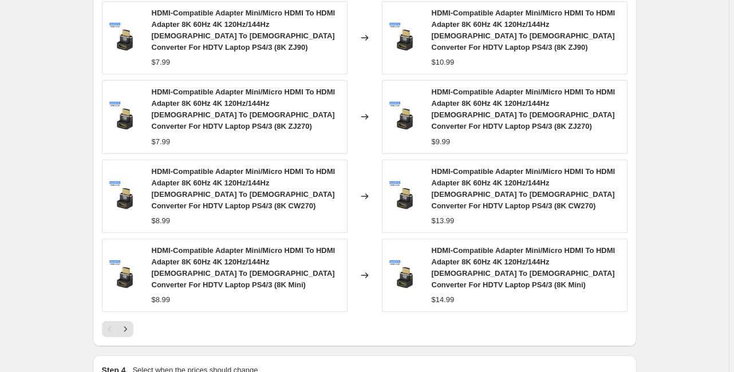
scroll to position [962, 0]
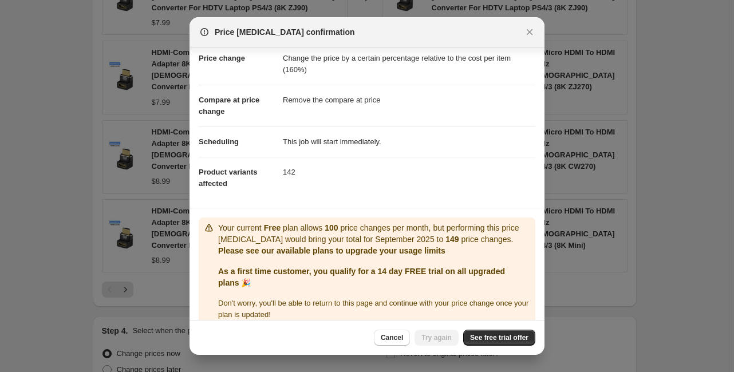
scroll to position [38, 0]
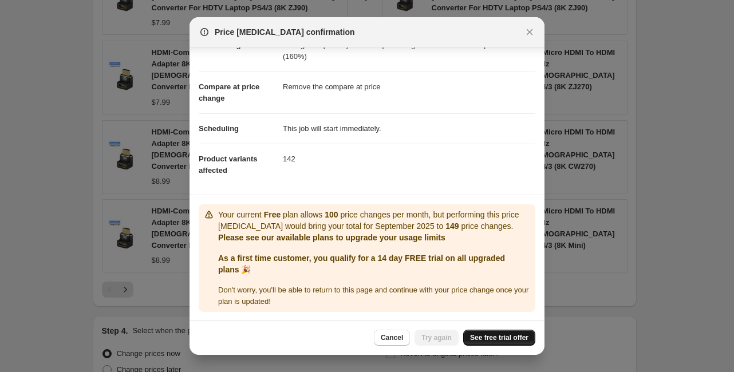
click at [489, 335] on span "See free trial offer" at bounding box center [499, 337] width 58 height 9
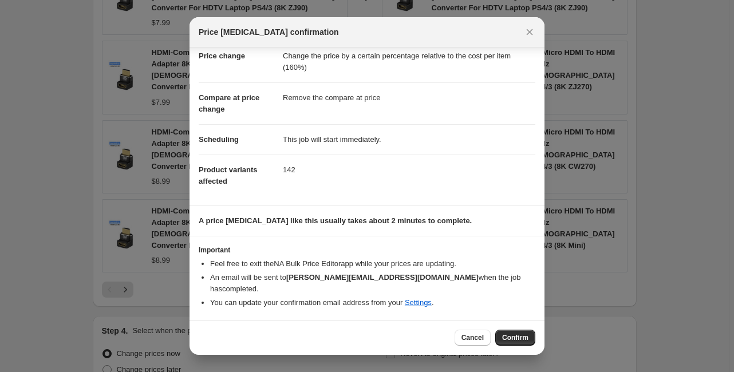
select select "pc"
select select "remove"
select select "tag"
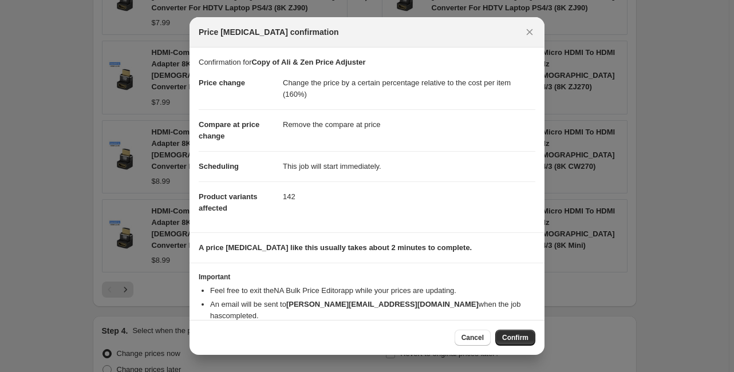
scroll to position [0, 0]
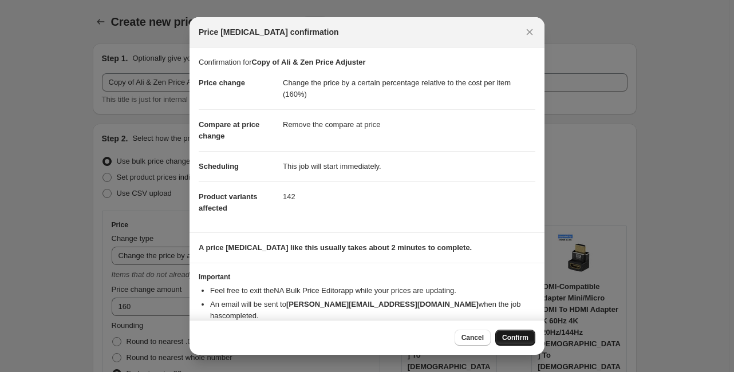
click at [520, 339] on span "Confirm" at bounding box center [515, 337] width 26 height 9
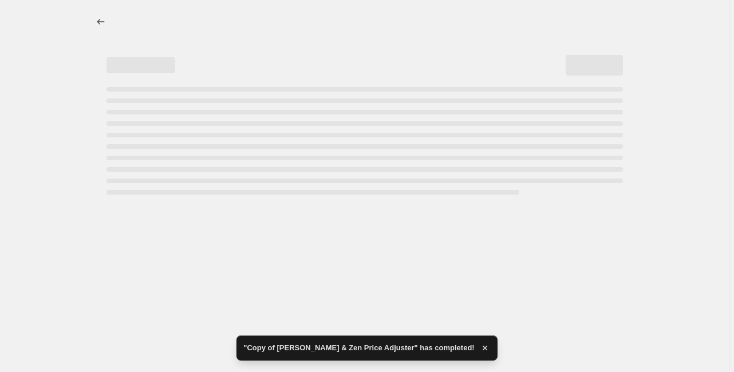
select select "pc"
select select "remove"
select select "tag"
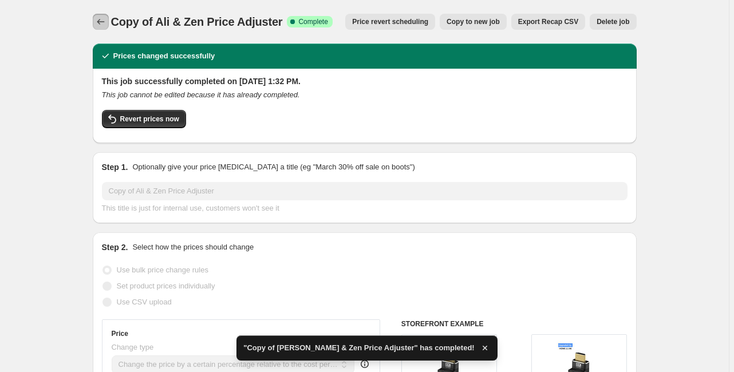
click at [109, 21] on button "Price change jobs" at bounding box center [101, 22] width 16 height 16
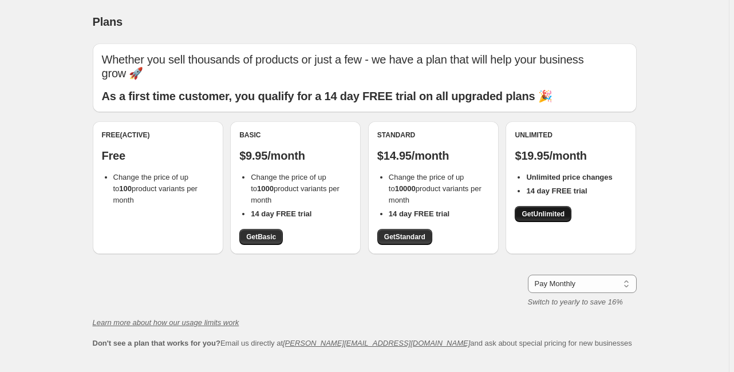
click at [559, 213] on span "Get Unlimited" at bounding box center [543, 214] width 43 height 9
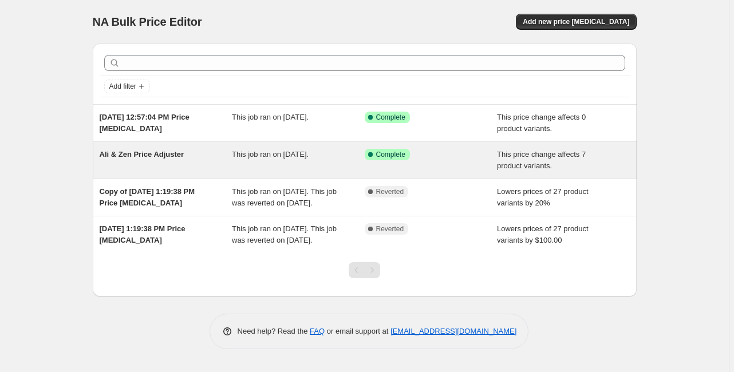
click at [182, 162] on div "Ali & Zen Price Adjuster" at bounding box center [166, 160] width 133 height 23
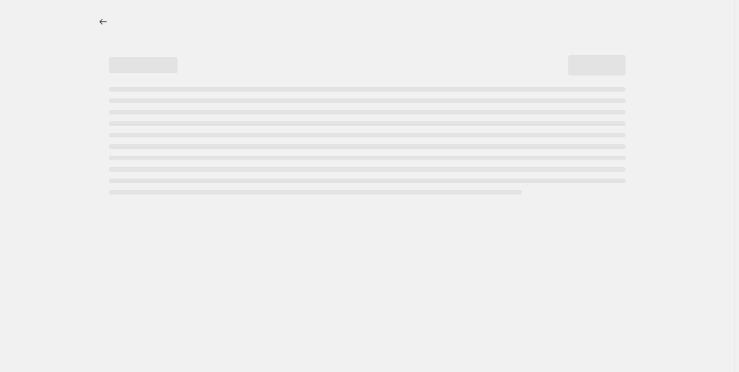
select select "pc"
select select "remove"
select select "tag"
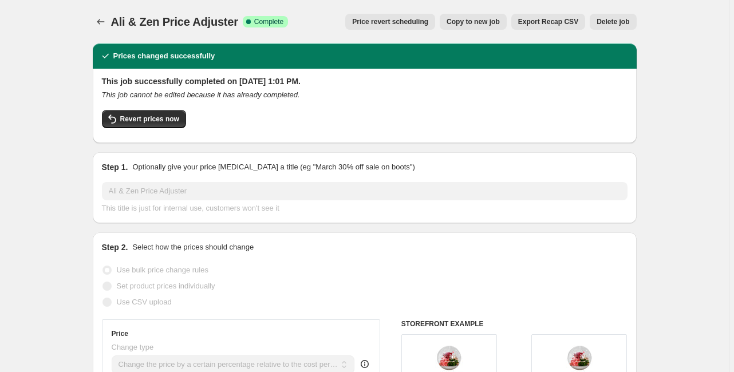
click at [471, 23] on span "Copy to new job" at bounding box center [473, 21] width 53 height 9
select select "pc"
select select "remove"
select select "tag"
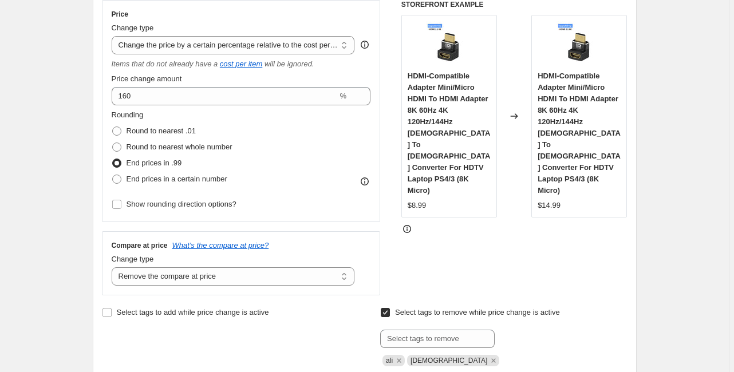
scroll to position [275, 0]
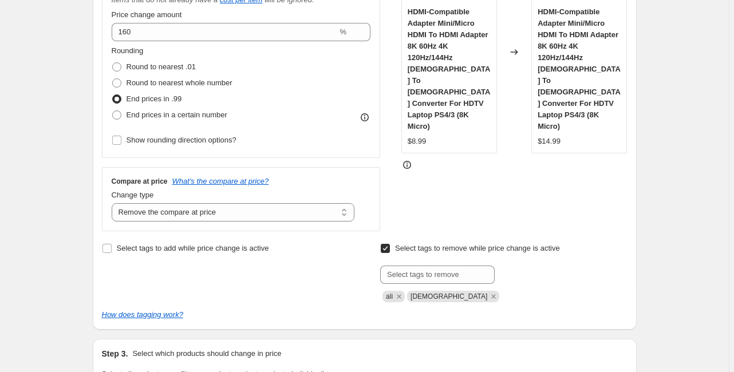
click at [389, 247] on input "Select tags to remove while price change is active" at bounding box center [385, 248] width 9 height 9
checkbox input "false"
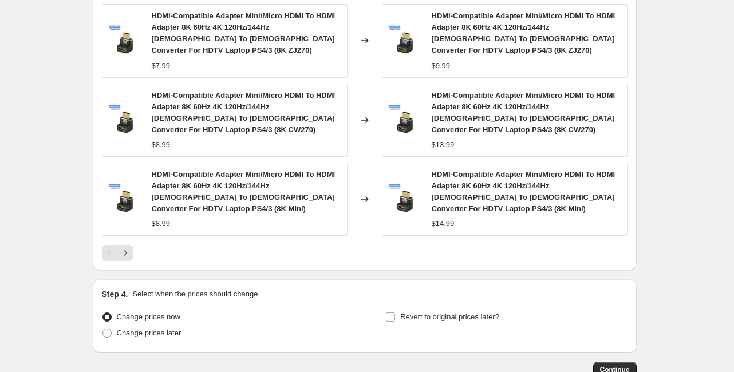
scroll to position [1028, 0]
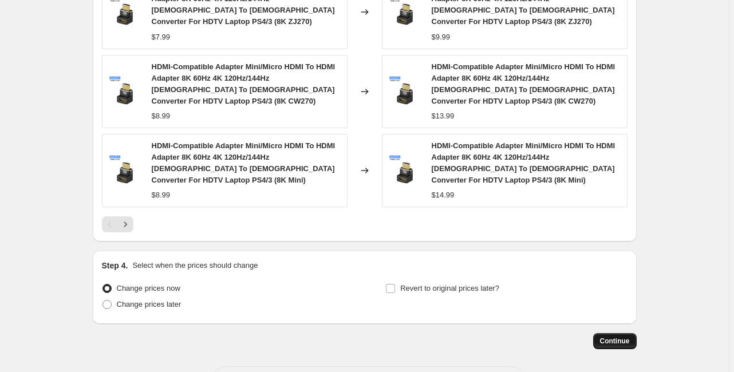
click at [617, 333] on button "Continue" at bounding box center [615, 341] width 44 height 16
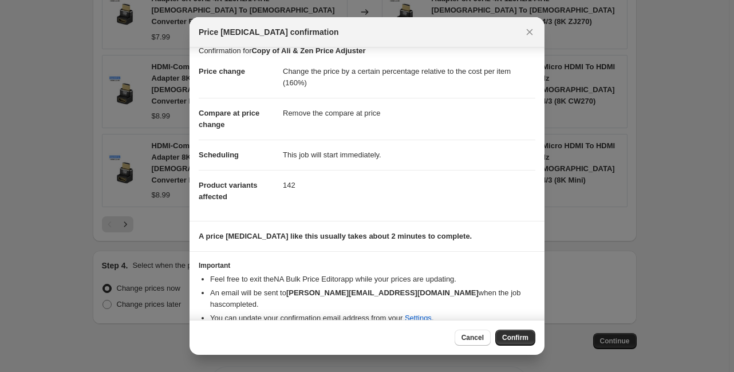
scroll to position [14, 0]
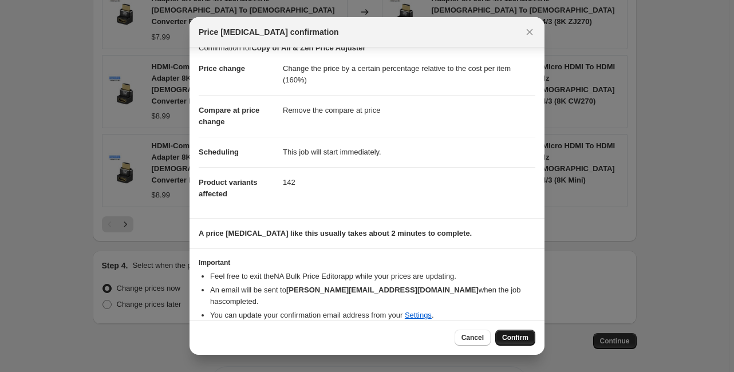
click at [528, 342] on span "Confirm" at bounding box center [515, 337] width 26 height 9
